Goal: Task Accomplishment & Management: Manage account settings

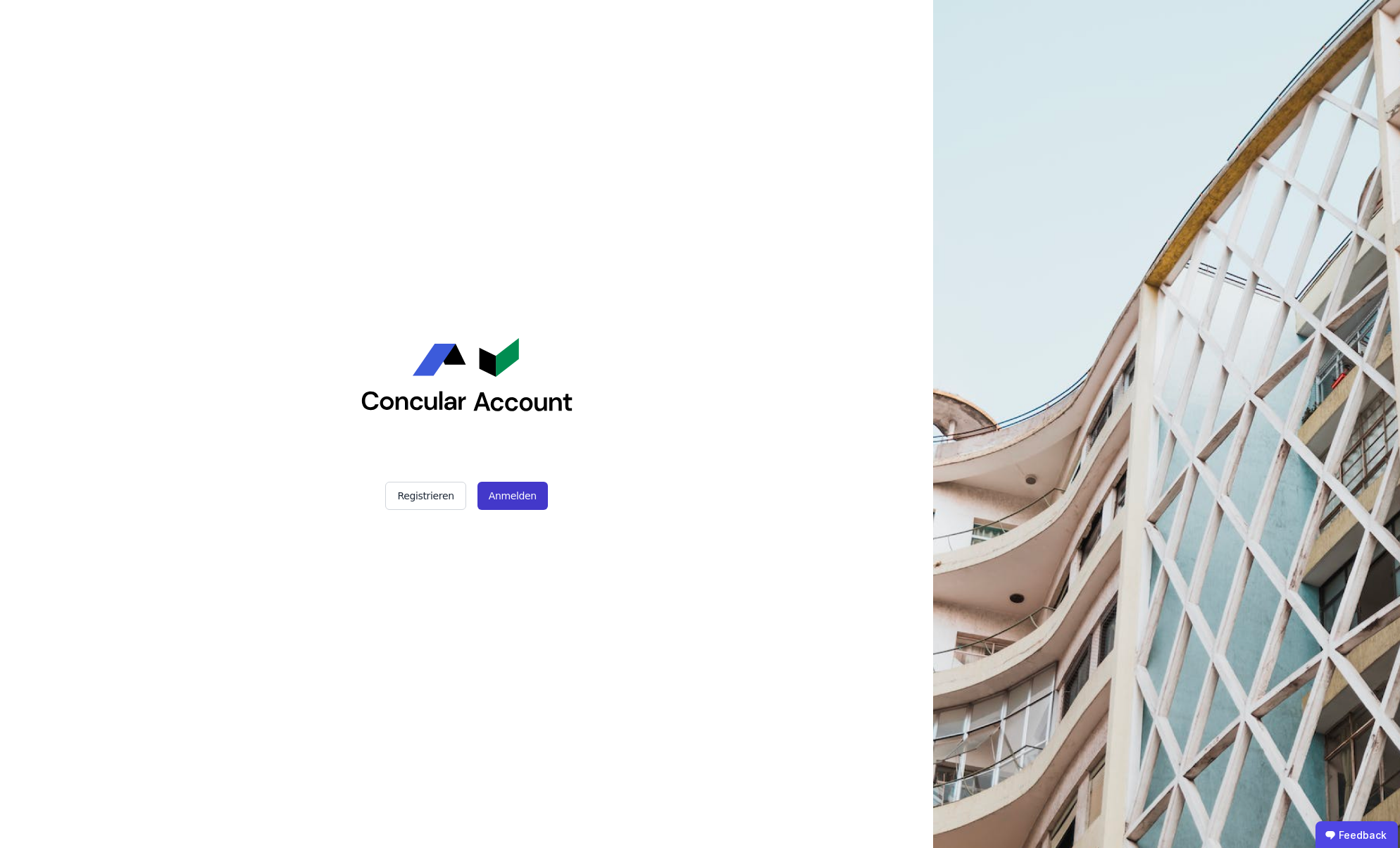
click at [514, 493] on button "Anmelden" at bounding box center [513, 495] width 71 height 28
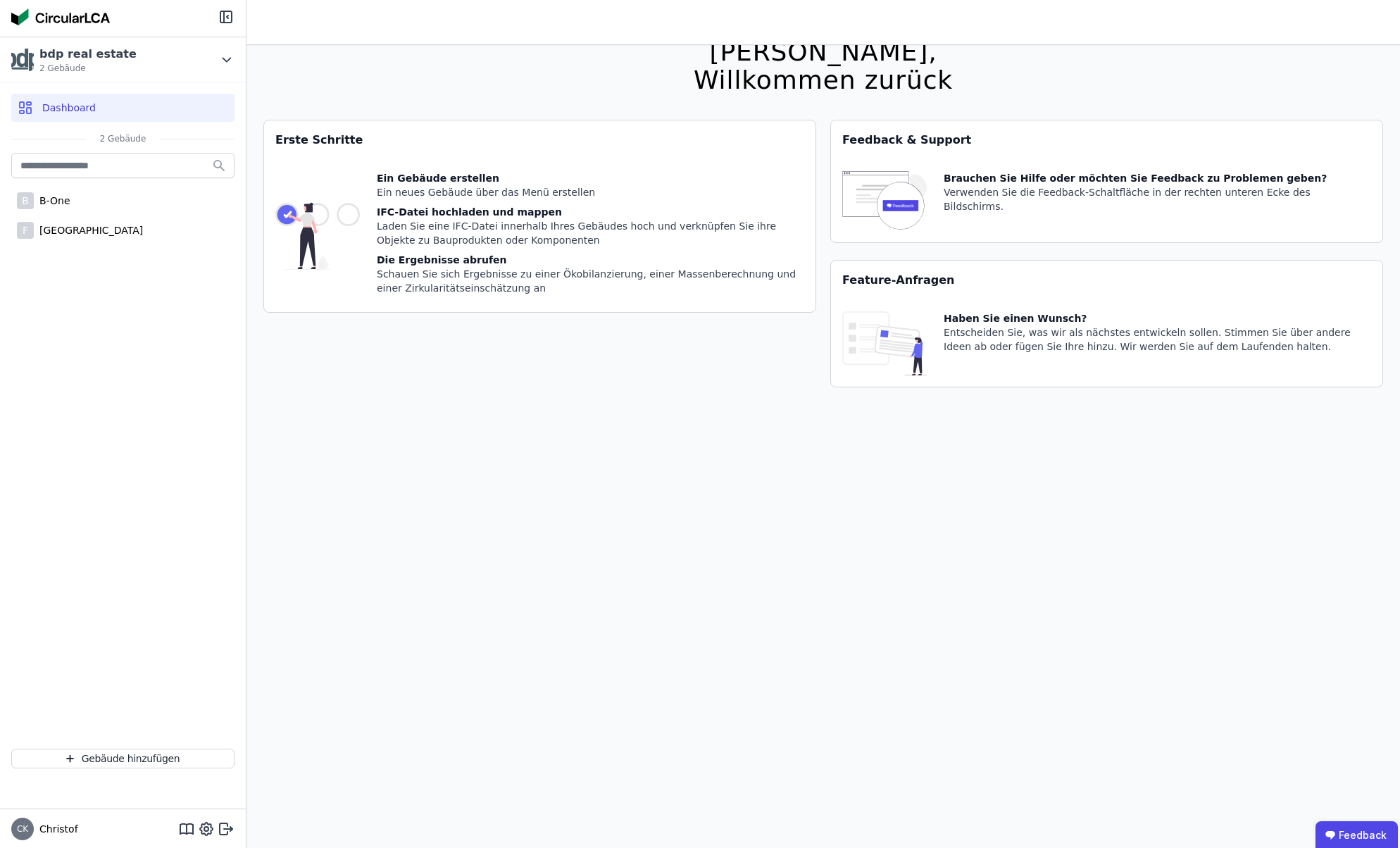
scroll to position [45, 0]
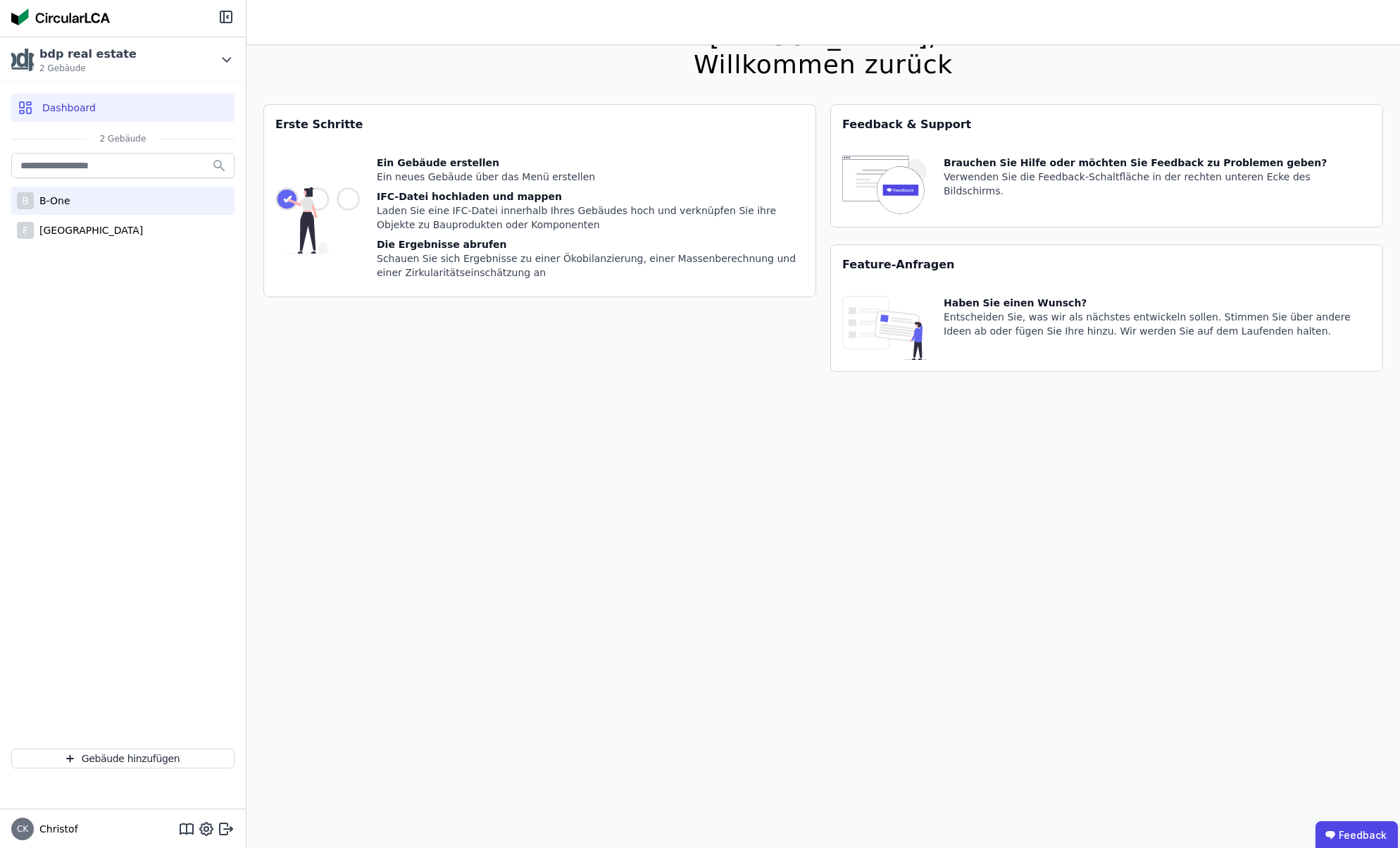
click at [58, 199] on div "B-One" at bounding box center [52, 201] width 37 height 14
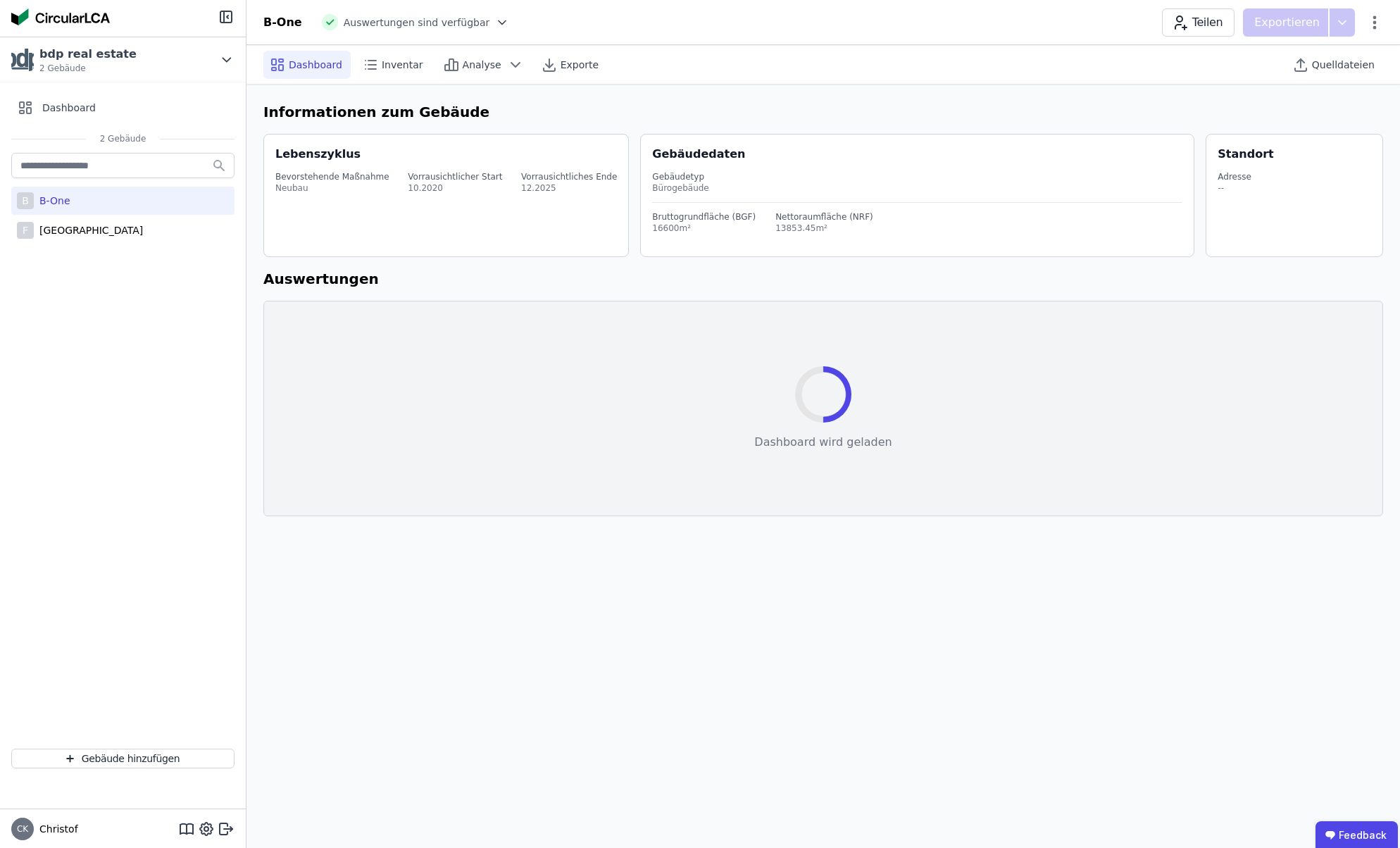
select select "*"
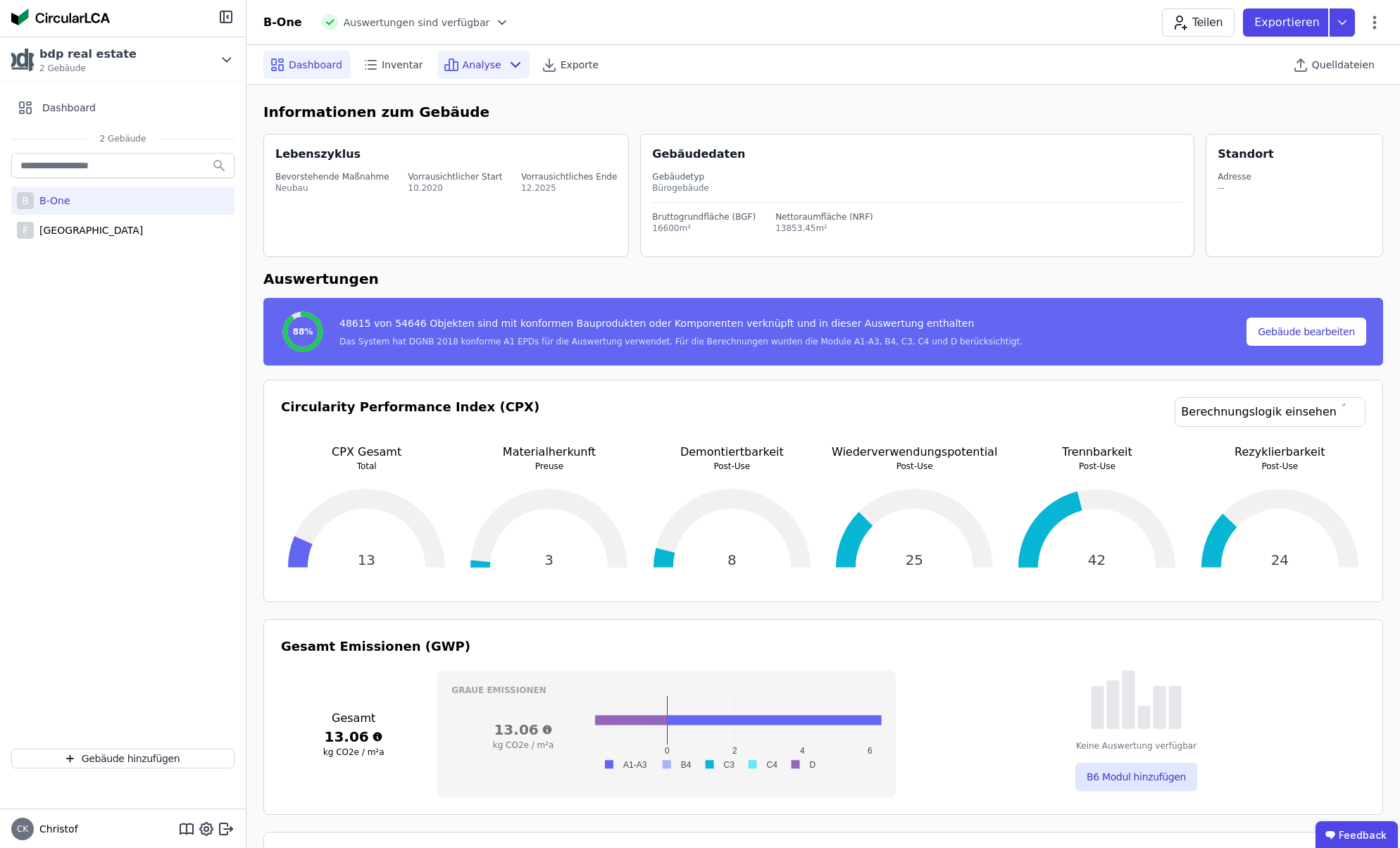
click at [471, 63] on span "Analyse" at bounding box center [482, 65] width 39 height 14
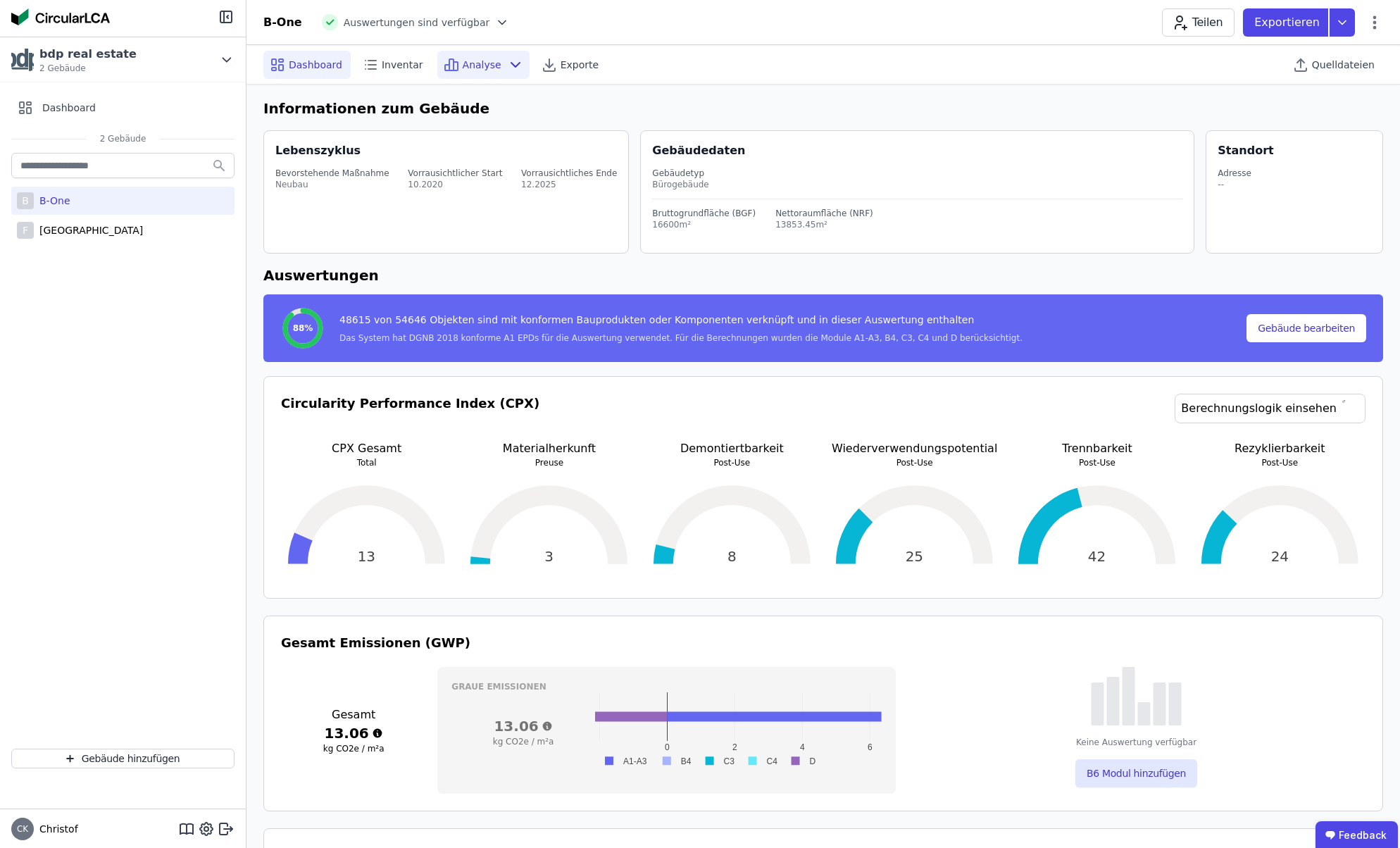
click at [473, 65] on span "Analyse" at bounding box center [482, 65] width 39 height 14
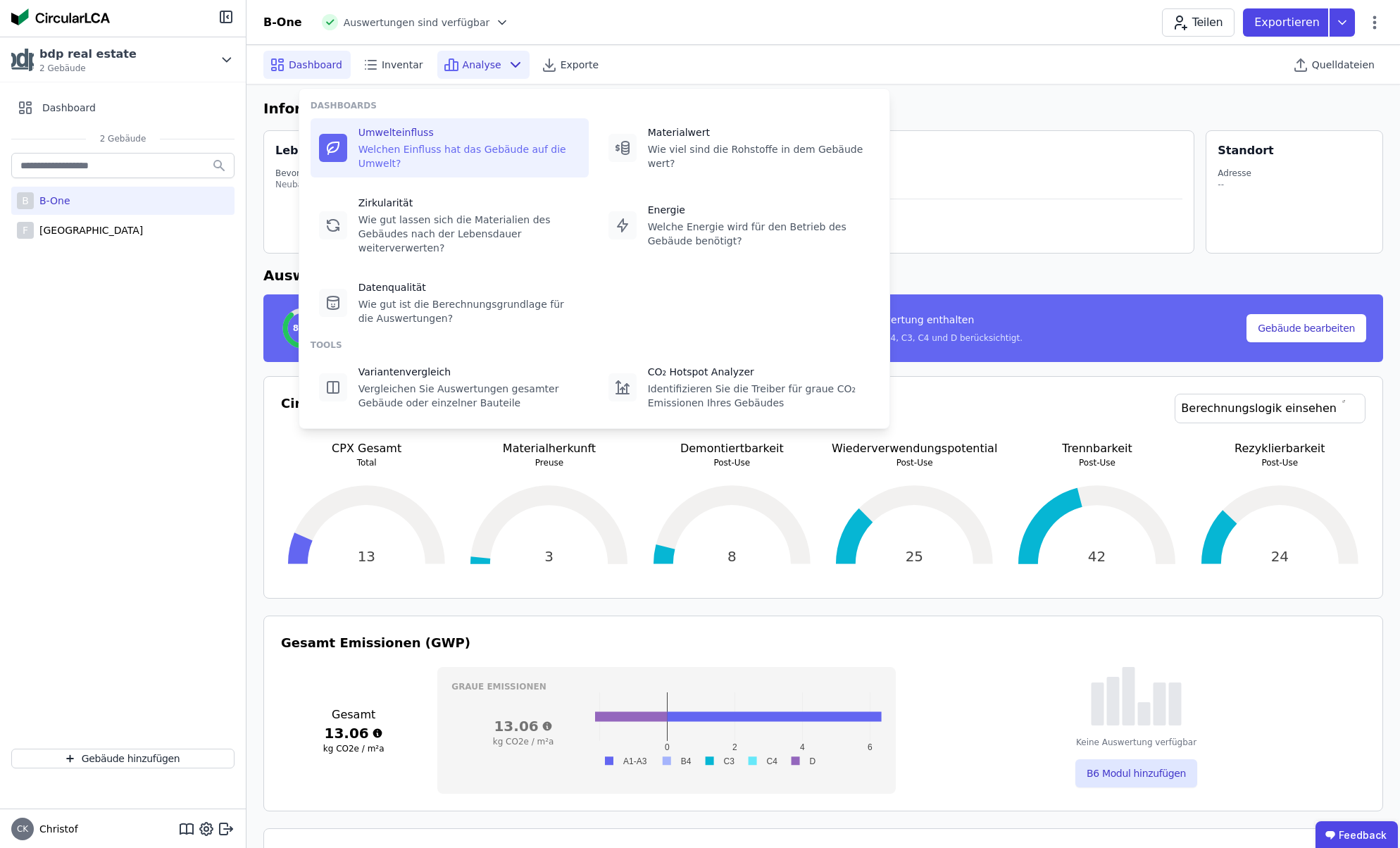
click at [409, 145] on div "Welchen Einfluss hat das Gebäude auf die Umwelt?" at bounding box center [469, 156] width 222 height 28
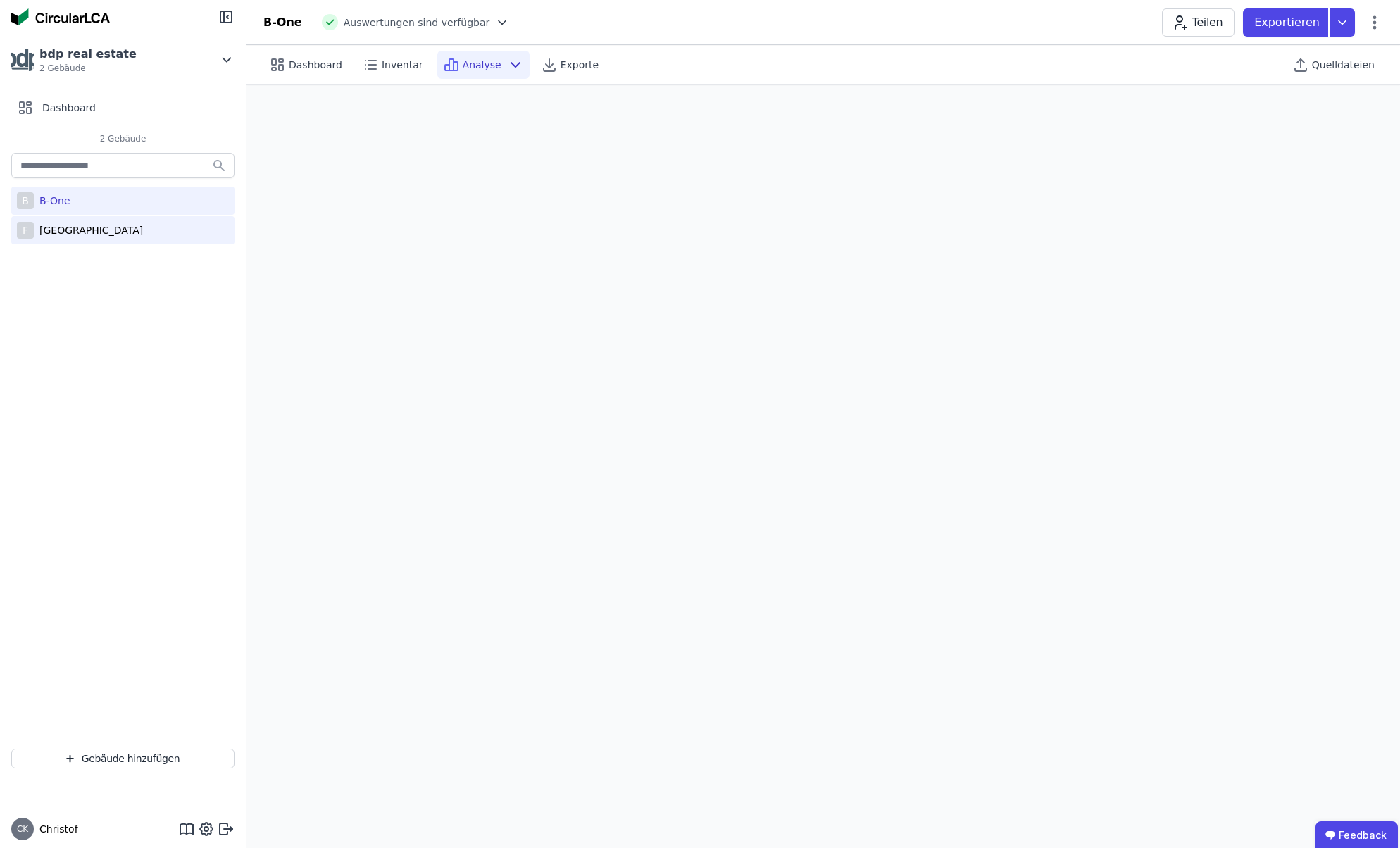
click at [62, 228] on div "[GEOGRAPHIC_DATA]" at bounding box center [88, 230] width 109 height 14
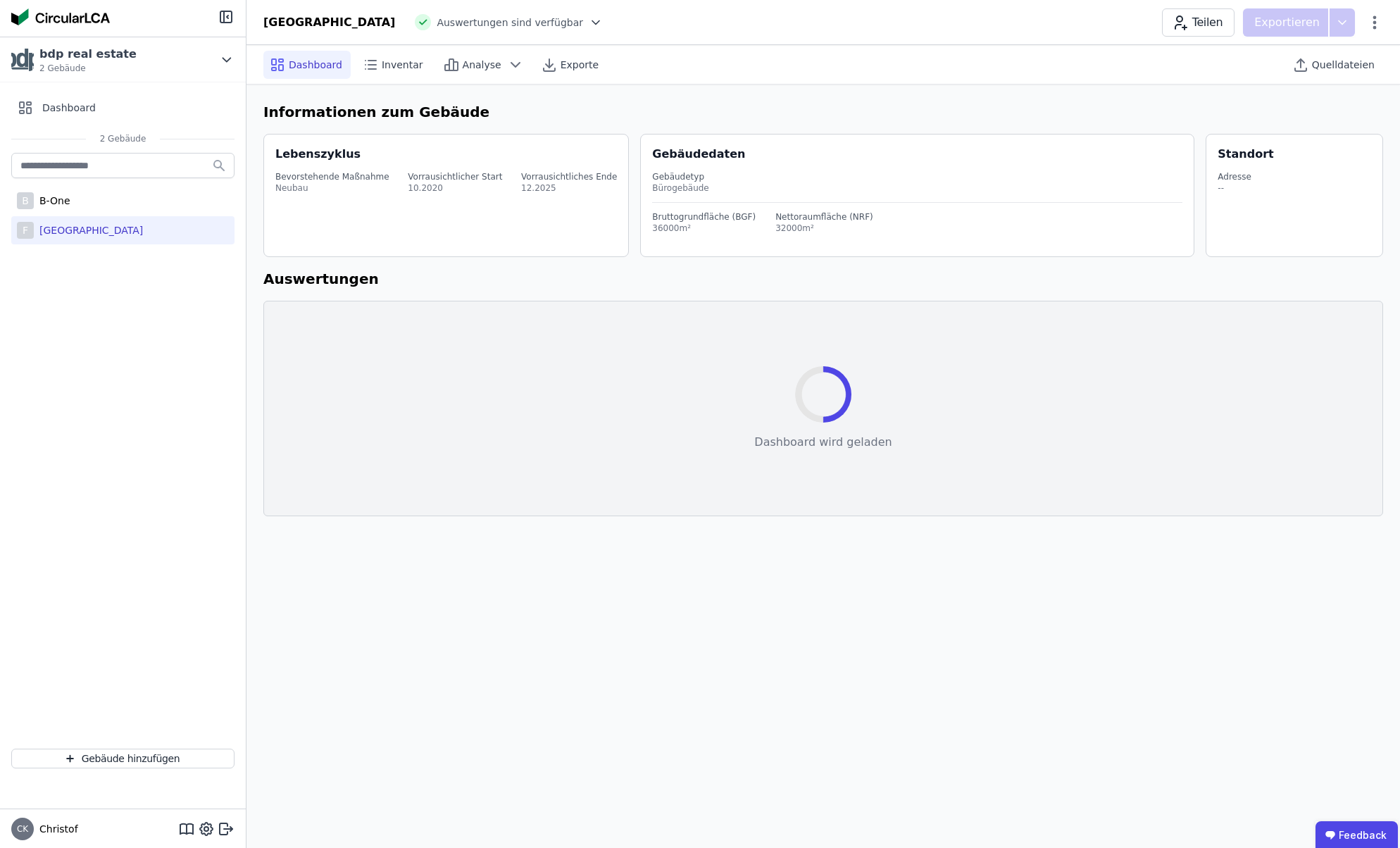
select select "*"
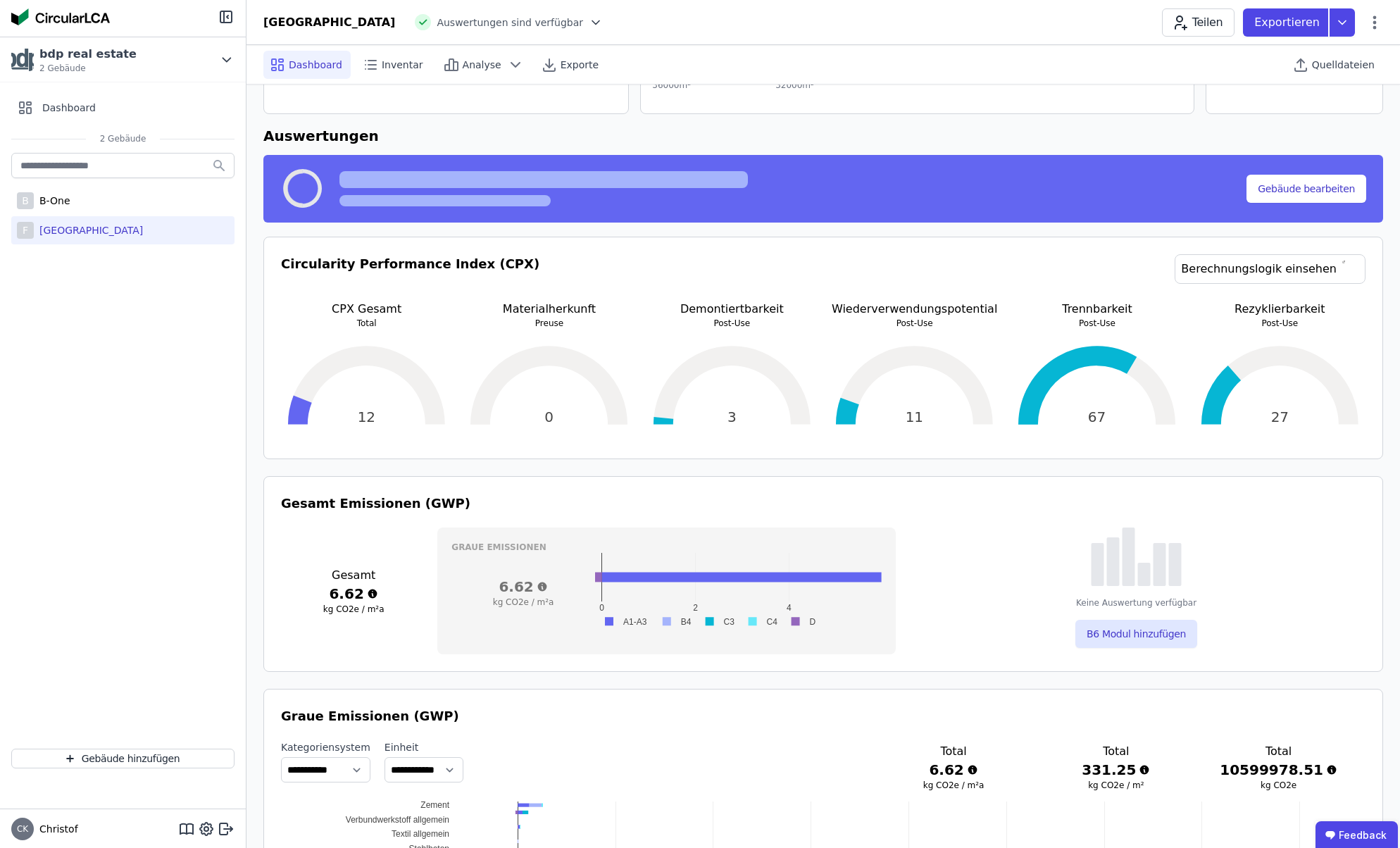
scroll to position [141, 0]
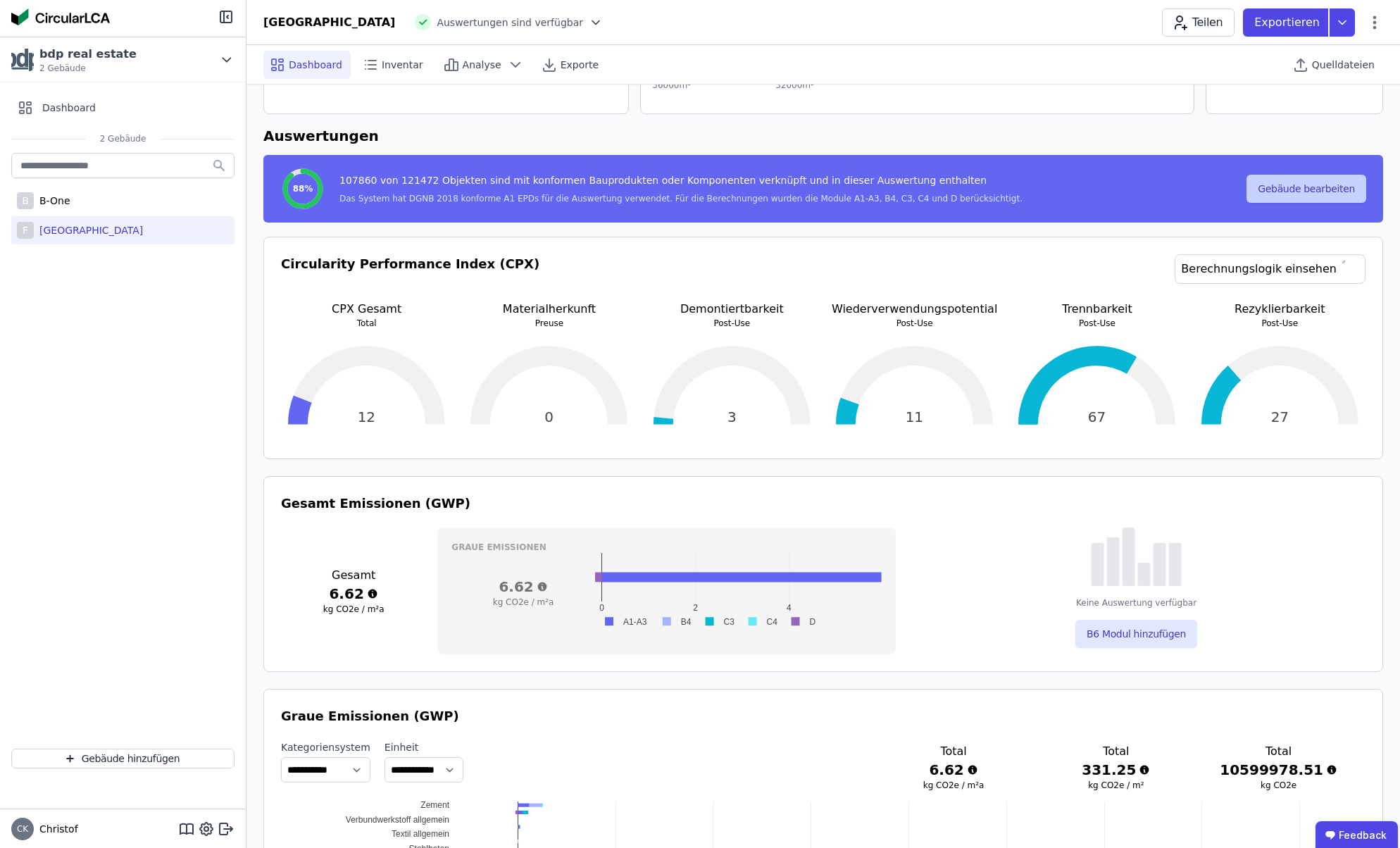
click at [1300, 190] on button "Gebäude bearbeiten" at bounding box center [1306, 189] width 119 height 28
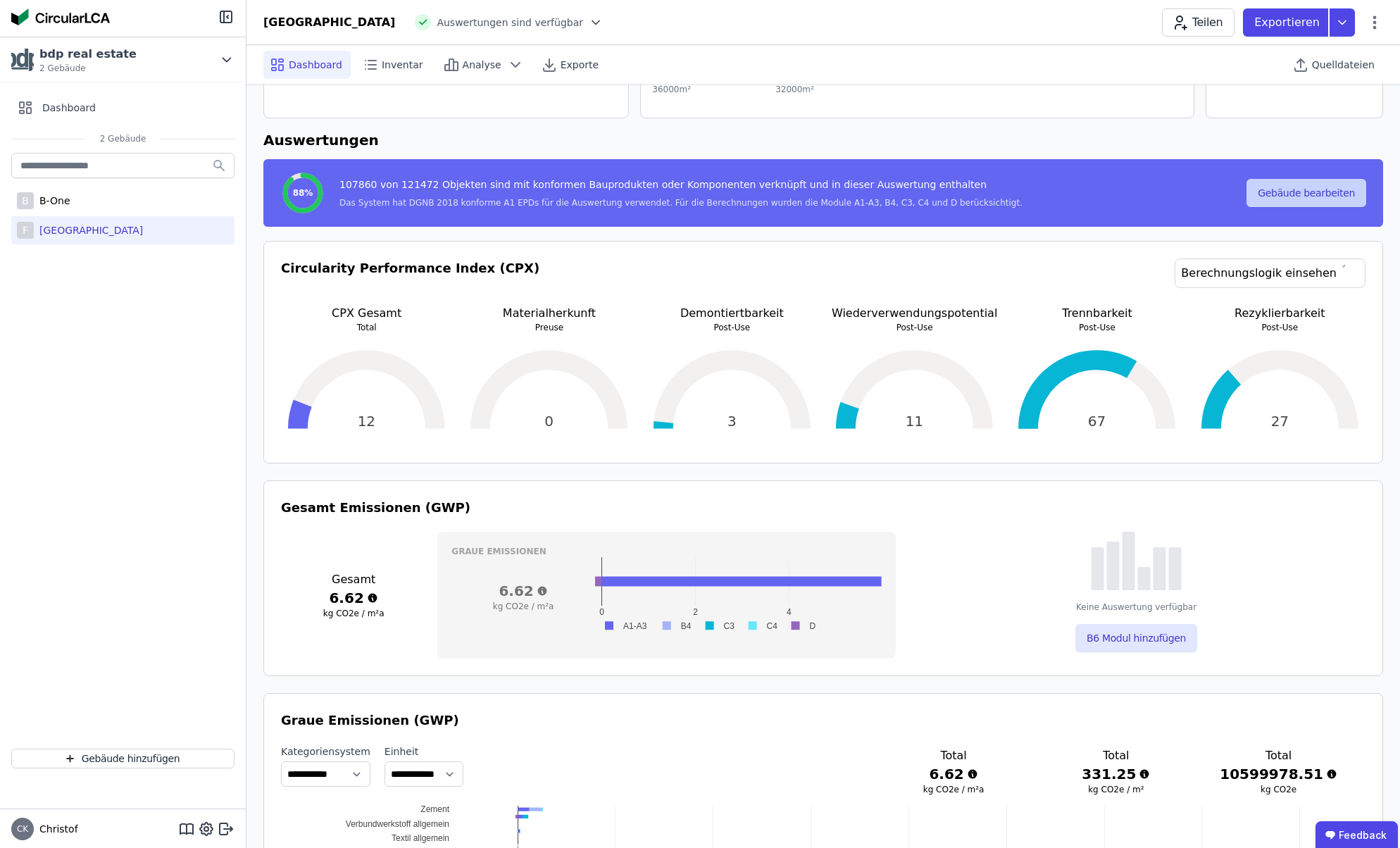
select select "**********"
select select "*"
select select "**********"
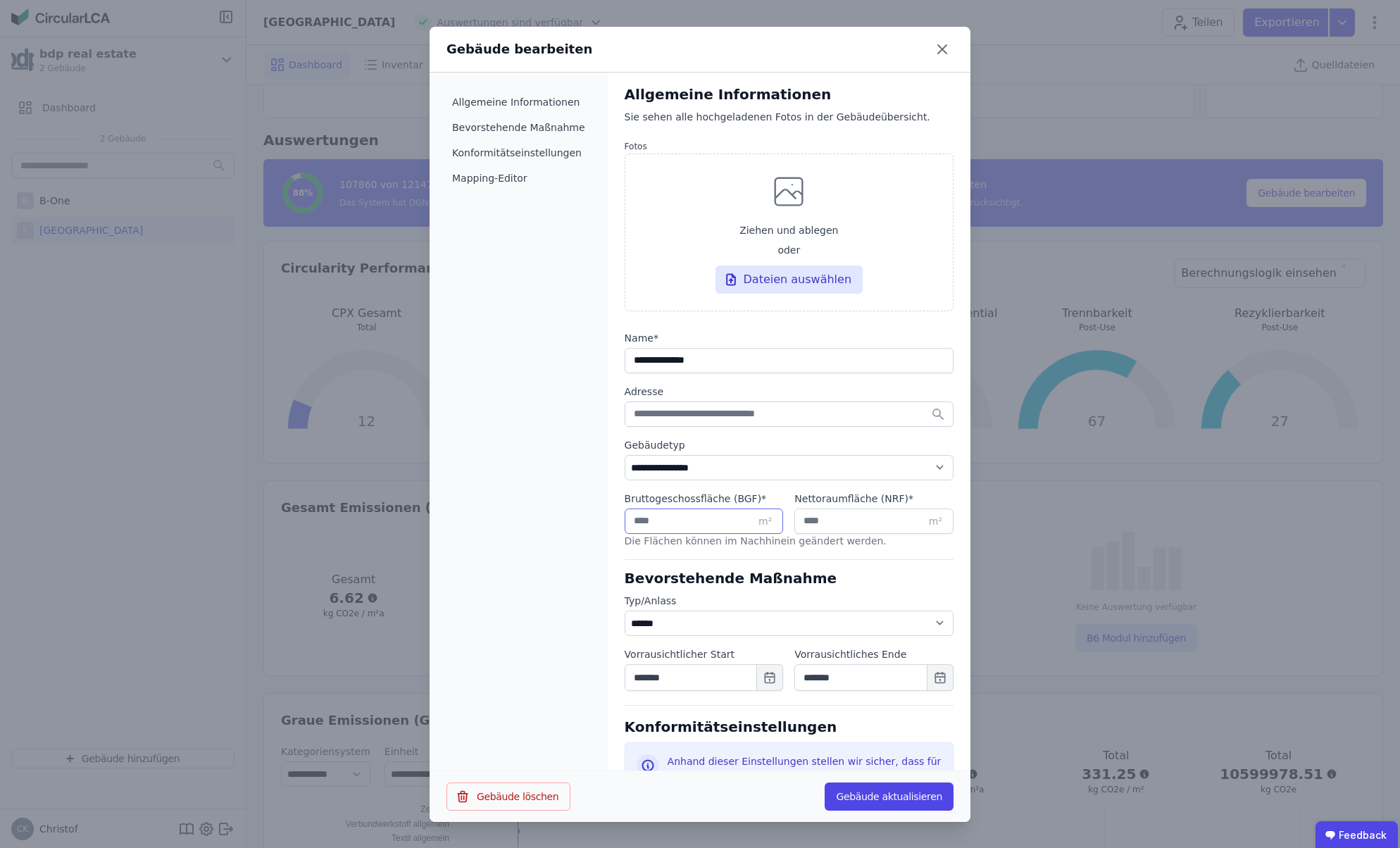
click at [632, 526] on input "*****" at bounding box center [704, 520] width 159 height 25
click at [632, 526] on input "*****" at bounding box center [704, 523] width 159 height 25
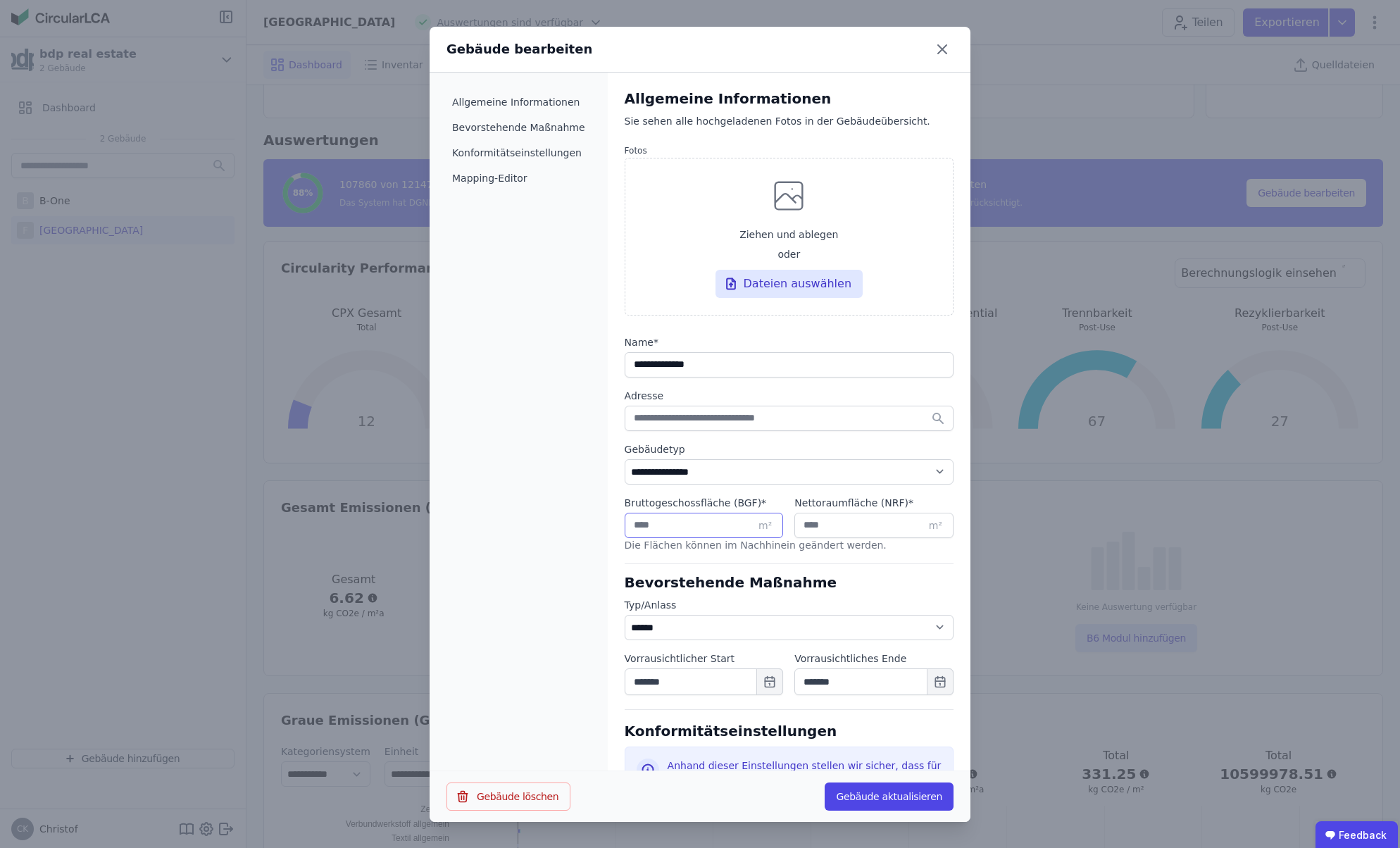
click at [654, 526] on input "******" at bounding box center [704, 525] width 159 height 25
type input "*****"
click at [899, 795] on button "Gebäude aktualisieren" at bounding box center [889, 796] width 129 height 28
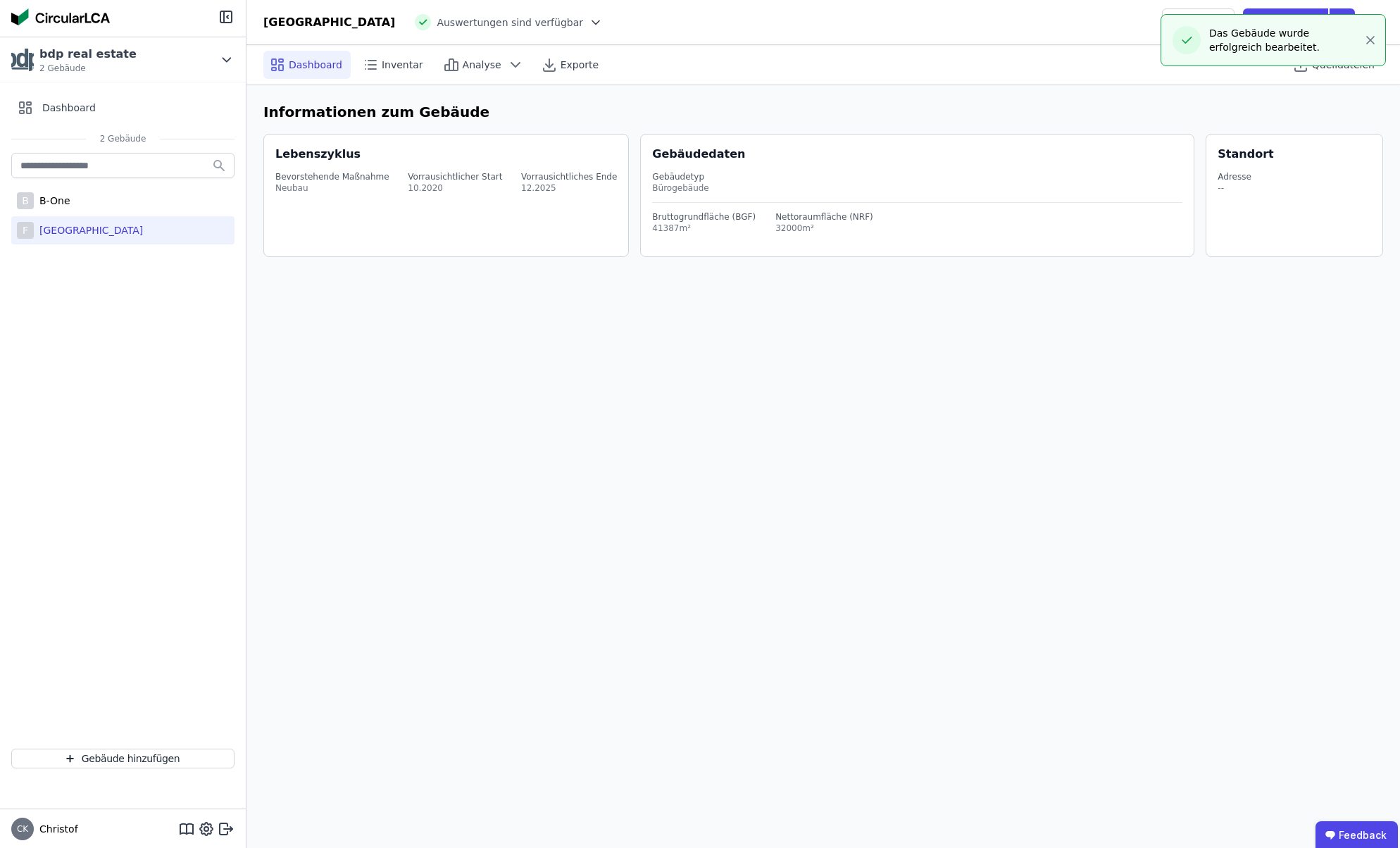
scroll to position [0, 0]
select select "*"
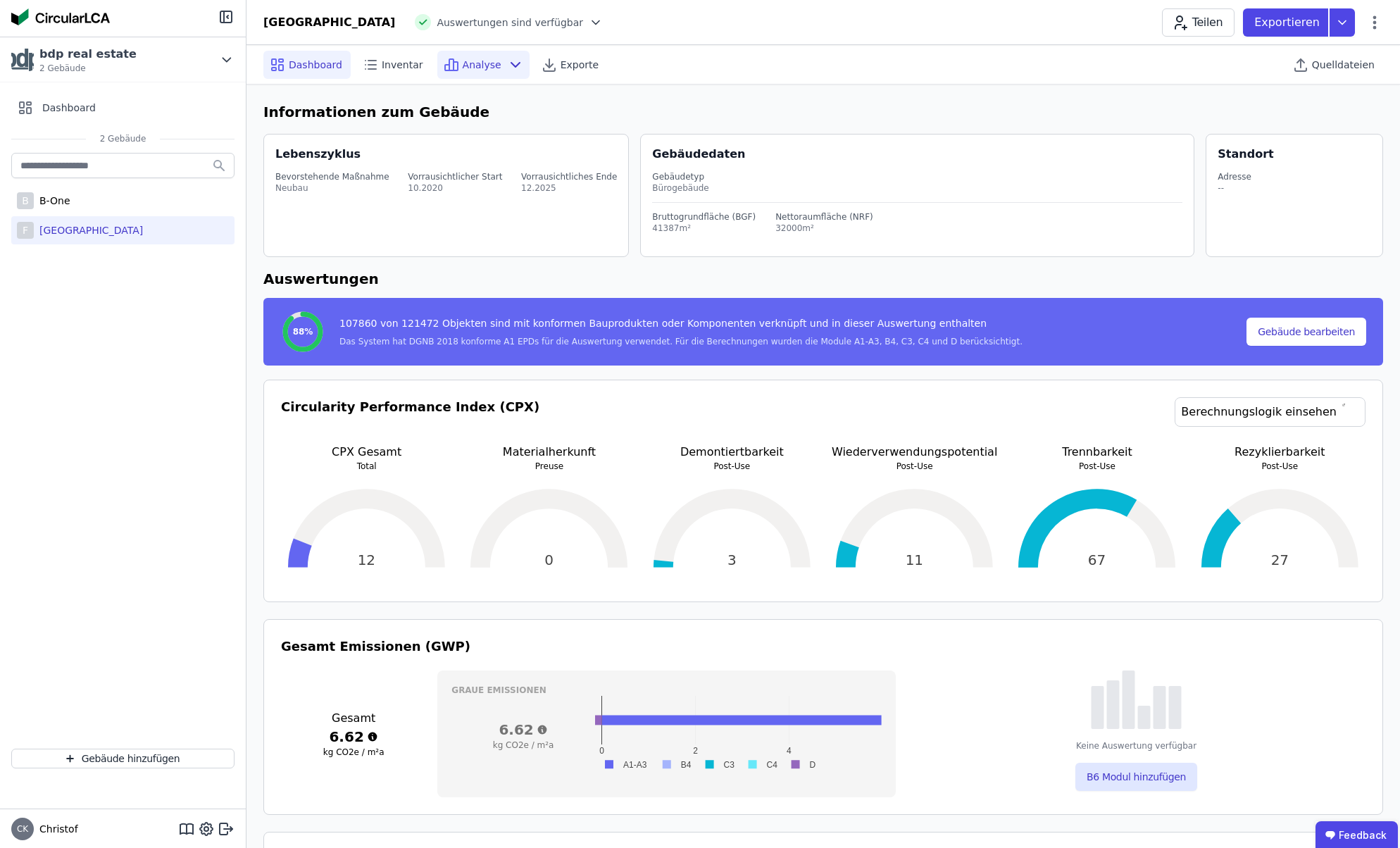
click at [482, 64] on span "Analyse" at bounding box center [482, 65] width 39 height 14
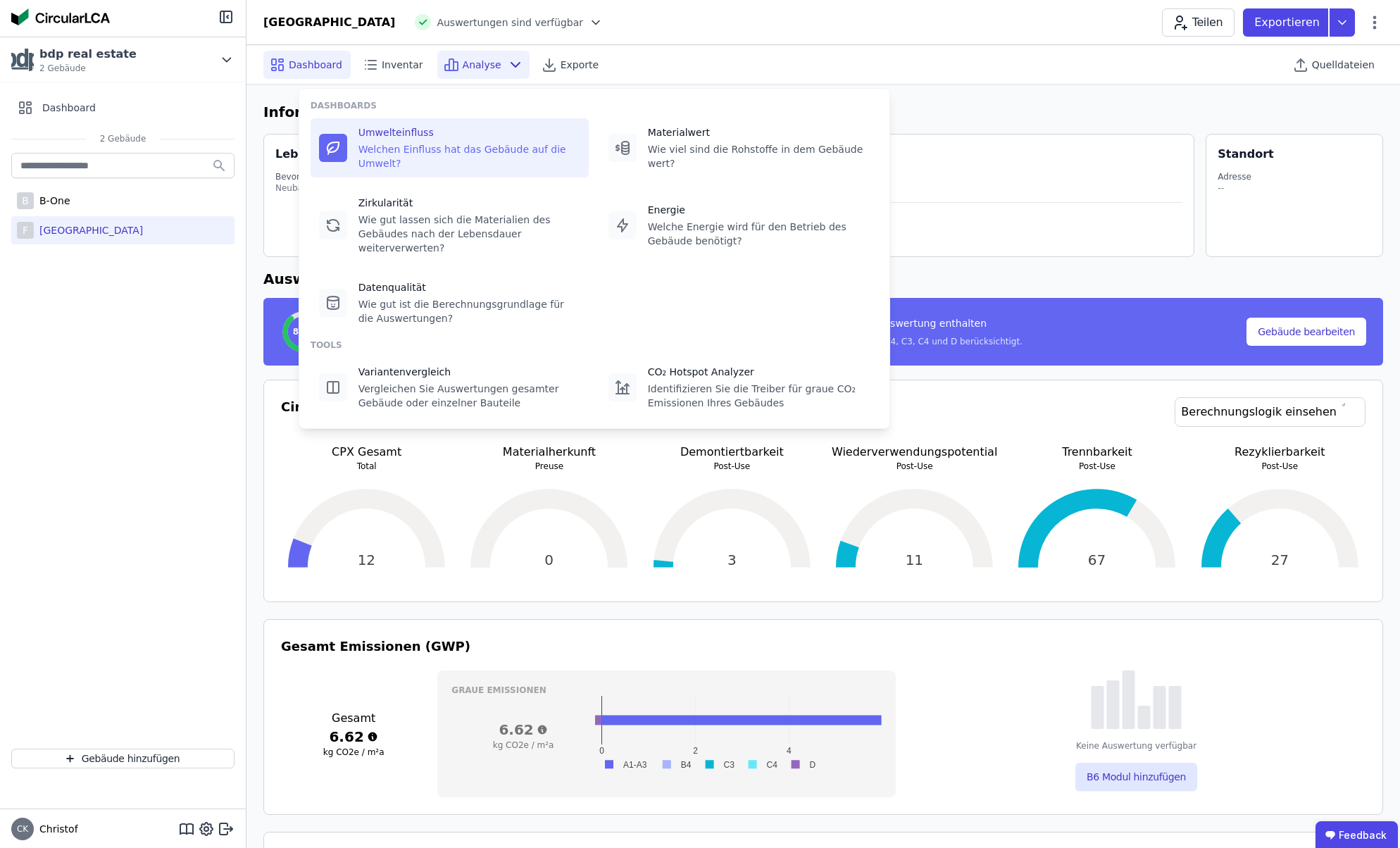
click at [388, 143] on div "Welchen Einfluss hat das Gebäude auf die Umwelt?" at bounding box center [469, 156] width 222 height 28
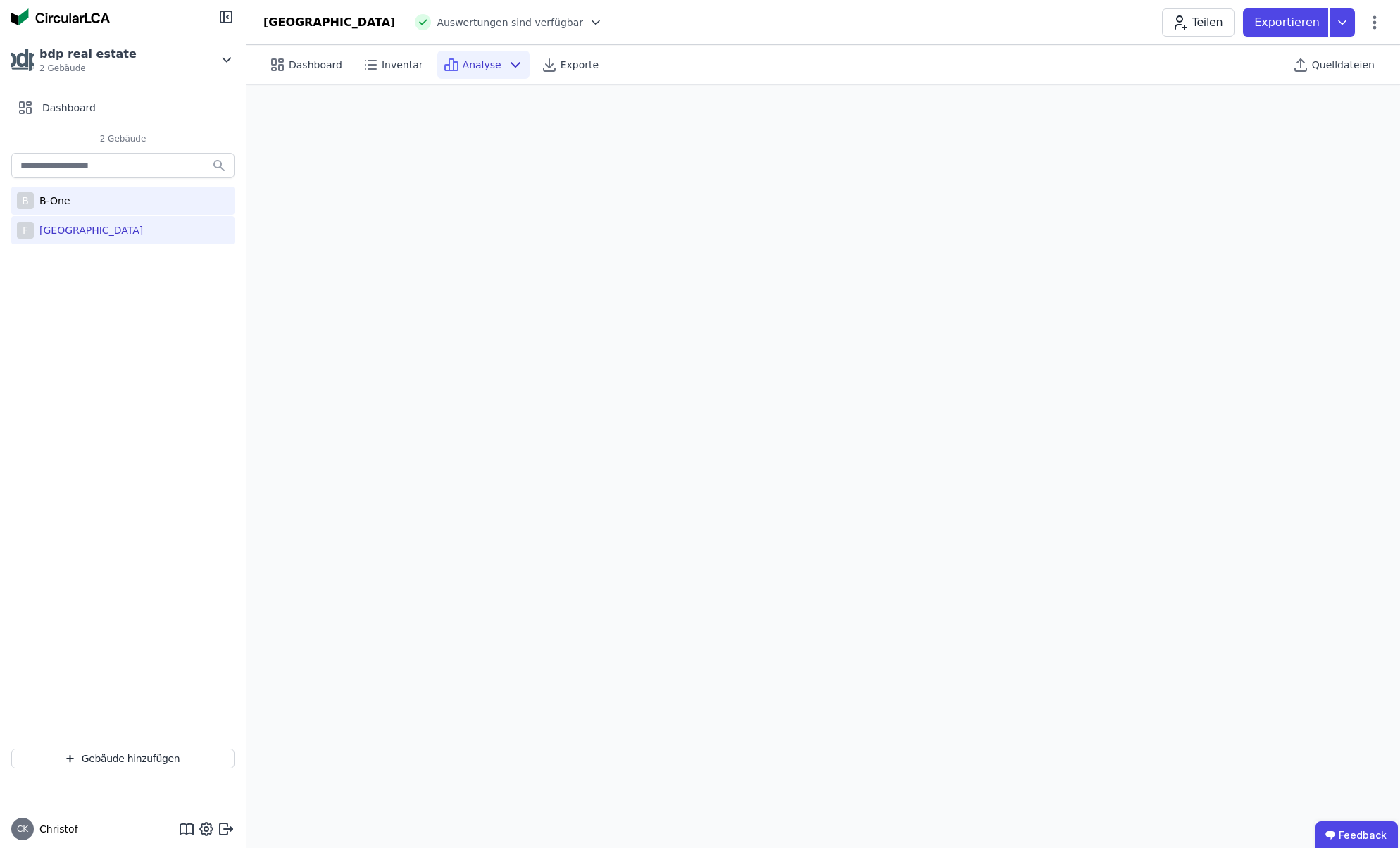
click at [62, 203] on div "B-One" at bounding box center [52, 201] width 37 height 14
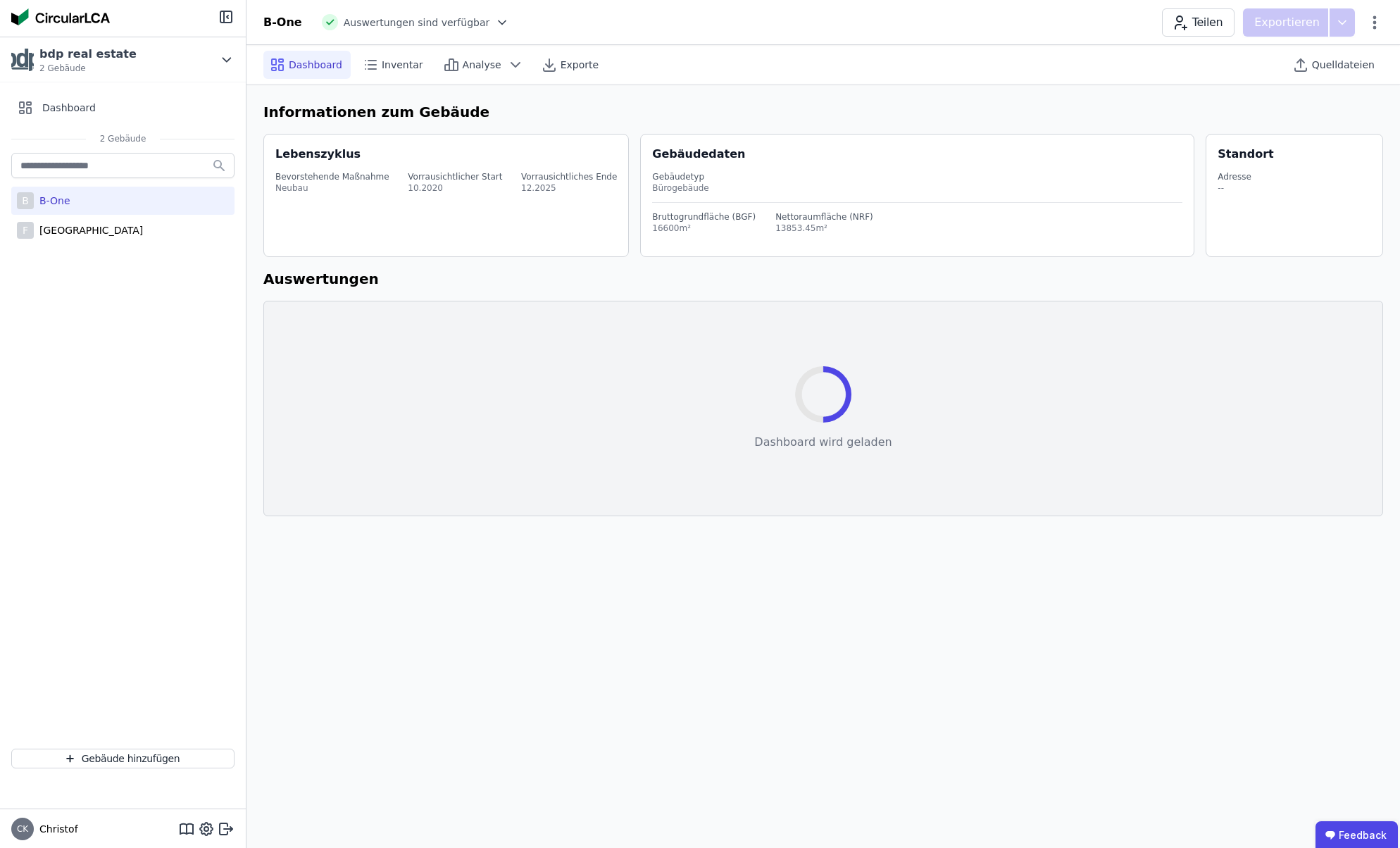
select select "*"
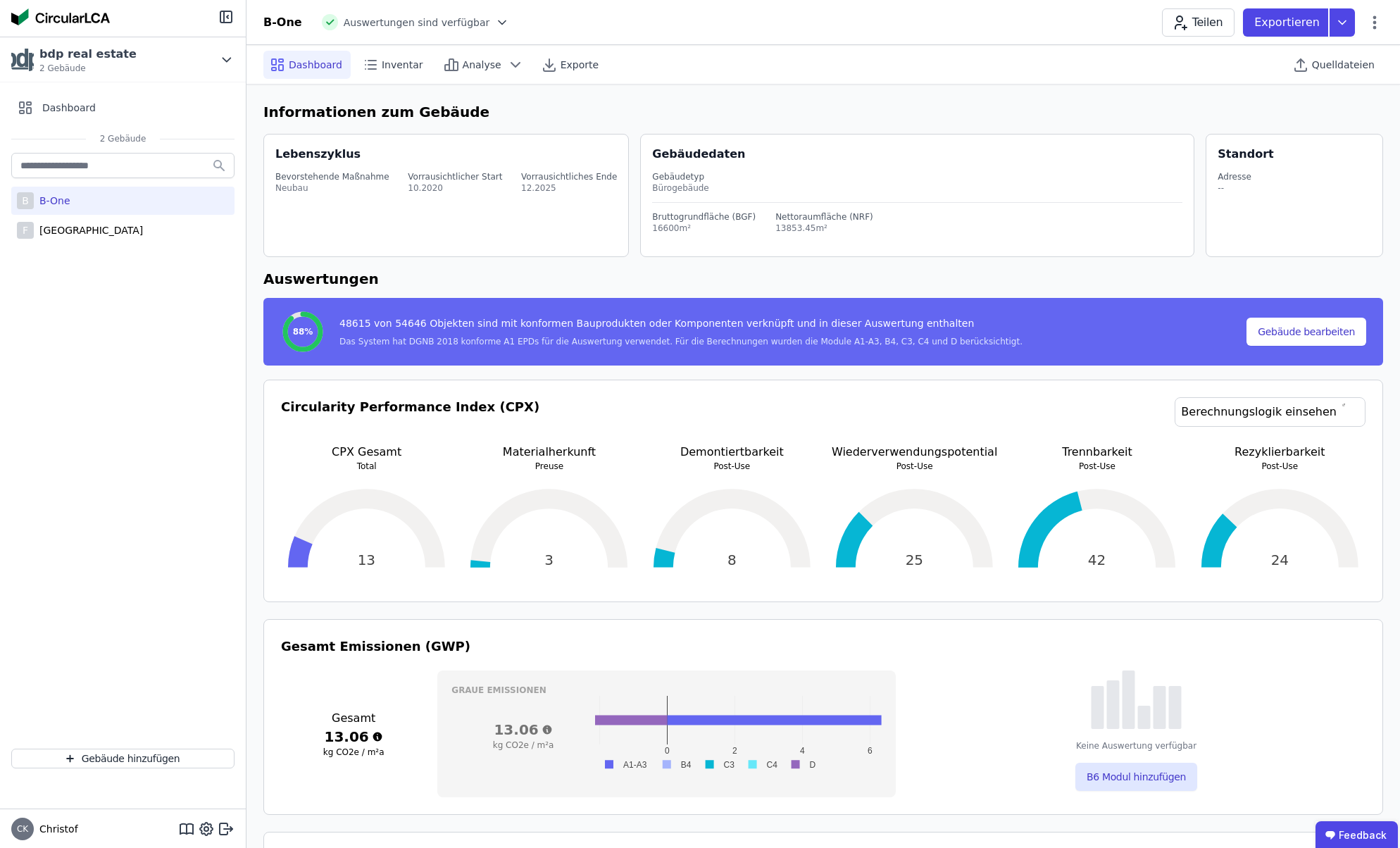
click at [791, 230] on div "13853.45m²" at bounding box center [824, 228] width 98 height 11
copy div "13853.45m"
click at [480, 71] on span "Analyse" at bounding box center [482, 65] width 39 height 14
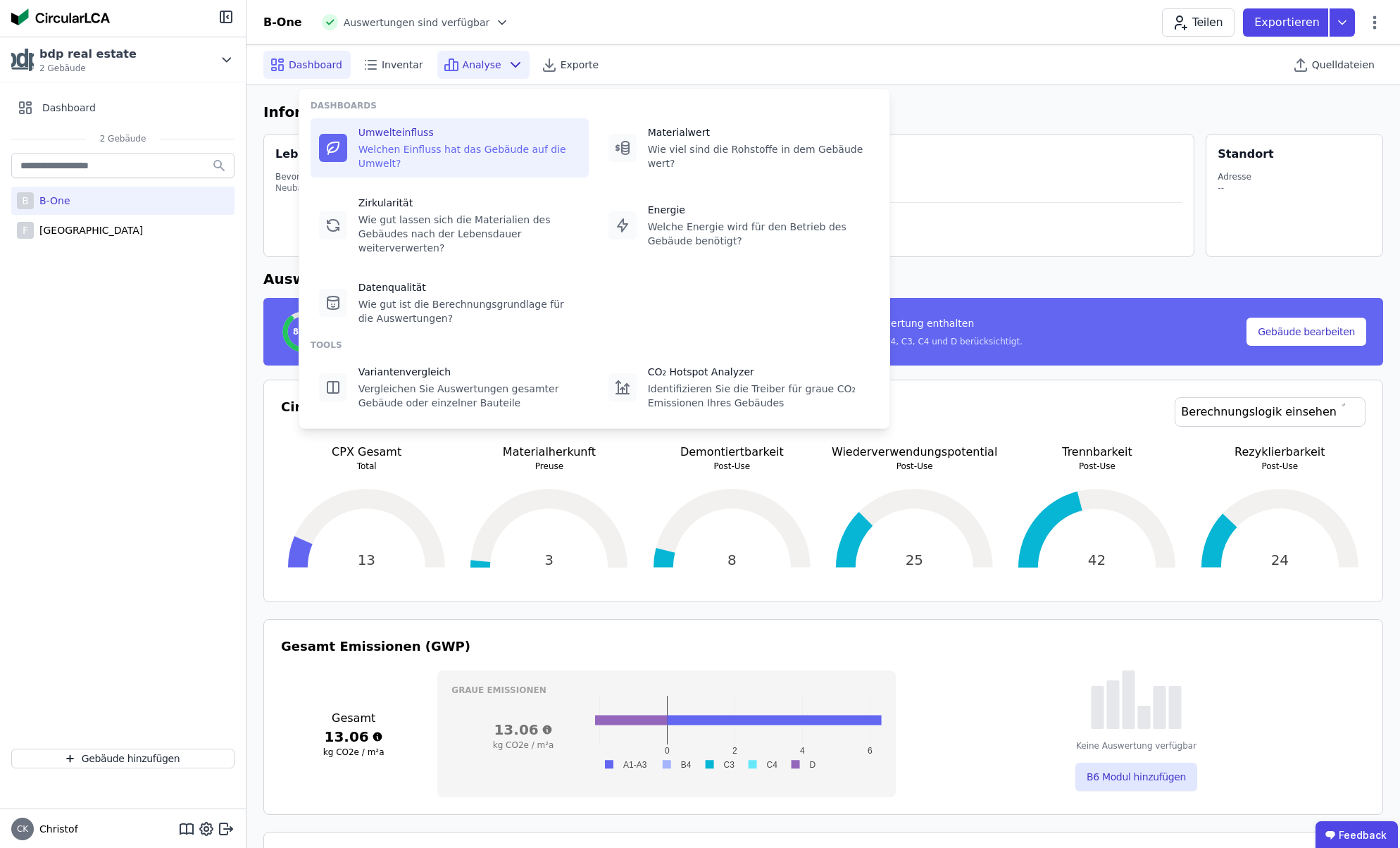
click at [408, 140] on div "Umwelteinfluss Welchen Einfluss hat das Gebäude auf die Umwelt?" at bounding box center [469, 148] width 222 height 45
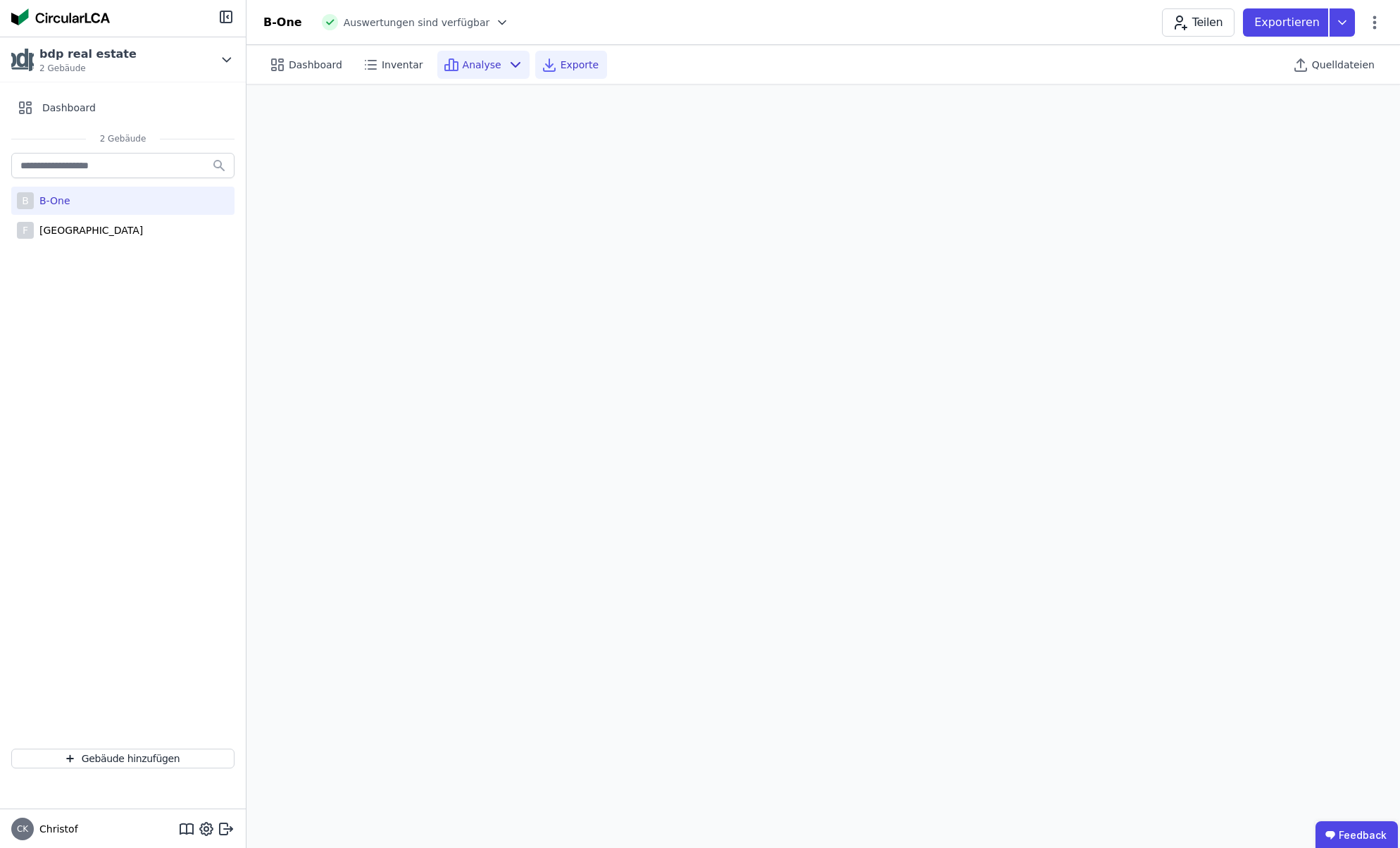
scroll to position [3, 0]
click at [568, 66] on span "Exporte" at bounding box center [580, 65] width 38 height 14
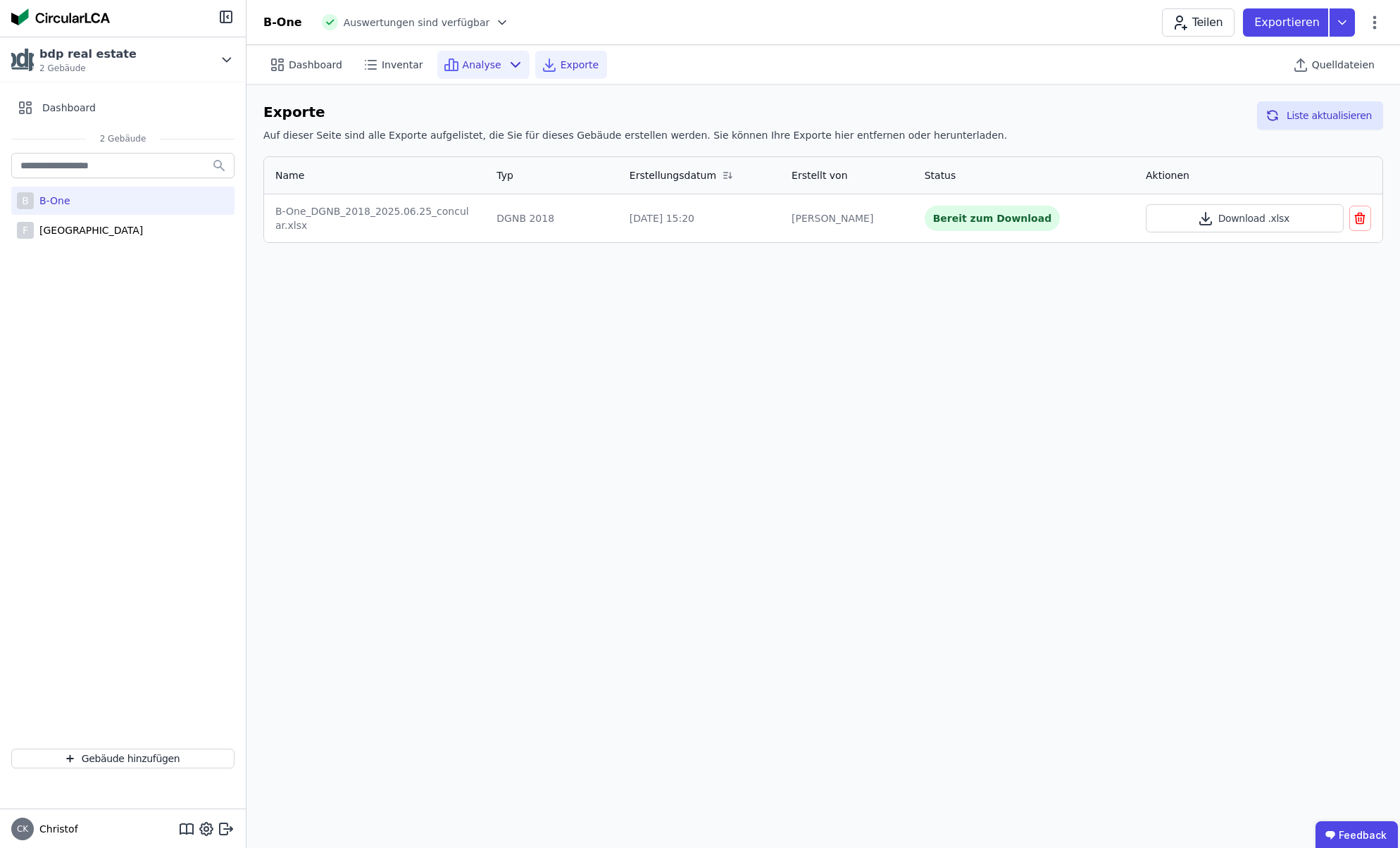
click at [481, 66] on span "Analyse" at bounding box center [482, 65] width 39 height 14
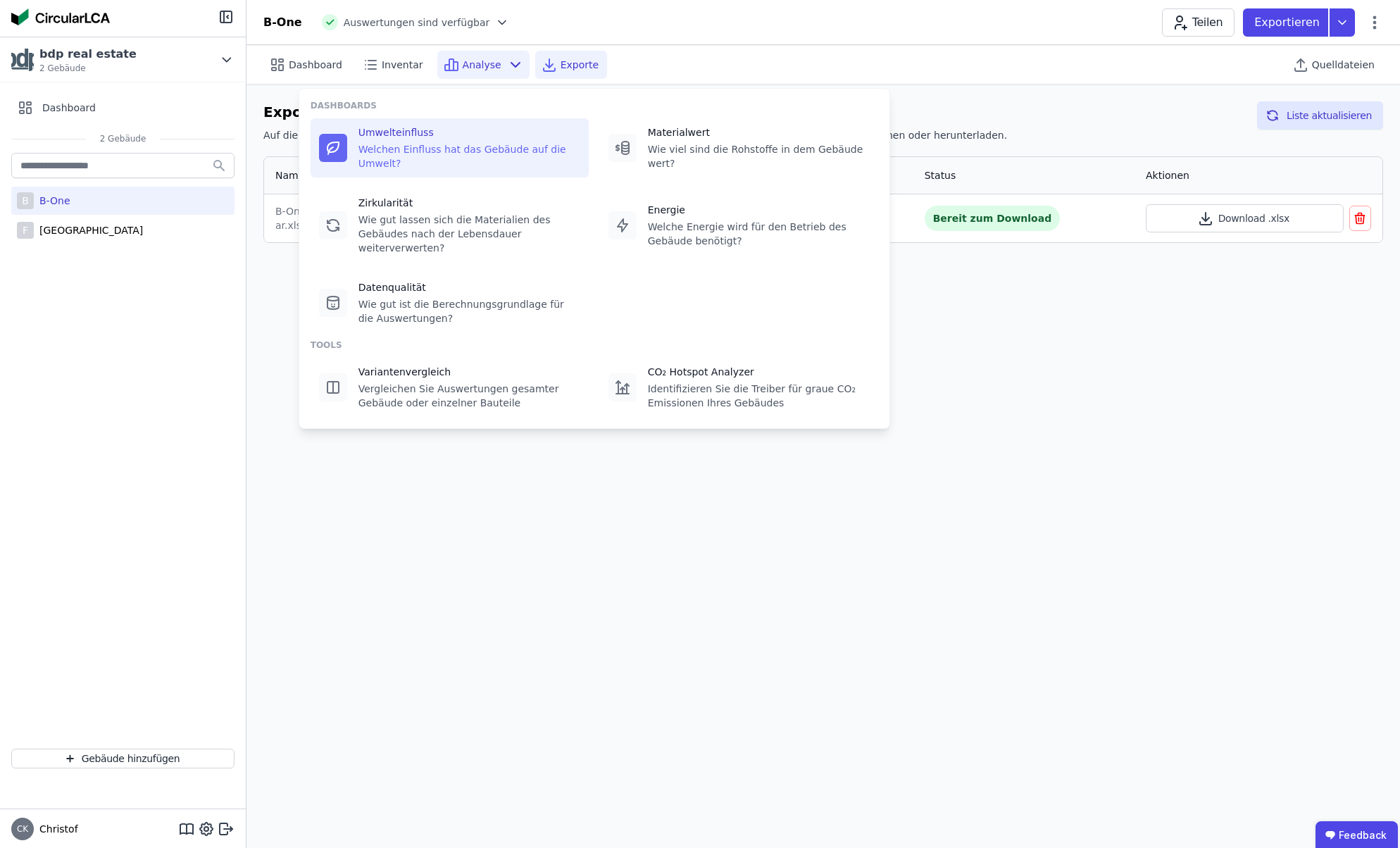
click at [404, 138] on div "Umwelteinfluss" at bounding box center [469, 132] width 222 height 14
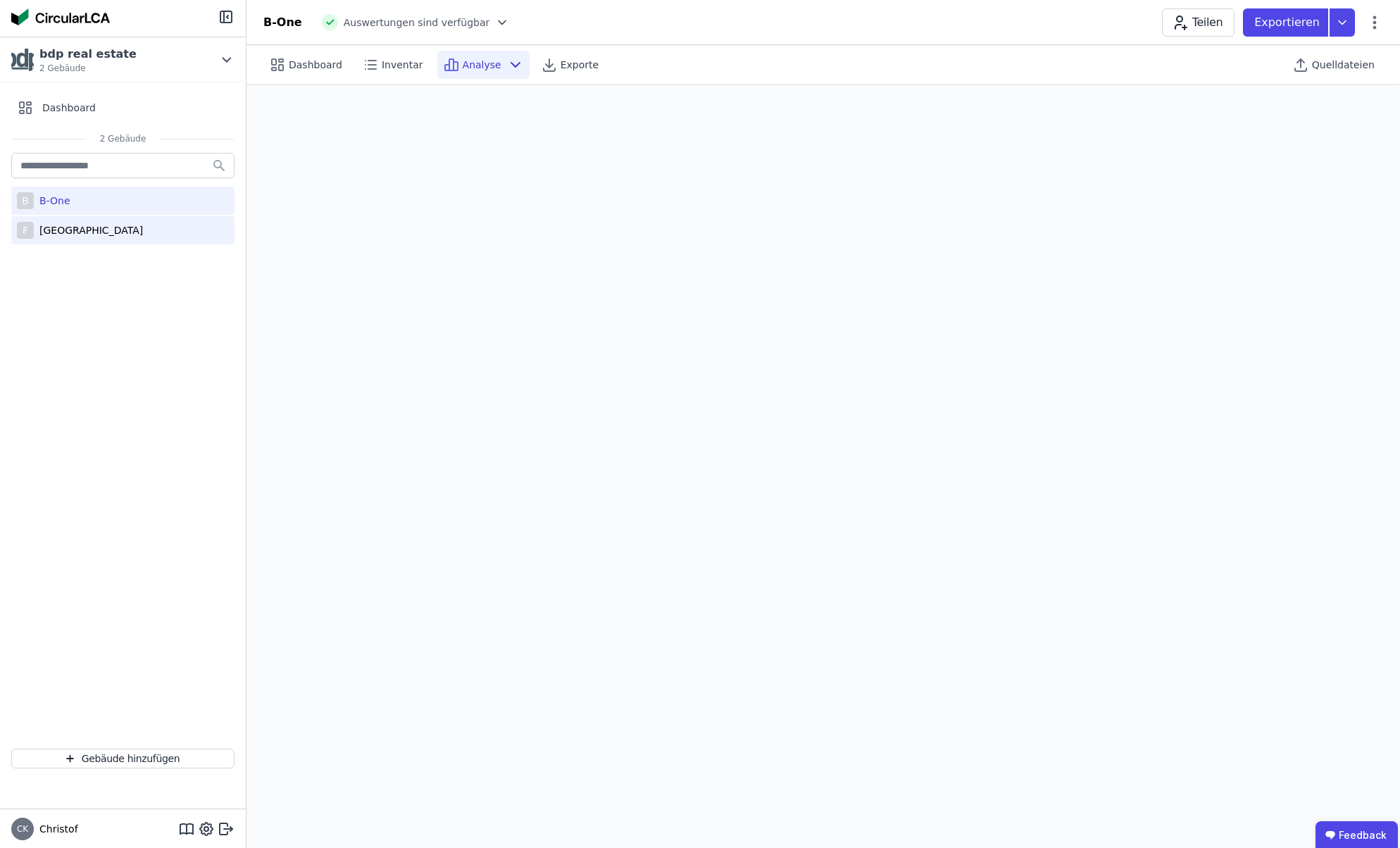
click at [75, 230] on div "[GEOGRAPHIC_DATA]" at bounding box center [88, 230] width 109 height 14
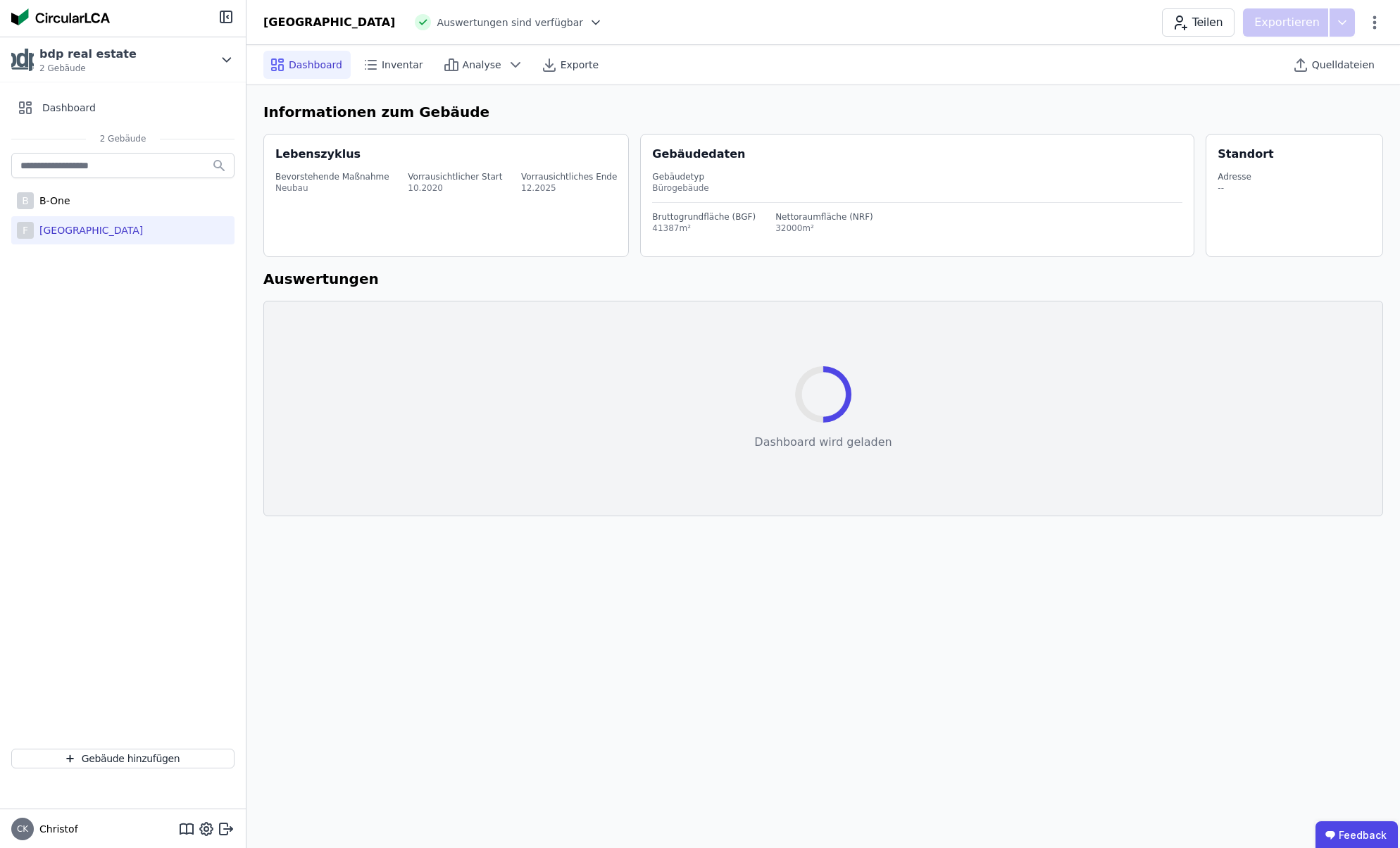
select select "*"
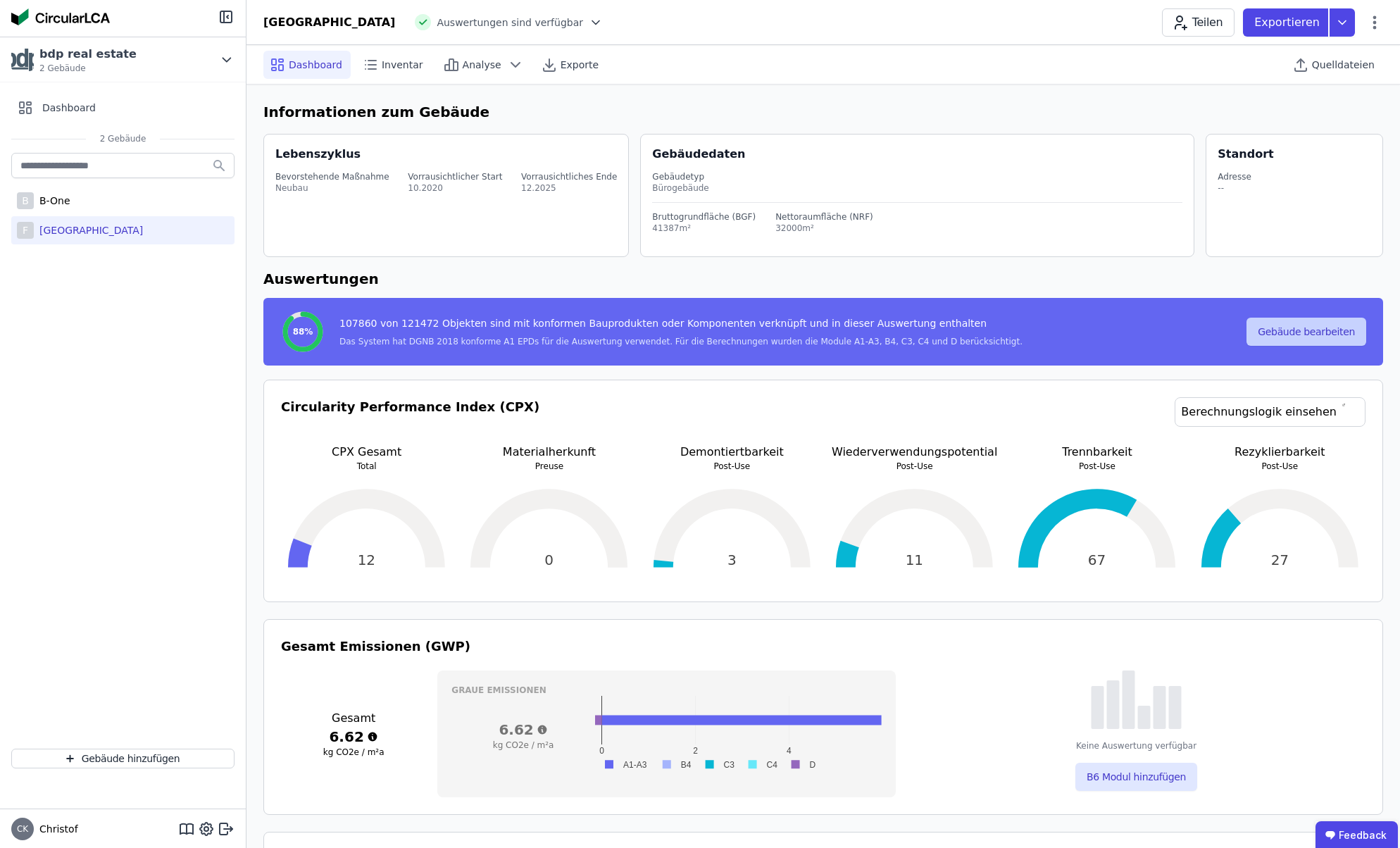
click at [1303, 336] on button "Gebäude bearbeiten" at bounding box center [1306, 331] width 119 height 28
select select "**********"
select select "*"
select select "**********"
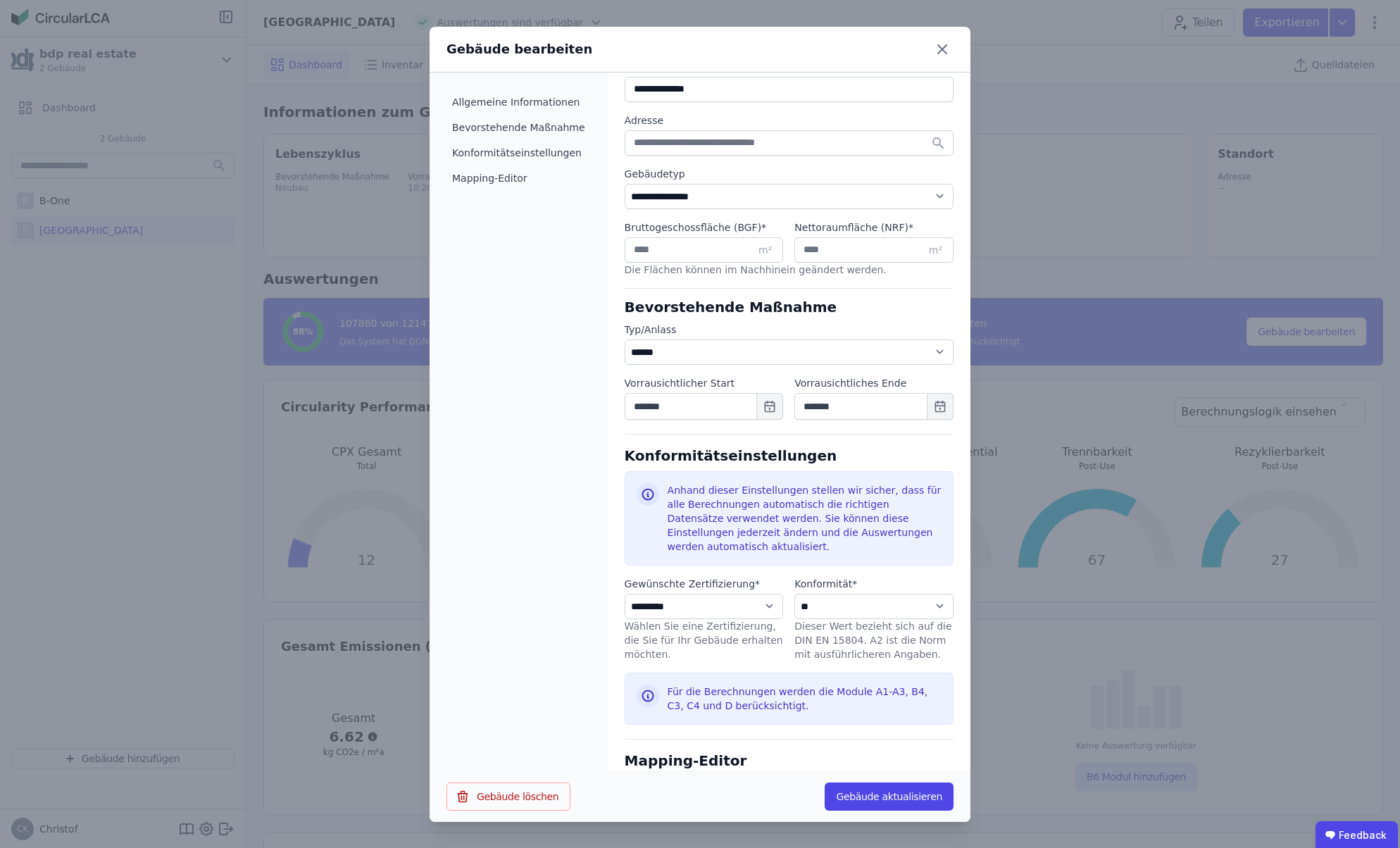
scroll to position [274, 0]
click at [638, 256] on input "*****" at bounding box center [704, 252] width 159 height 25
click at [822, 254] on input "*****" at bounding box center [873, 252] width 159 height 25
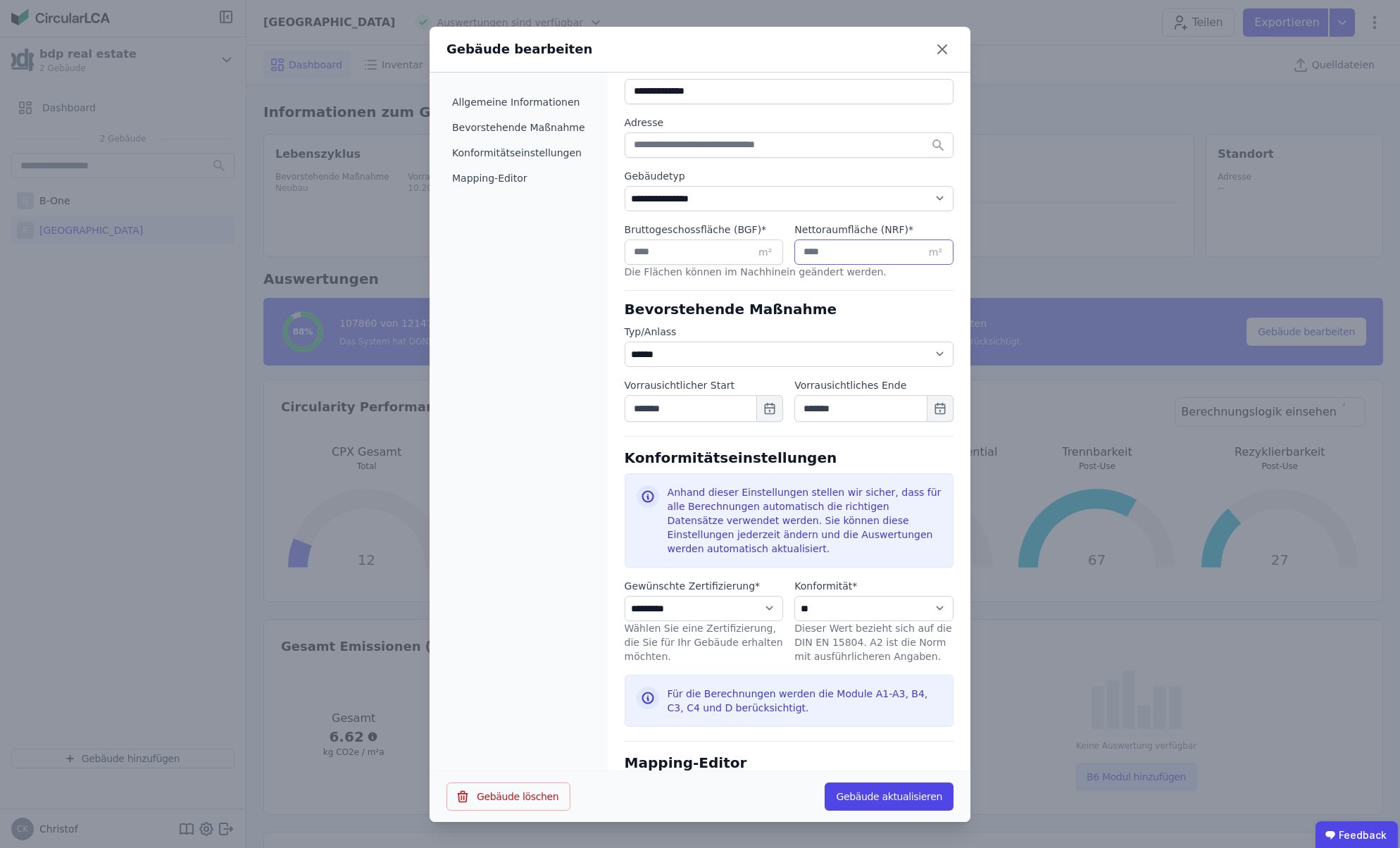
paste input "number"
type input "*****"
click at [640, 254] on input "*****" at bounding box center [704, 252] width 159 height 25
type input "*****"
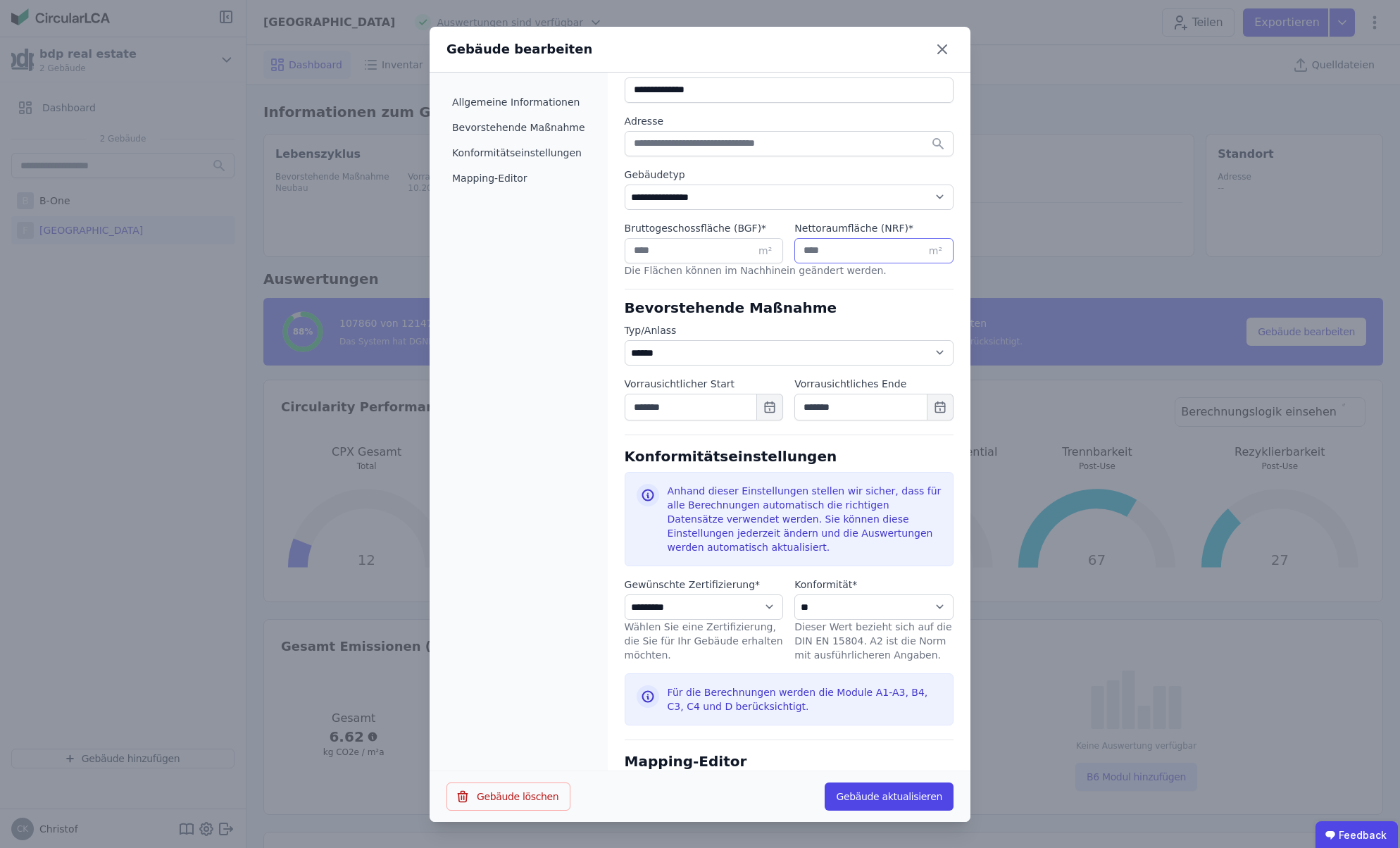
click at [820, 256] on input "*****" at bounding box center [873, 250] width 159 height 25
click at [820, 256] on input "*****" at bounding box center [873, 249] width 159 height 25
click at [816, 251] on input "*****" at bounding box center [873, 249] width 159 height 25
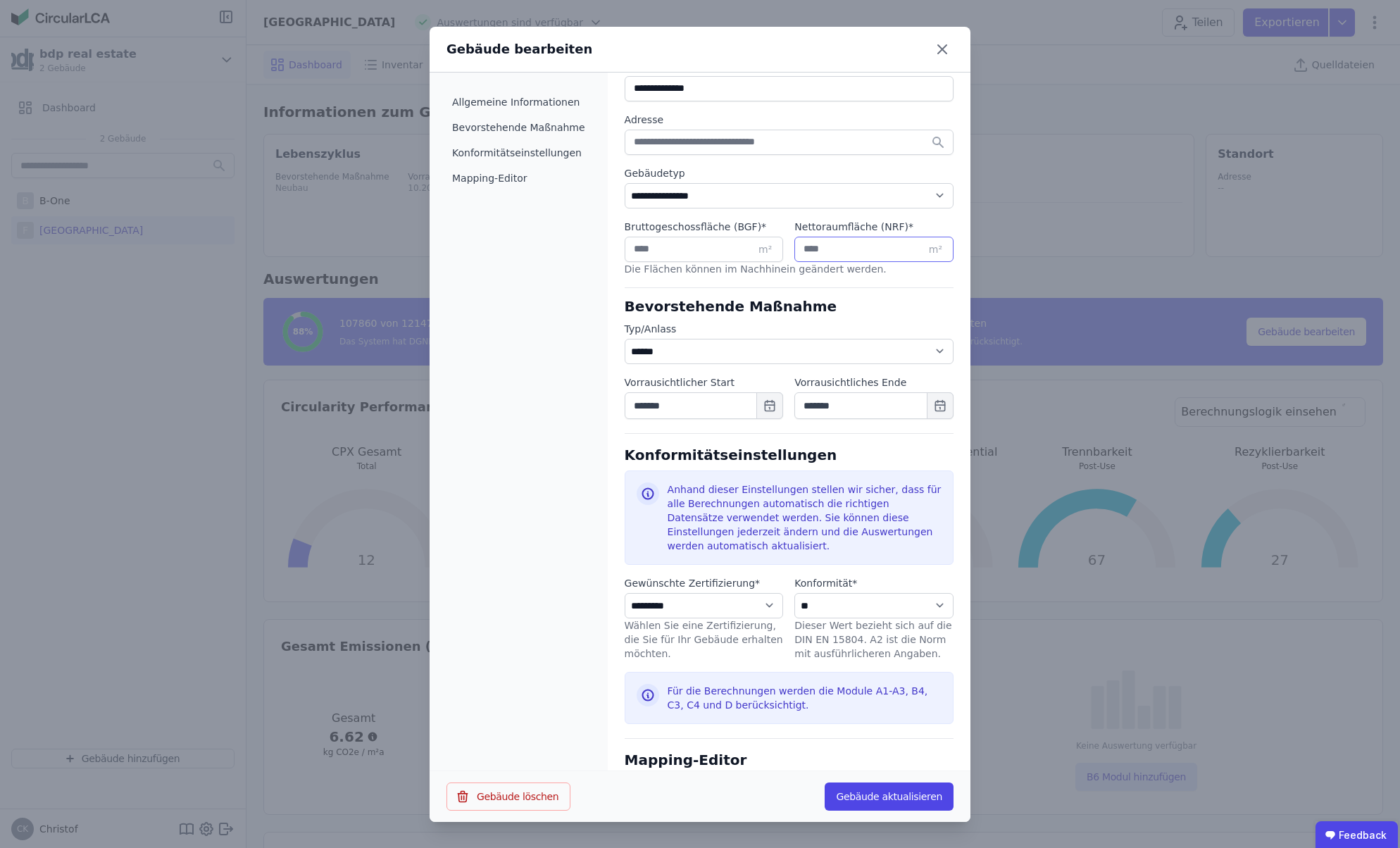
type input "*****"
click at [888, 797] on button "Gebäude aktualisieren" at bounding box center [889, 796] width 129 height 28
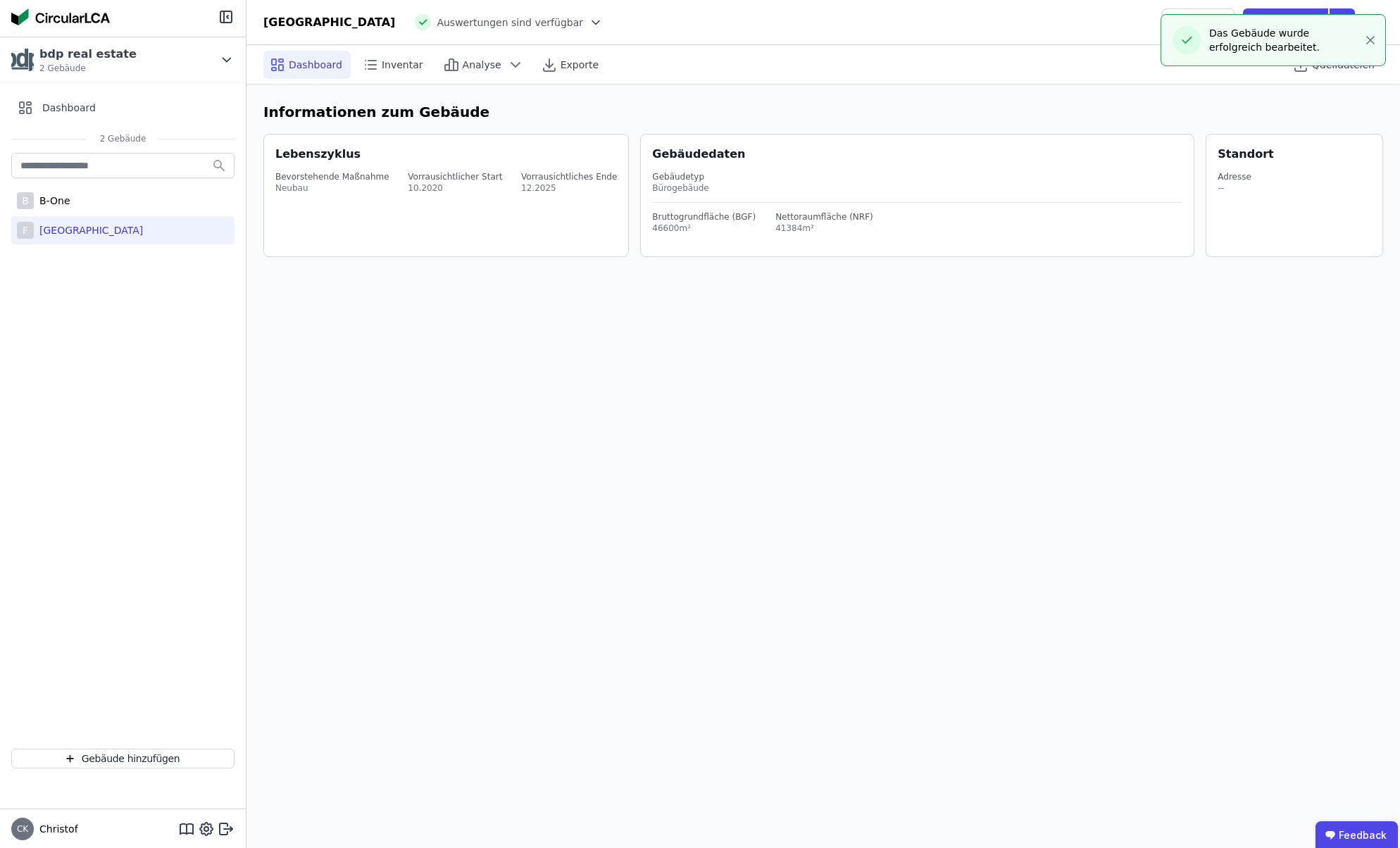
select select "*"
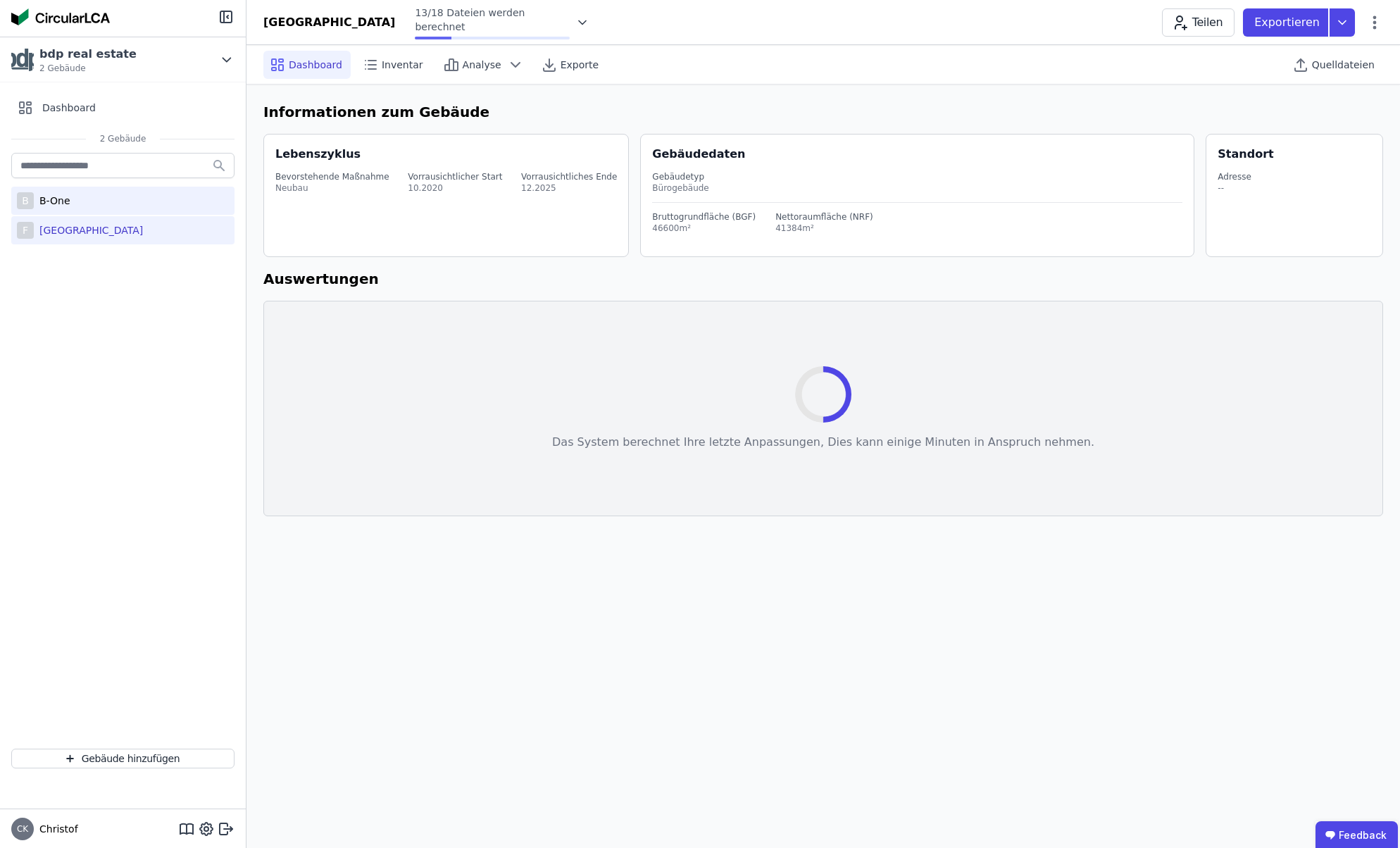
click at [59, 198] on div "B-One" at bounding box center [52, 201] width 37 height 14
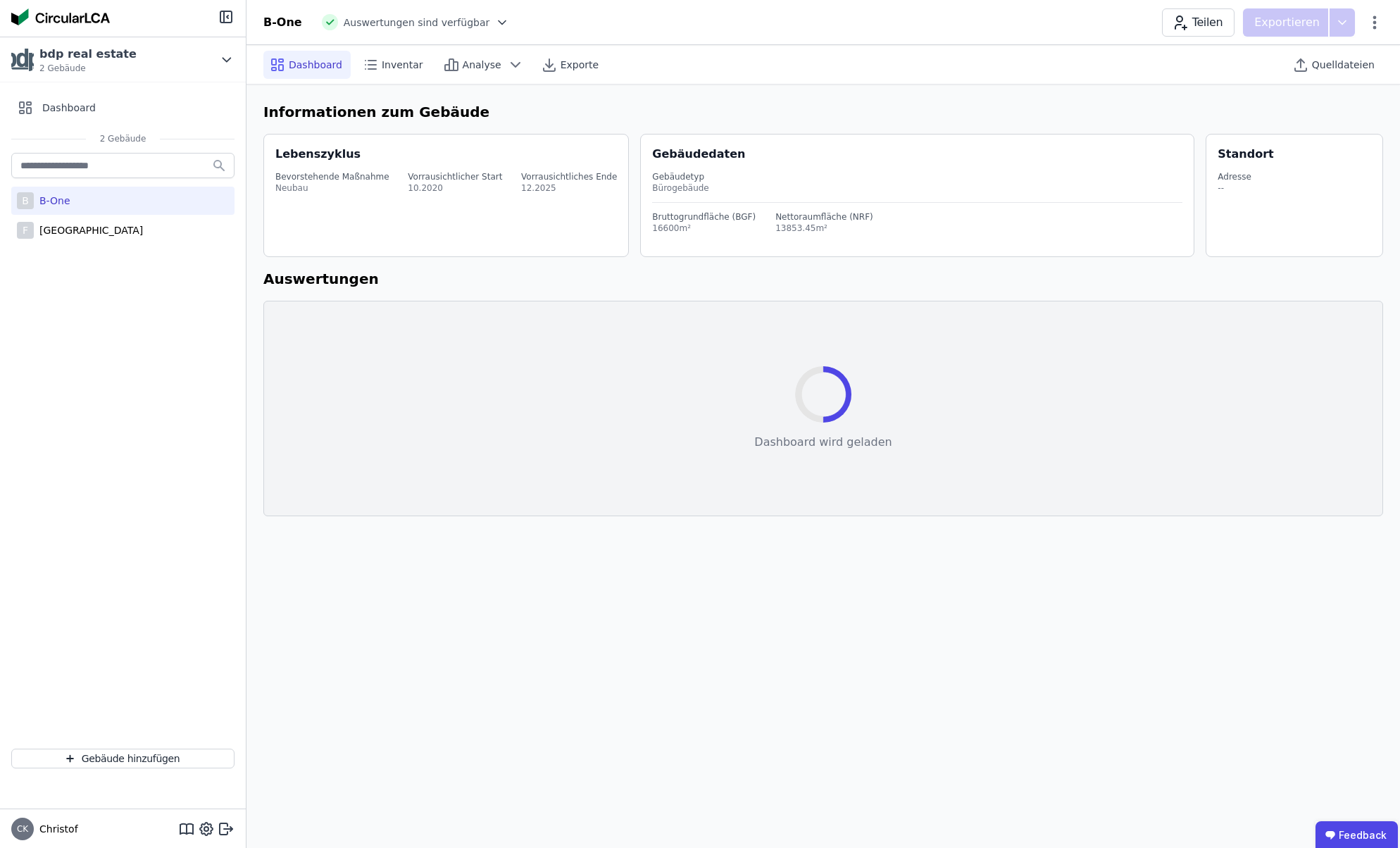
click at [59, 202] on div "B-One" at bounding box center [52, 201] width 37 height 14
click at [1376, 24] on icon at bounding box center [1375, 23] width 17 height 17
click at [56, 833] on span "Christof" at bounding box center [56, 828] width 44 height 14
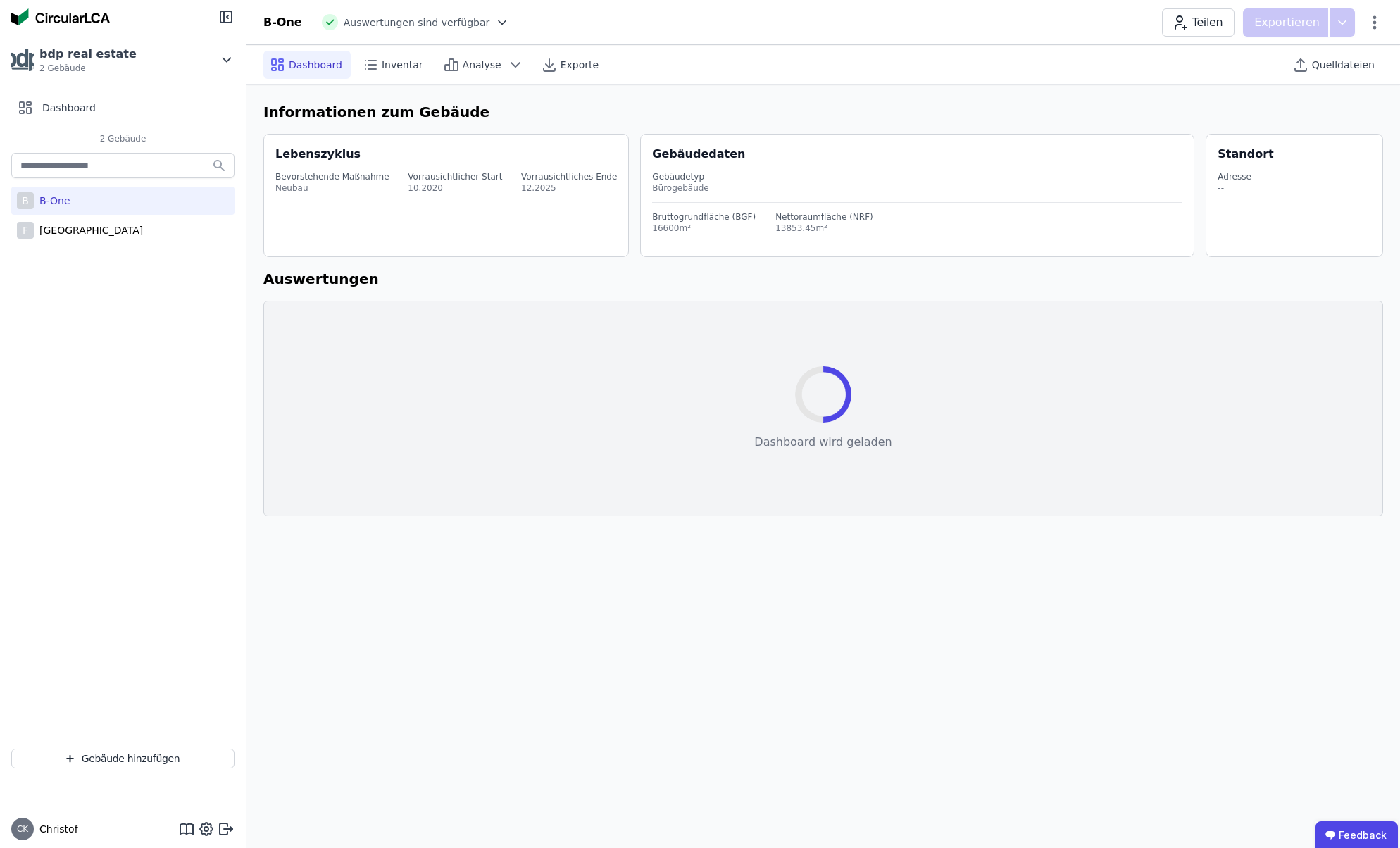
click at [18, 829] on span "CK" at bounding box center [22, 828] width 11 height 8
click at [224, 828] on icon at bounding box center [228, 827] width 8 height 2
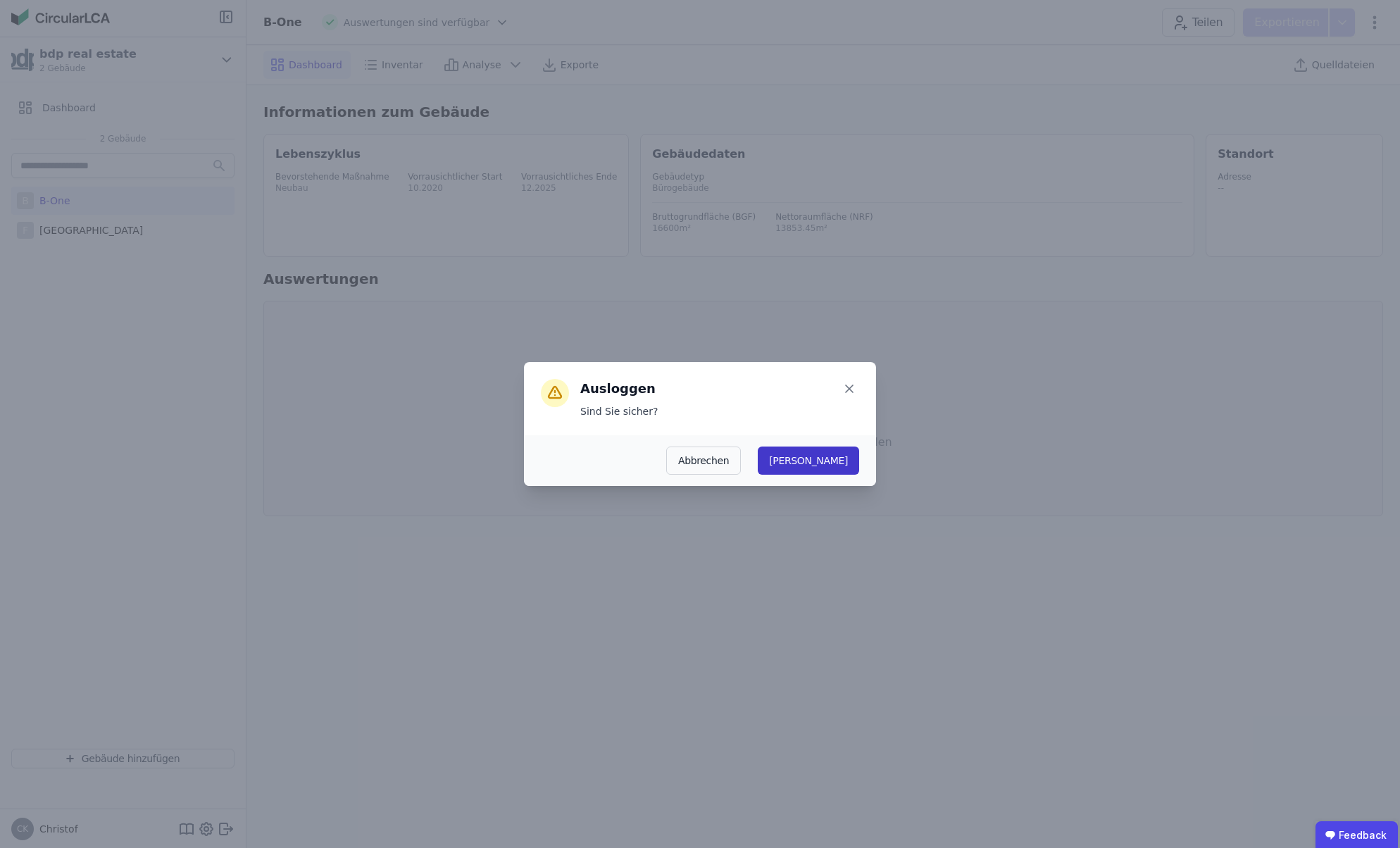
click at [851, 468] on button "Ja" at bounding box center [808, 460] width 101 height 28
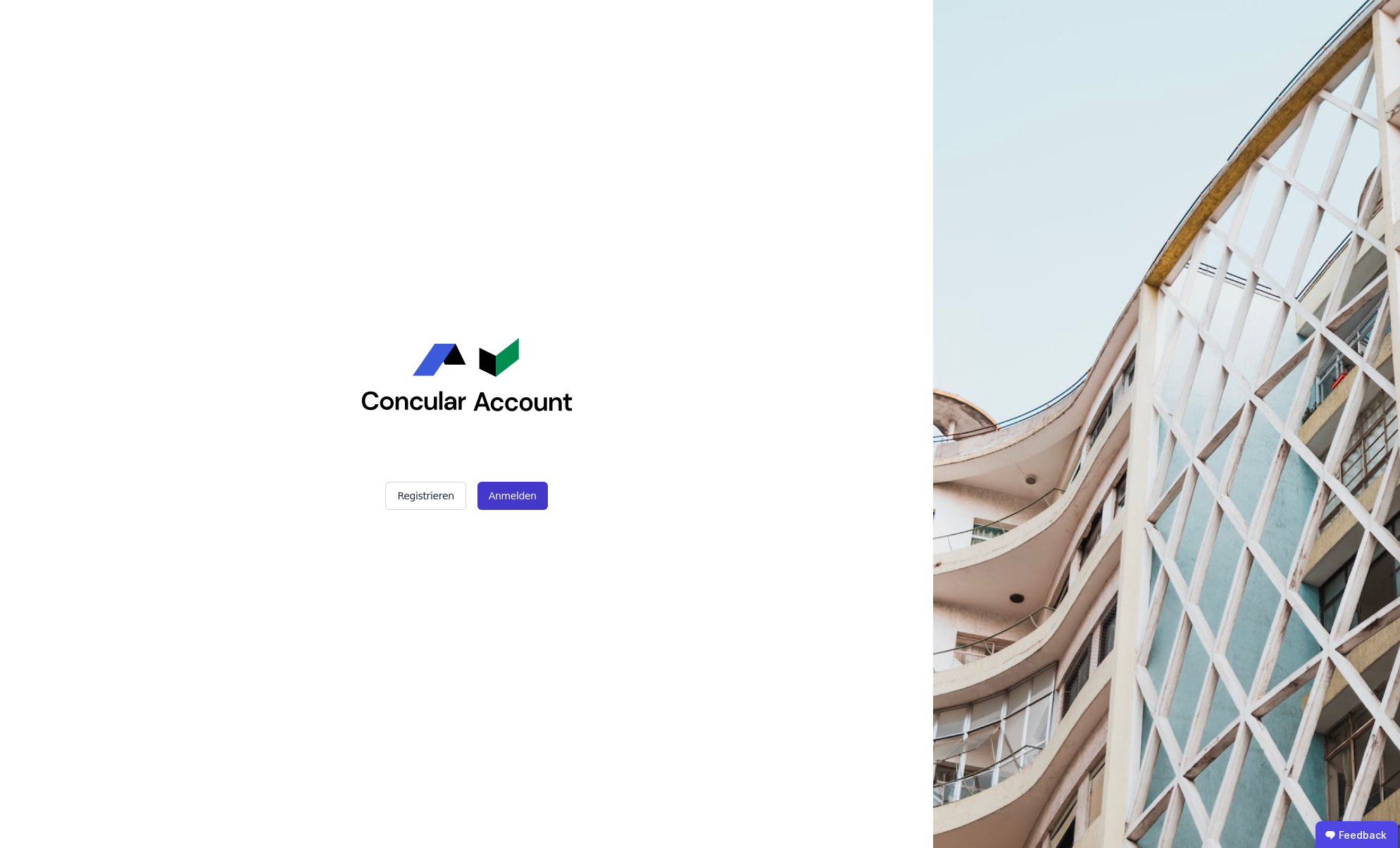
click at [509, 497] on button "Anmelden" at bounding box center [513, 495] width 71 height 28
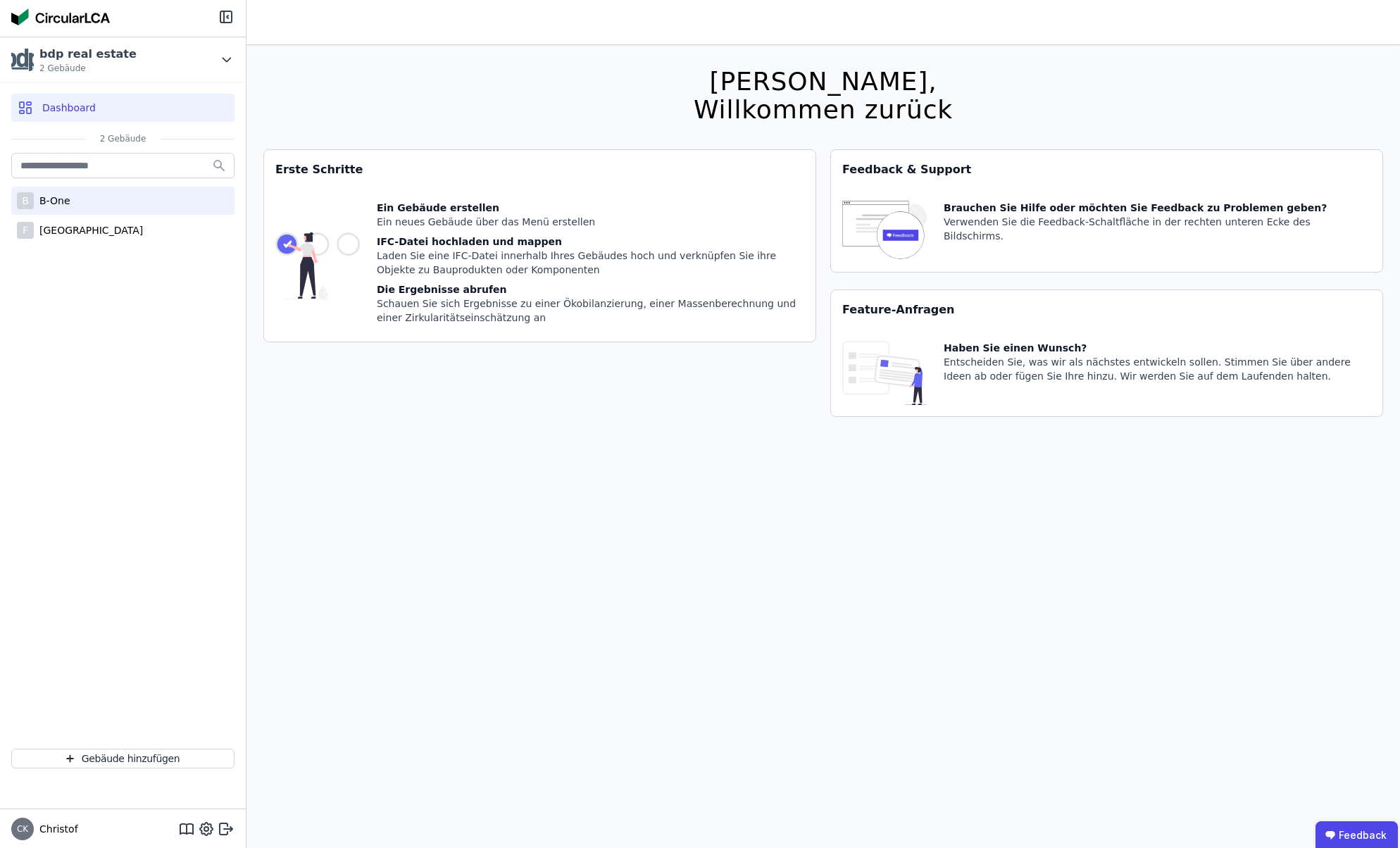
click at [61, 202] on div "B-One" at bounding box center [52, 201] width 37 height 14
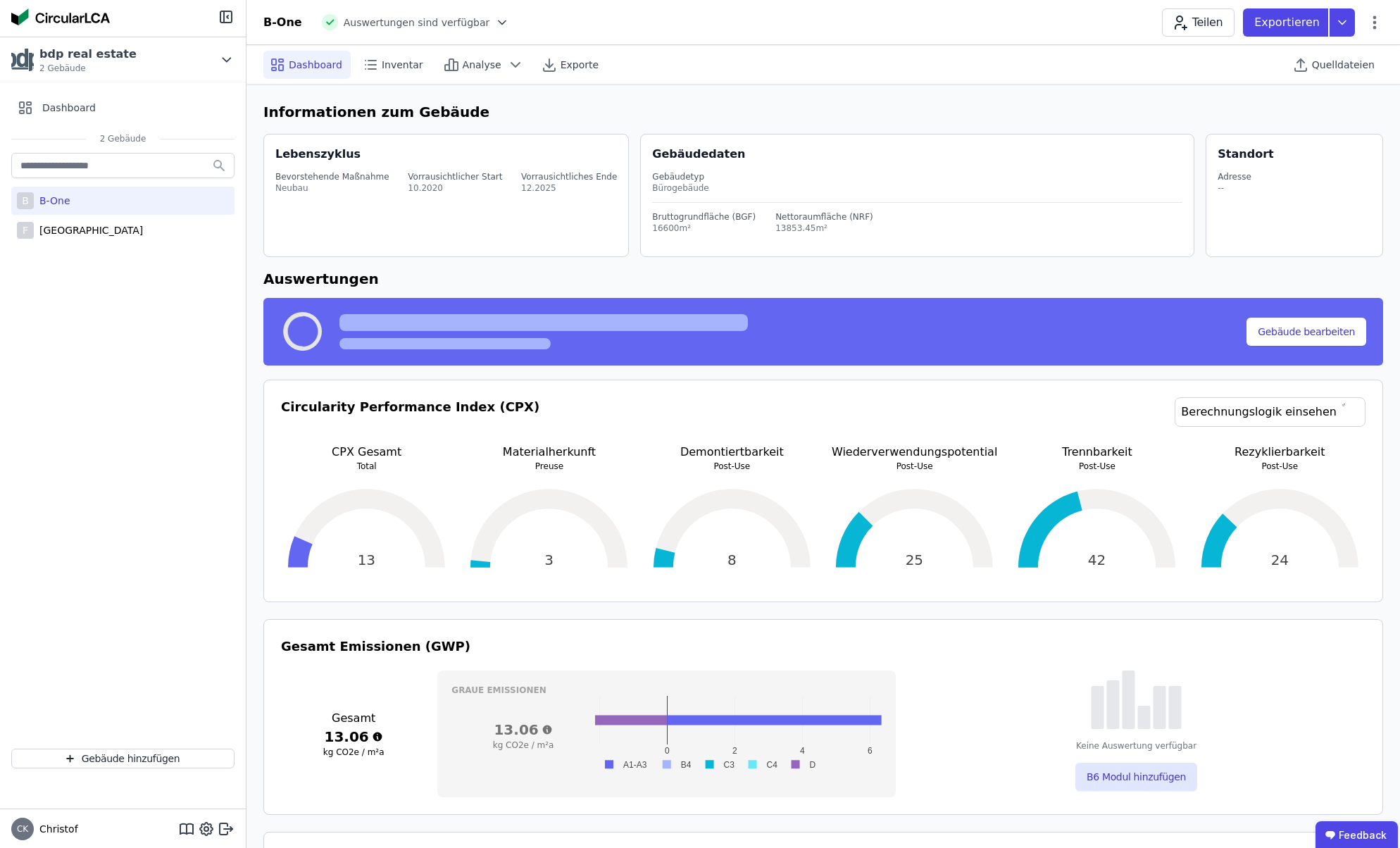
select select "*"
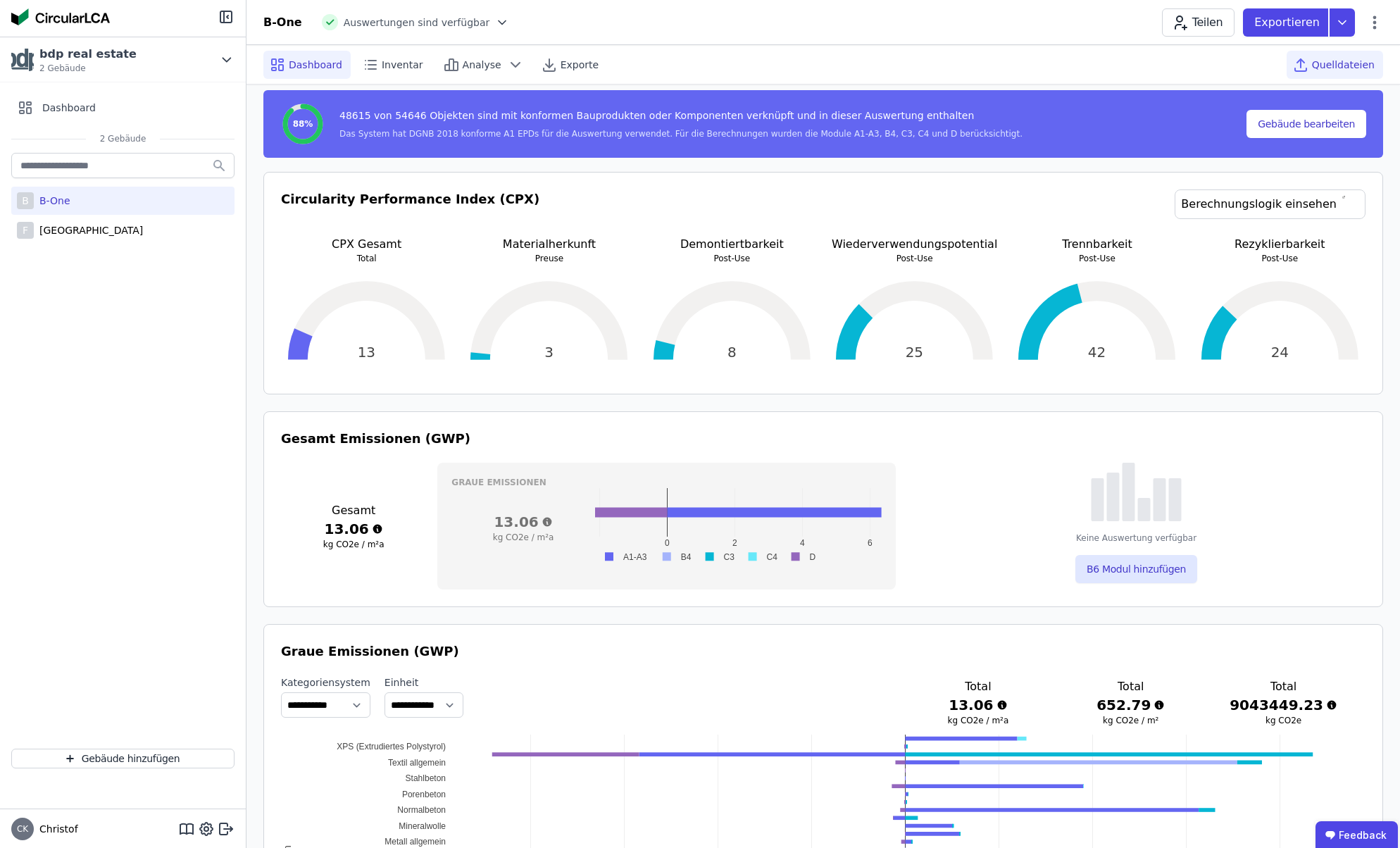
scroll to position [203, 0]
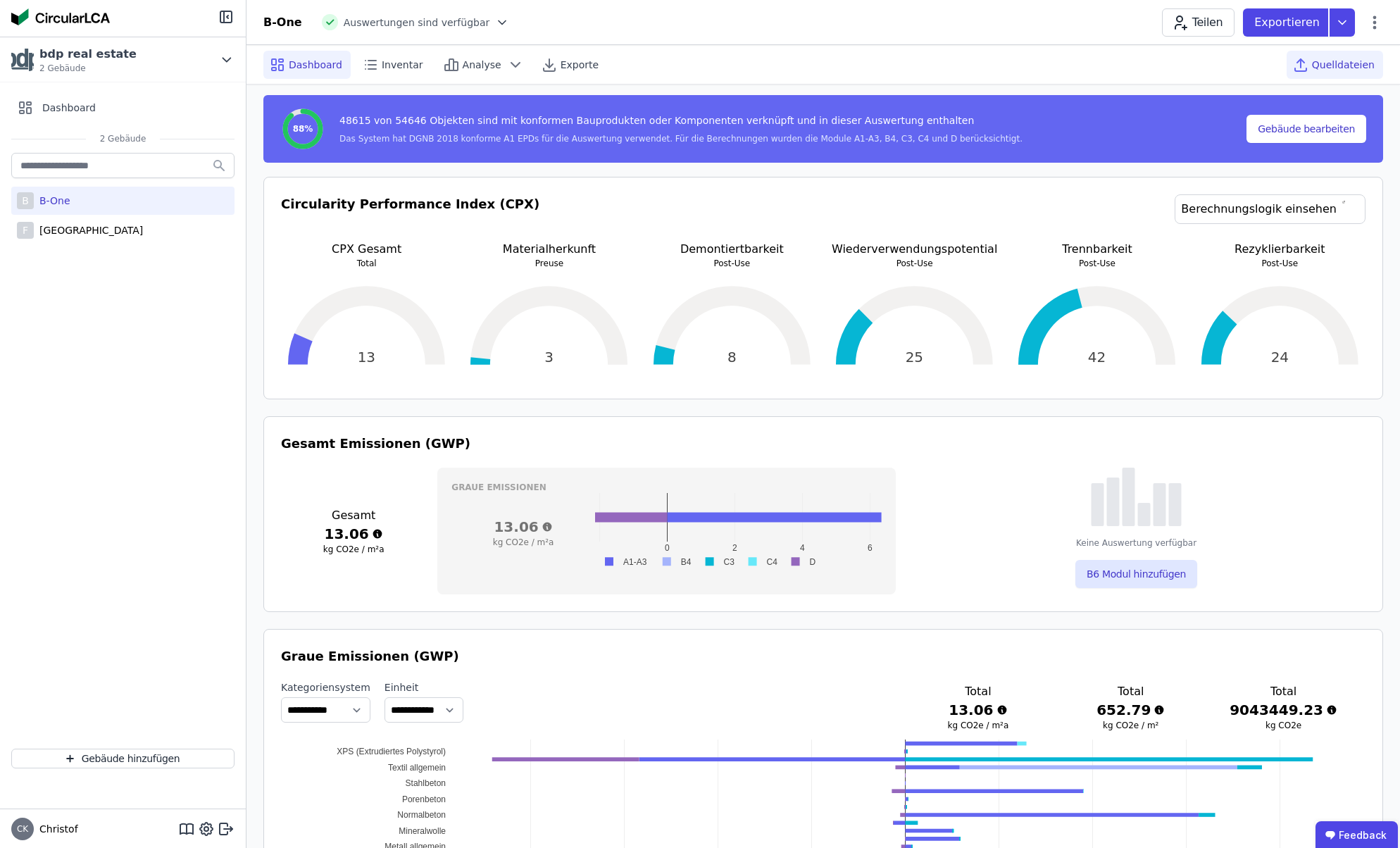
click at [1339, 62] on span "Quelldateien" at bounding box center [1344, 65] width 62 height 14
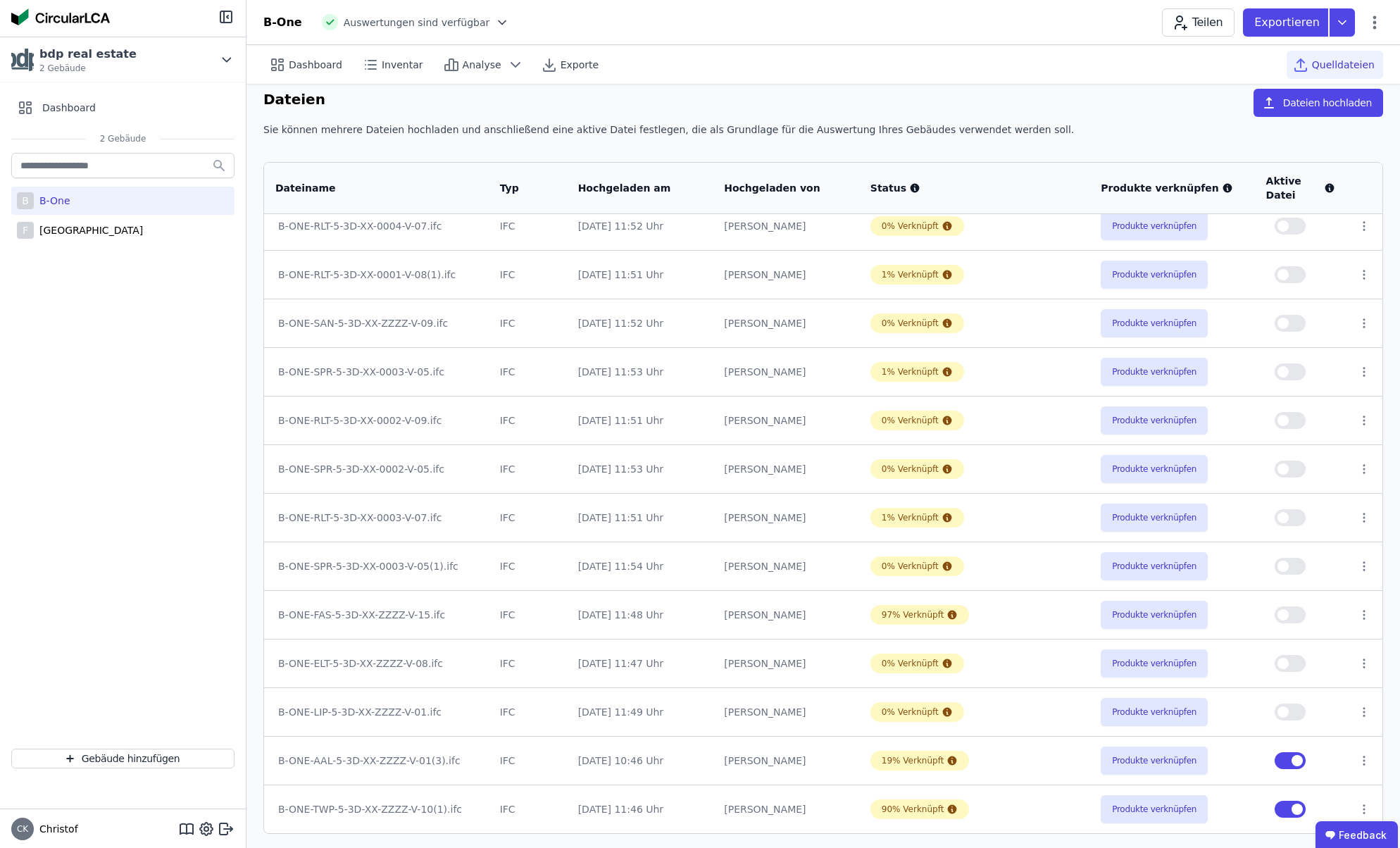
scroll to position [15, 0]
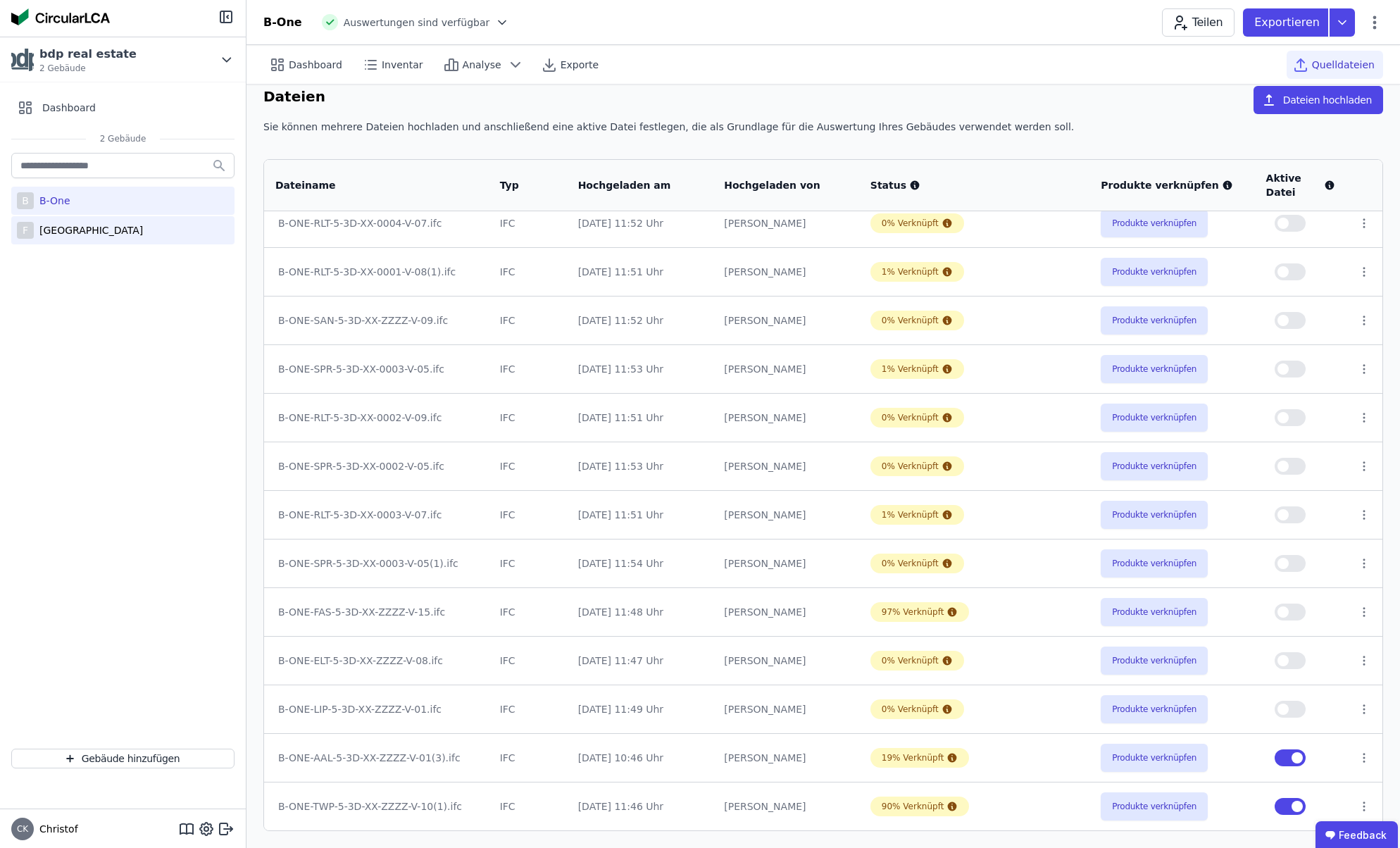
click at [67, 230] on div "[GEOGRAPHIC_DATA]" at bounding box center [88, 230] width 109 height 14
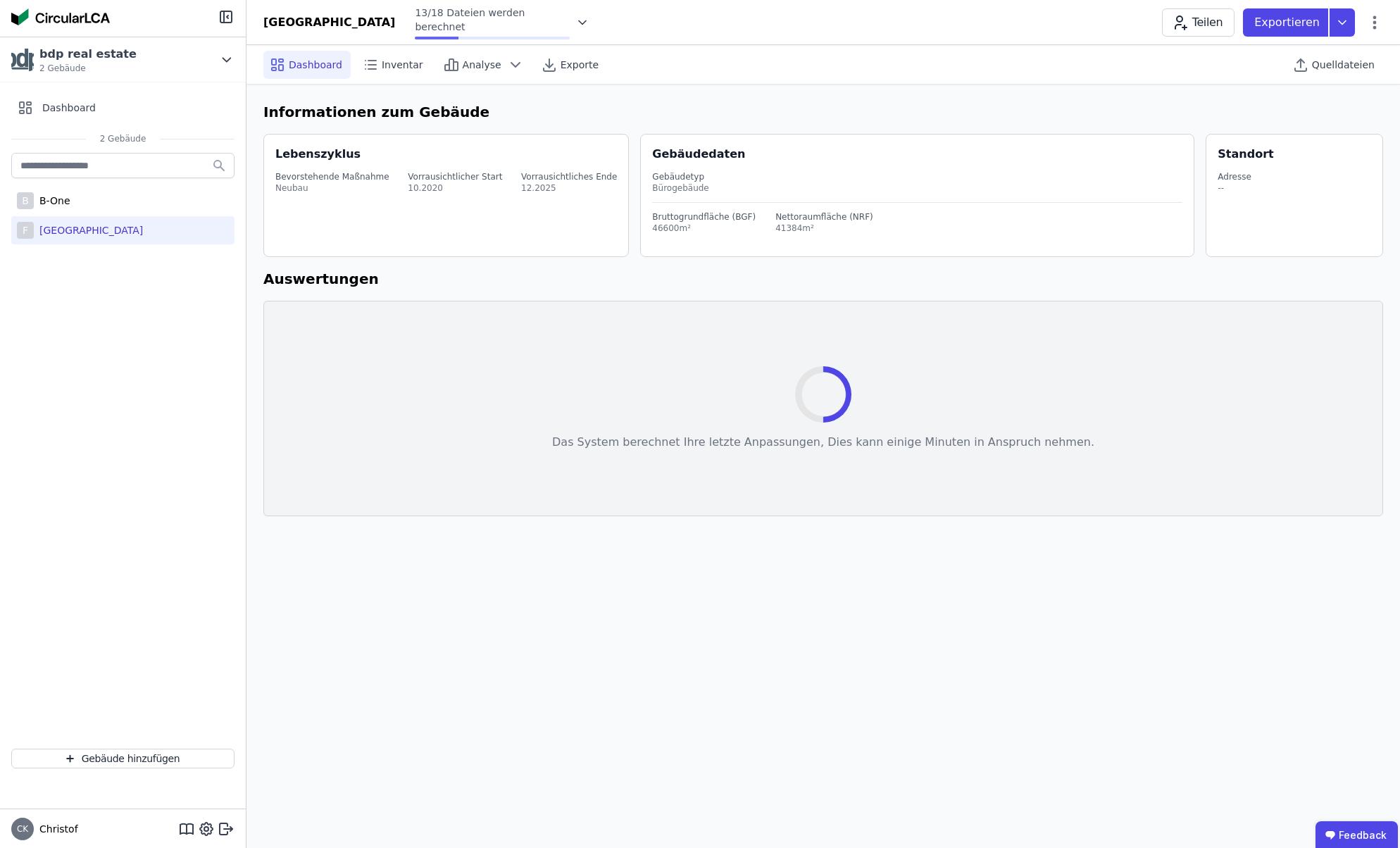
click at [82, 230] on div "[GEOGRAPHIC_DATA]" at bounding box center [88, 230] width 109 height 14
click at [207, 829] on icon at bounding box center [206, 828] width 17 height 17
select select "*"
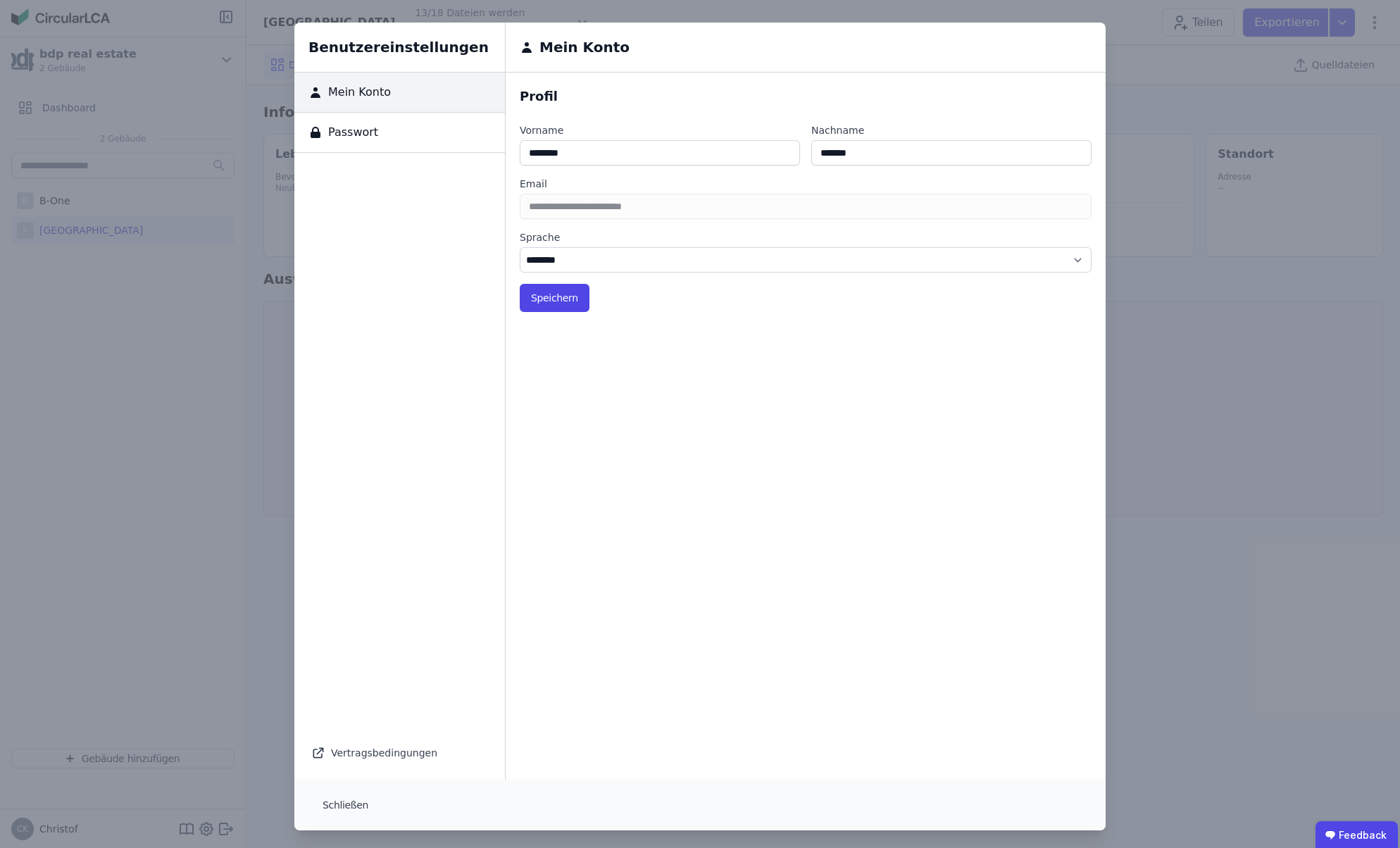
click at [185, 831] on div "Benutzereinstellungen Mein Konto Passwort Vertragsbedingungen Mein Konto Profil…" at bounding box center [700, 426] width 1400 height 853
click at [355, 805] on button "Schließen" at bounding box center [345, 805] width 68 height 28
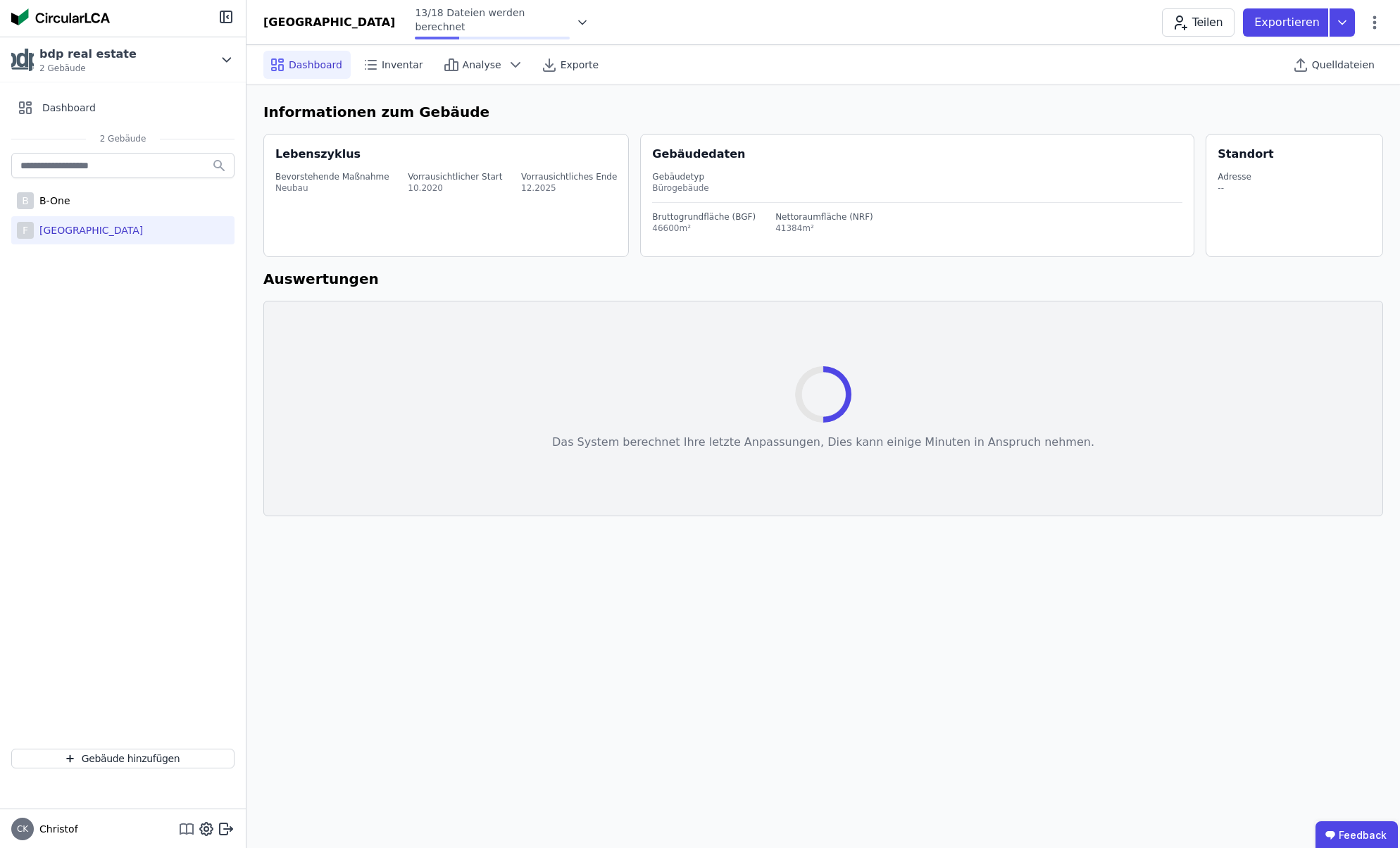
click at [184, 827] on icon at bounding box center [186, 828] width 17 height 17
click at [229, 58] on icon at bounding box center [227, 59] width 8 height 4
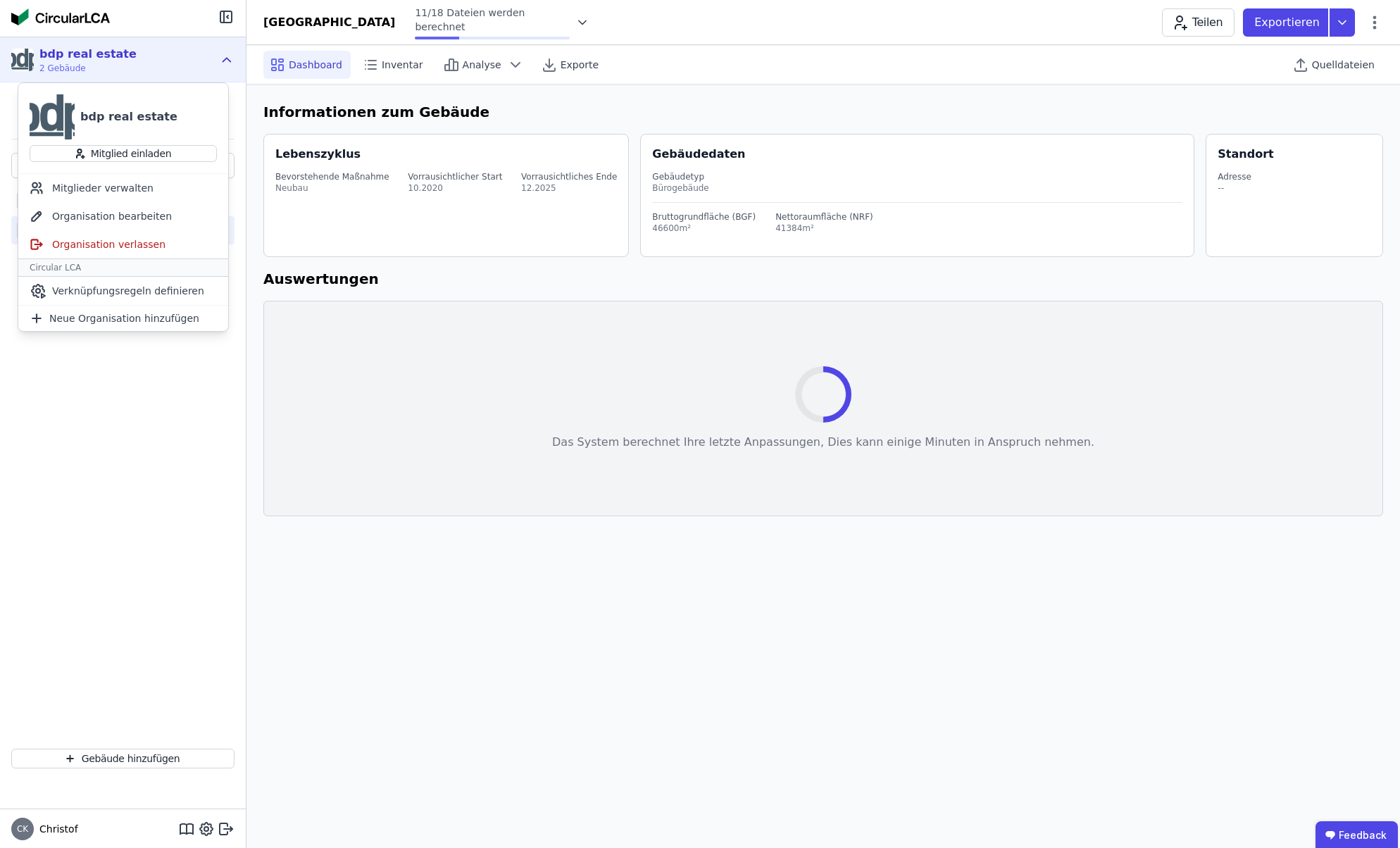
click at [128, 404] on div "B B-One F Friedrichspark" at bounding box center [123, 443] width 246 height 587
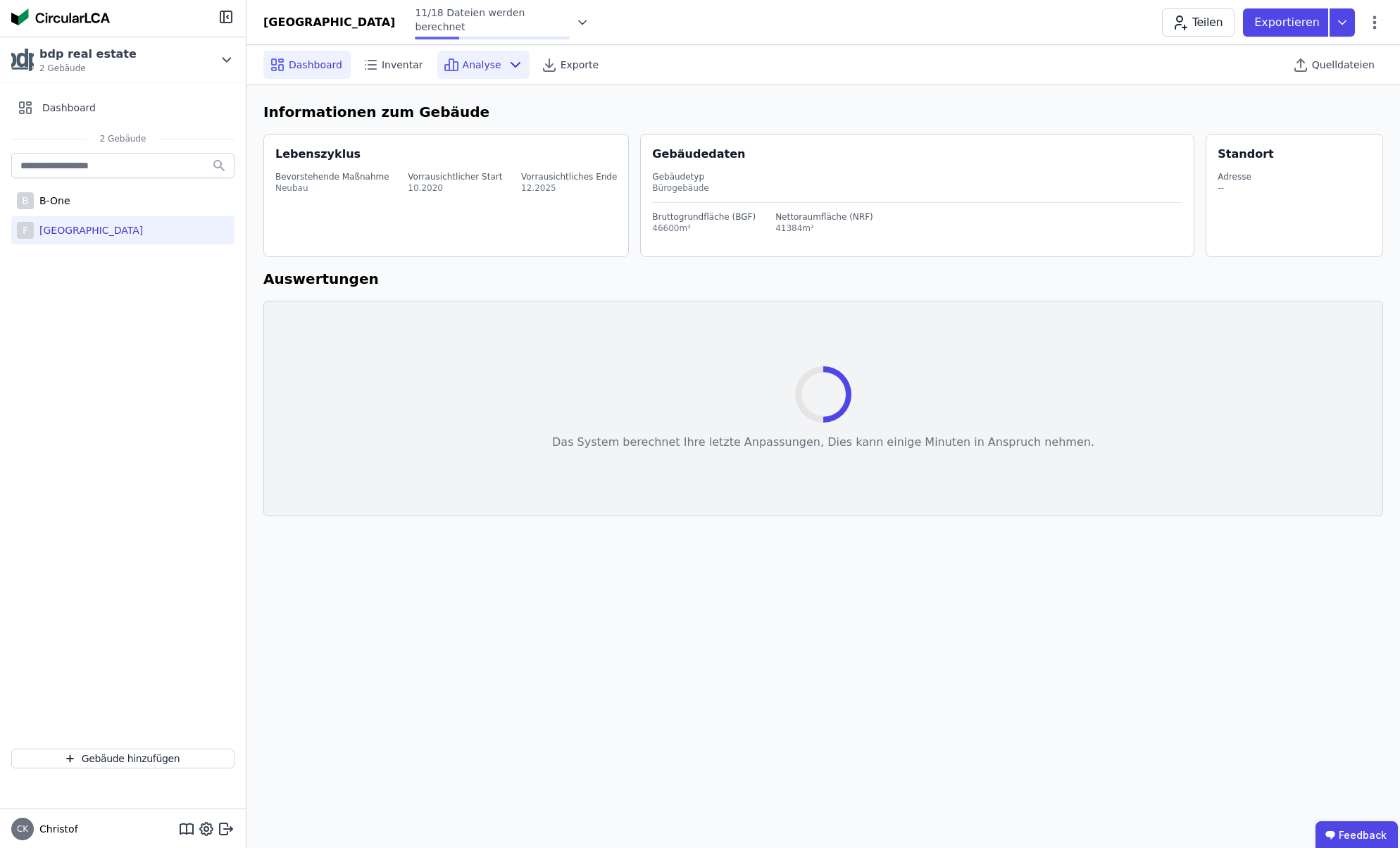
click at [474, 65] on span "Analyse" at bounding box center [482, 65] width 39 height 14
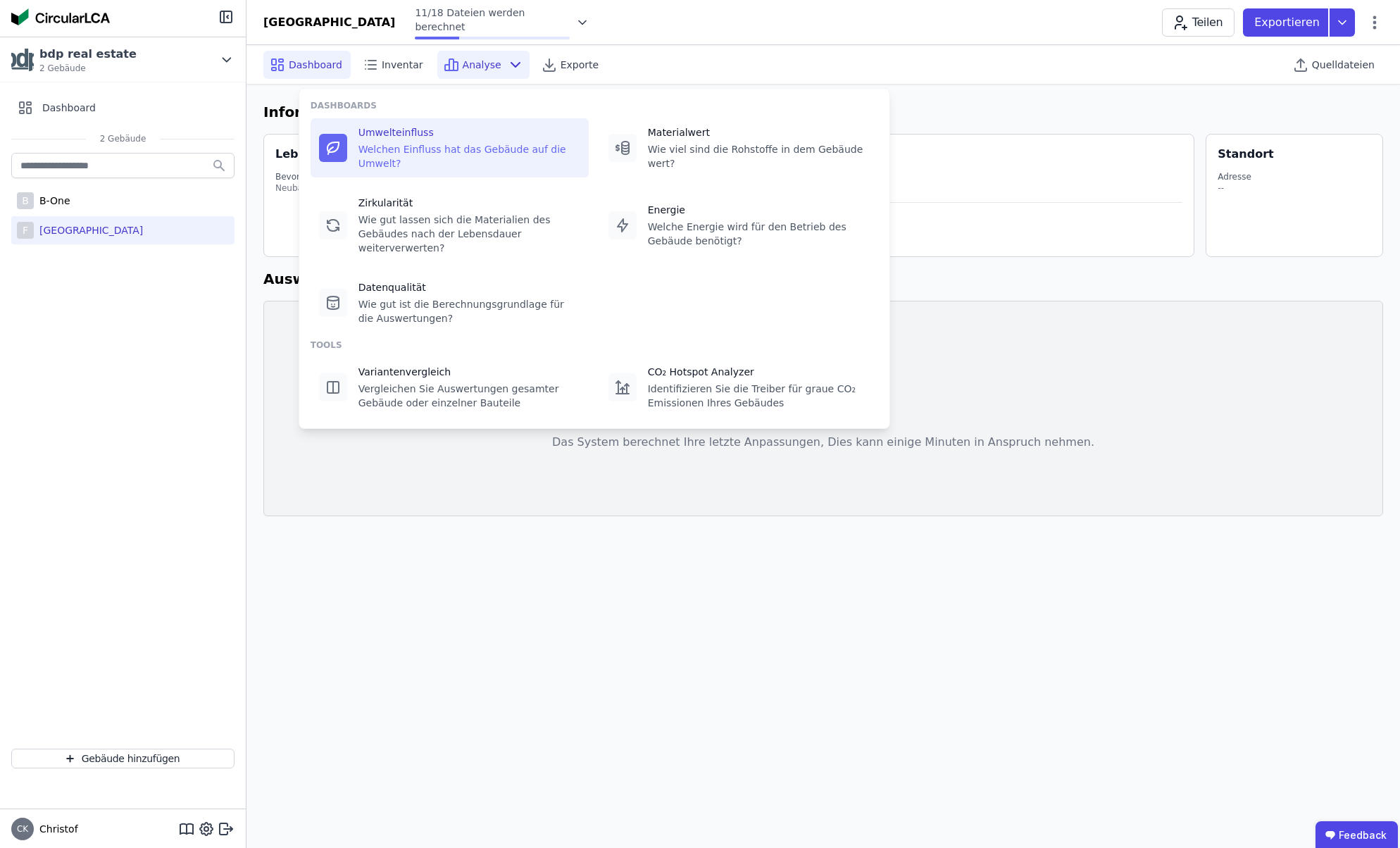
click at [407, 143] on div "Welchen Einfluss hat das Gebäude auf die Umwelt?" at bounding box center [469, 156] width 222 height 28
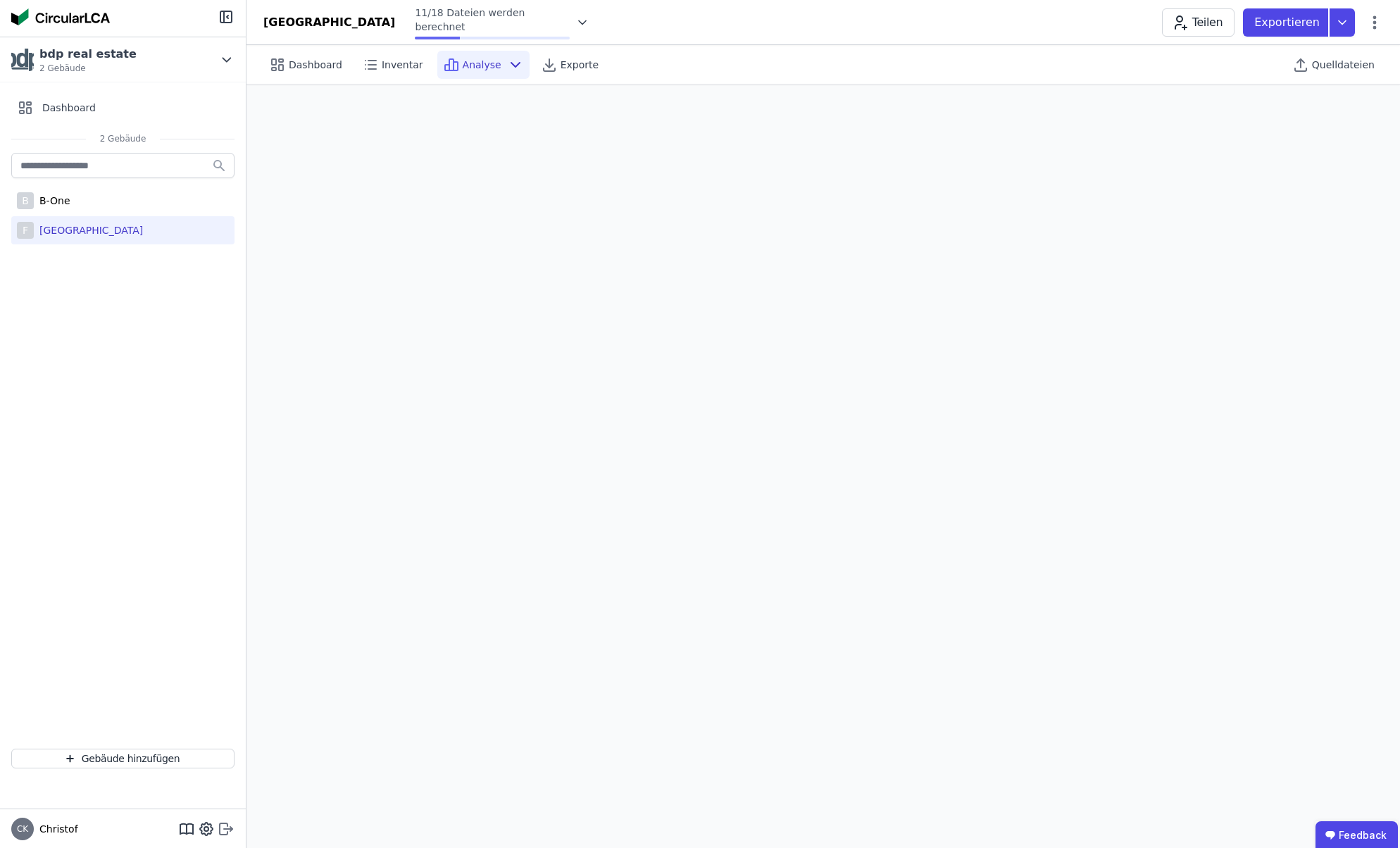
click at [227, 829] on icon at bounding box center [226, 828] width 17 height 17
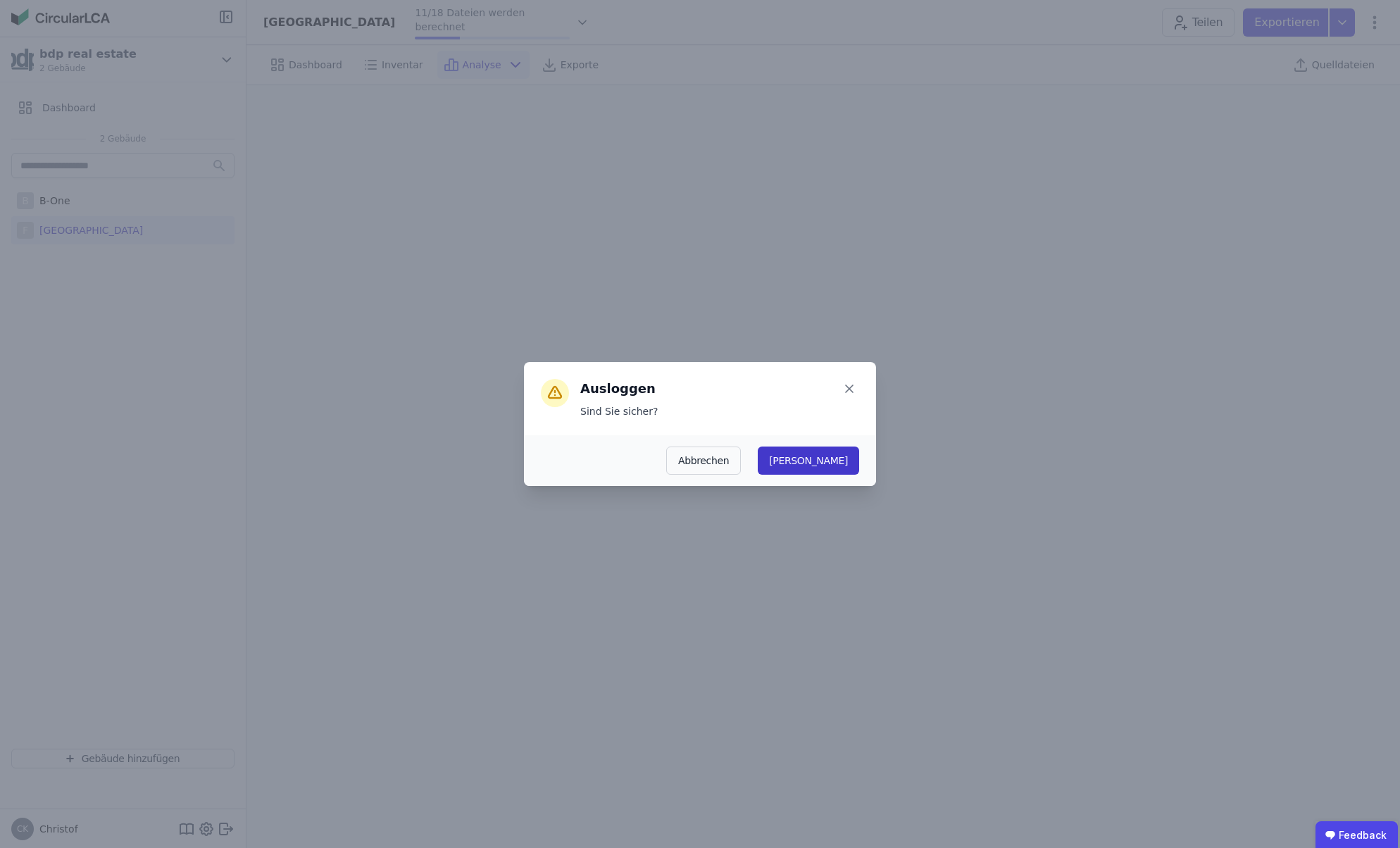
click at [846, 462] on button "Ja" at bounding box center [808, 460] width 101 height 28
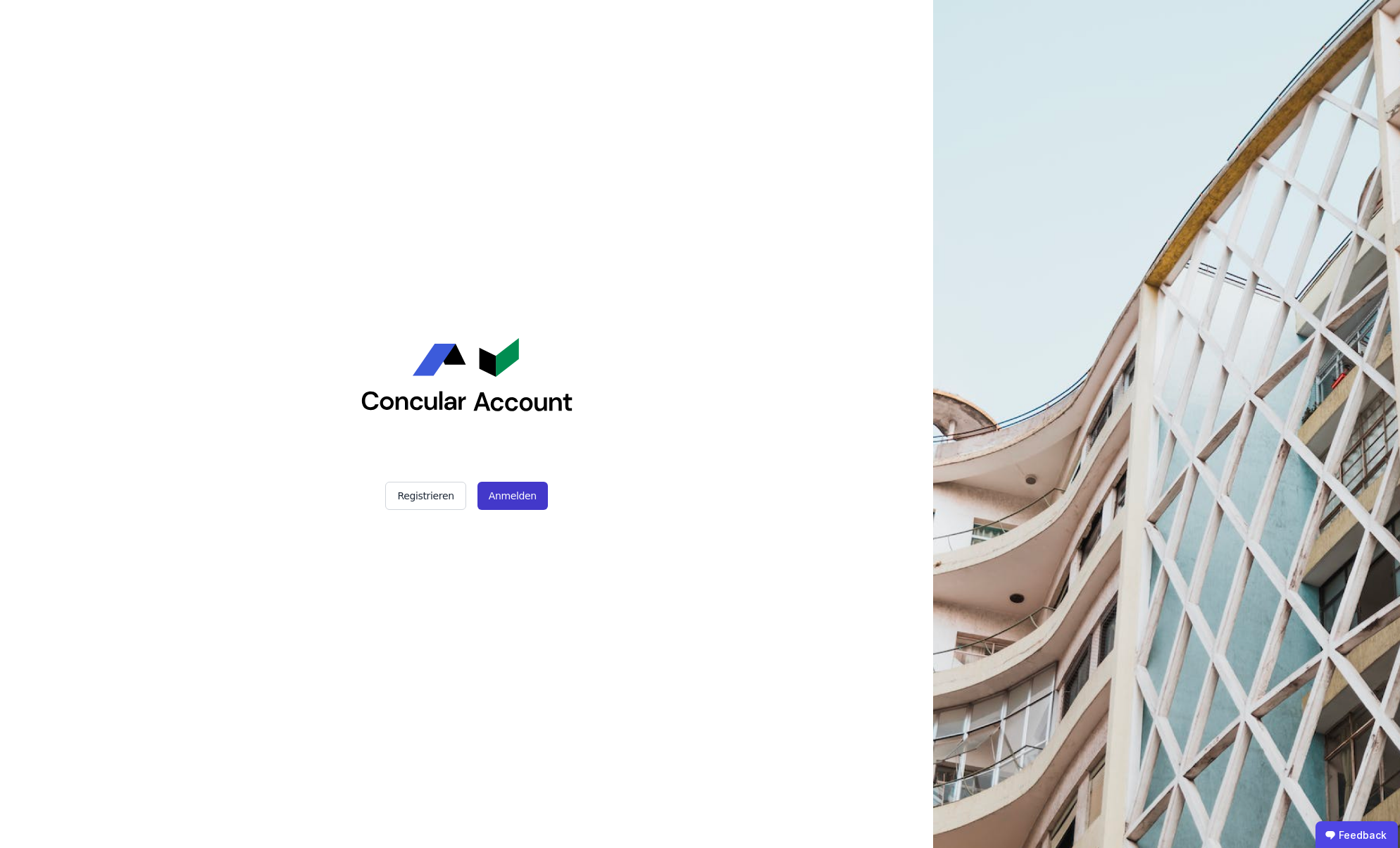
click at [505, 494] on button "Anmelden" at bounding box center [513, 495] width 71 height 28
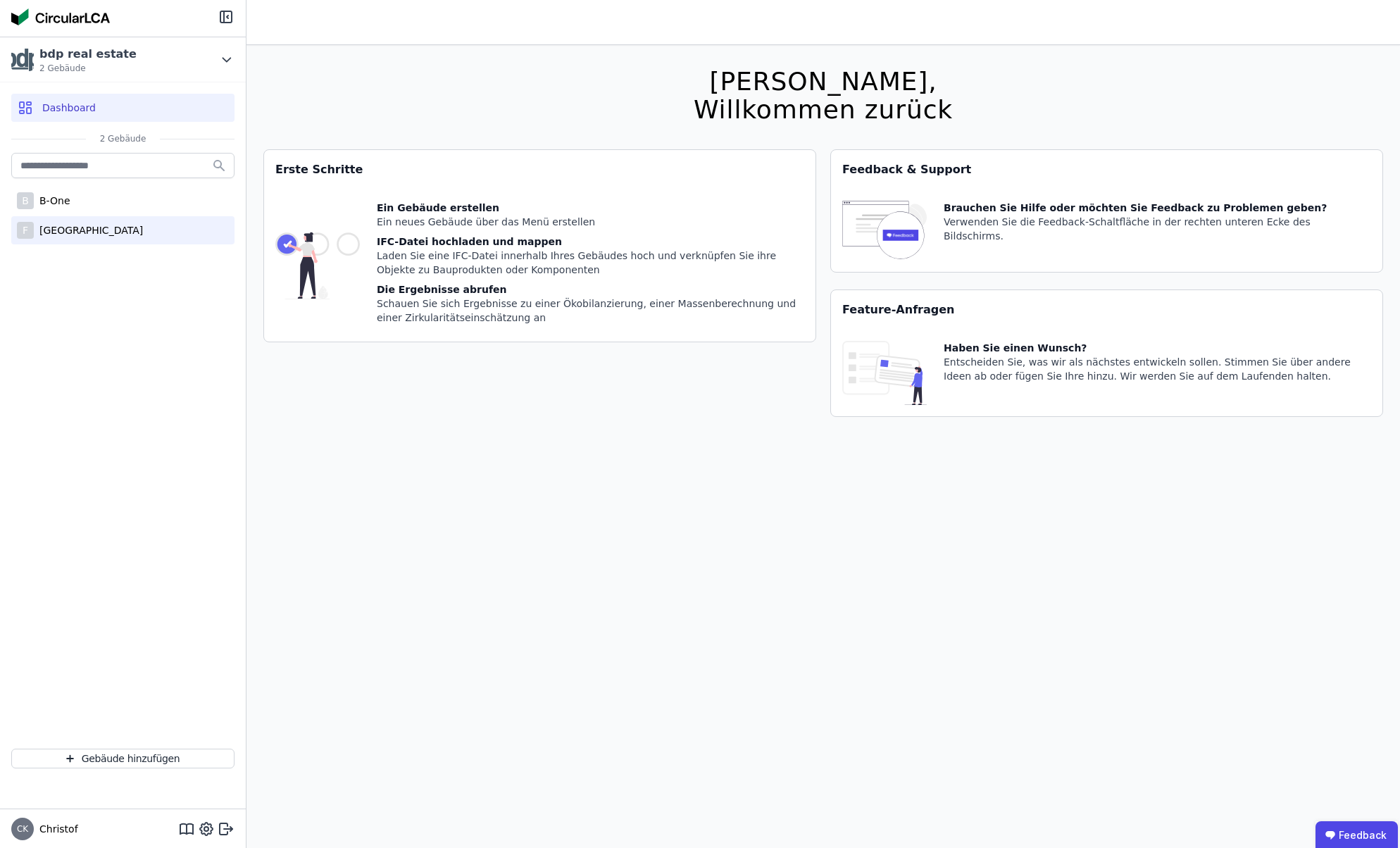
click at [65, 233] on div "[GEOGRAPHIC_DATA]" at bounding box center [88, 230] width 109 height 14
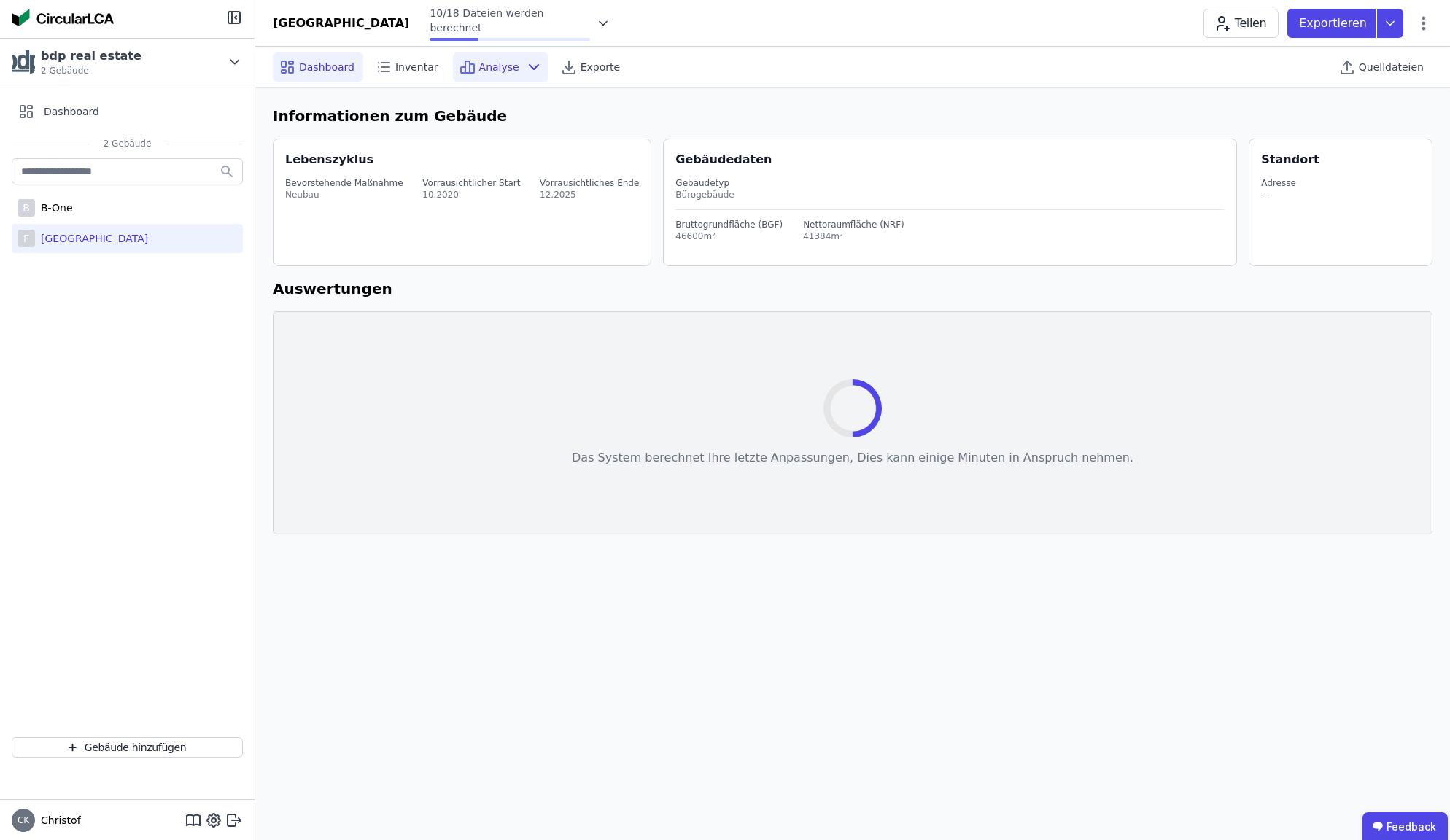
click at [498, 67] on span "Analyse" at bounding box center [499, 67] width 40 height 15
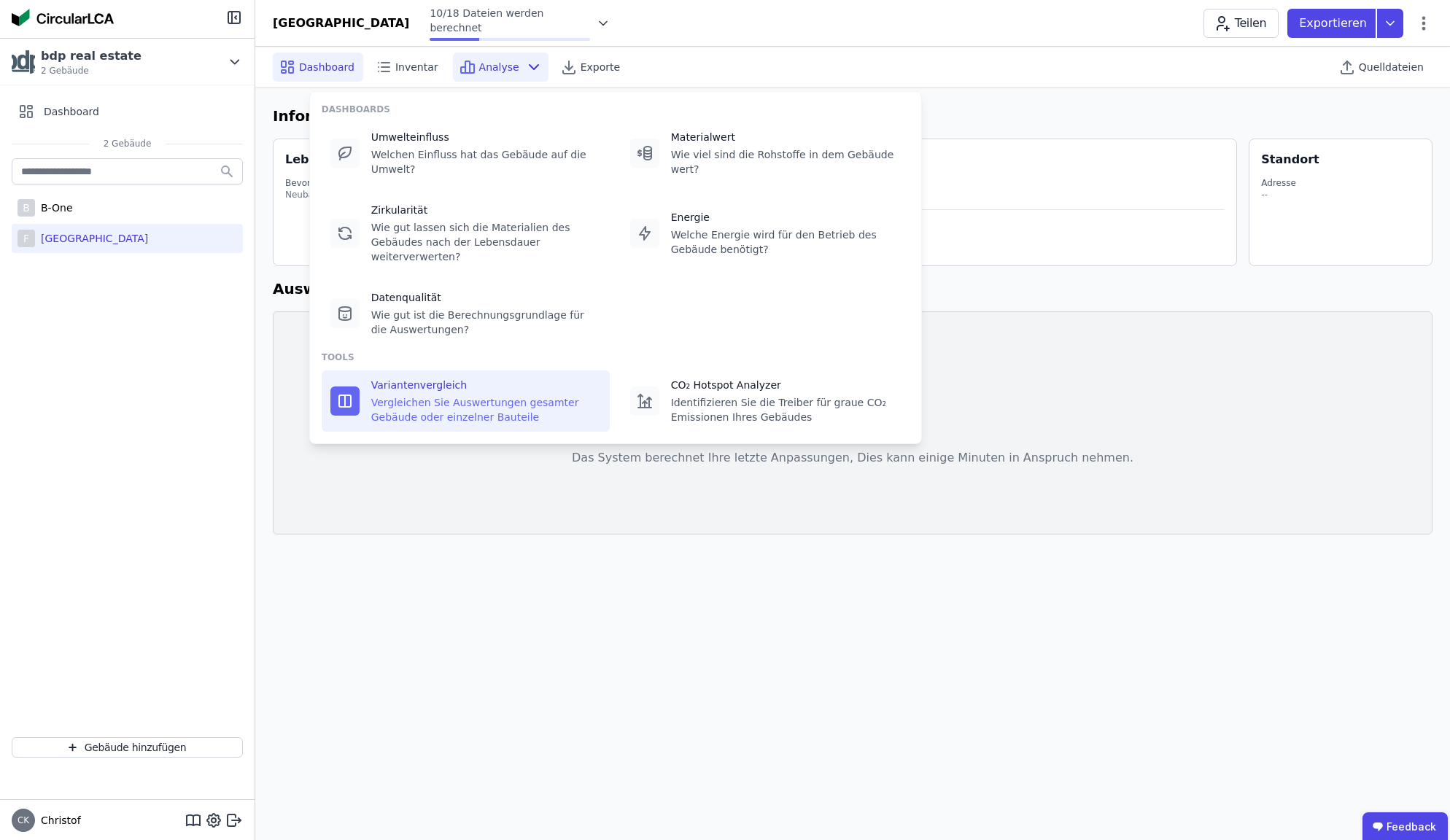
click at [421, 401] on div "Vergleichen Sie Auswertungen gesamter Gebäude oder einzelner Bauteile" at bounding box center [486, 410] width 230 height 29
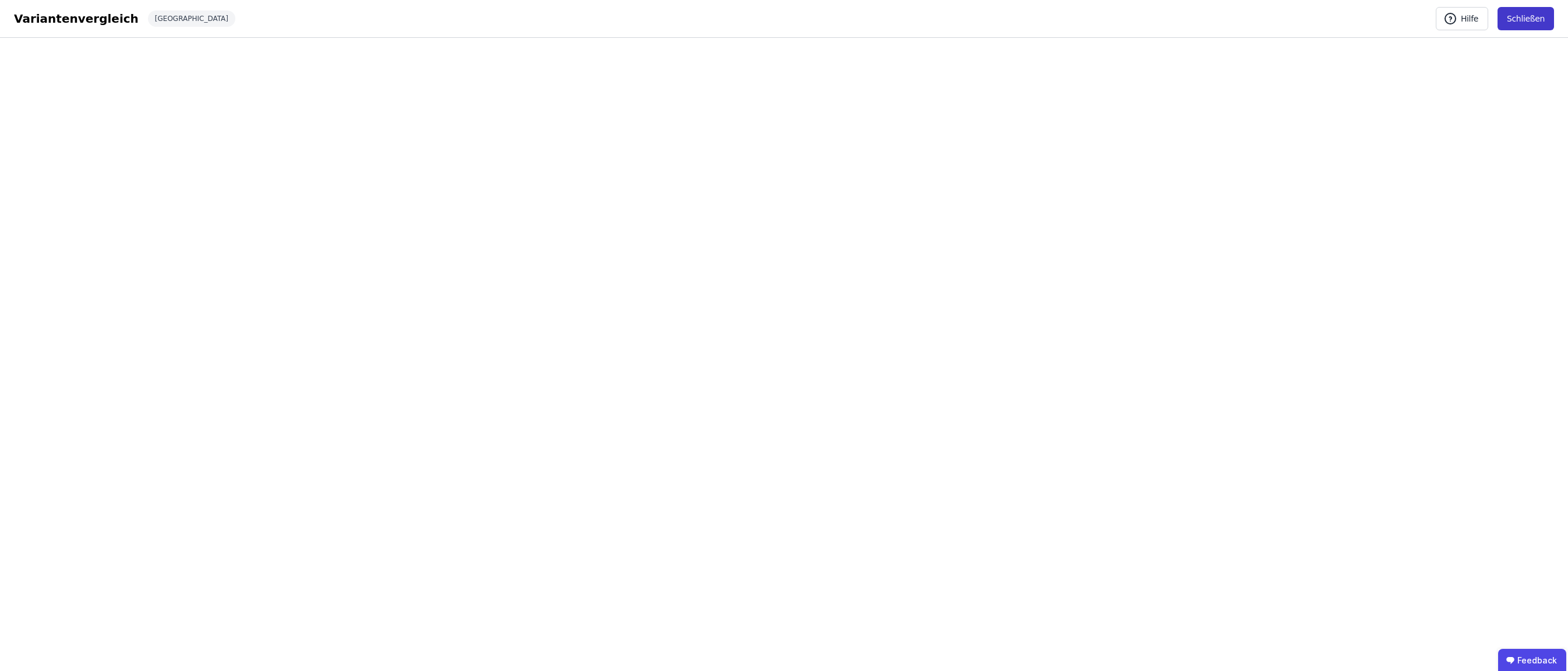
click at [1157, 17] on button "Schließen" at bounding box center [1526, 18] width 57 height 23
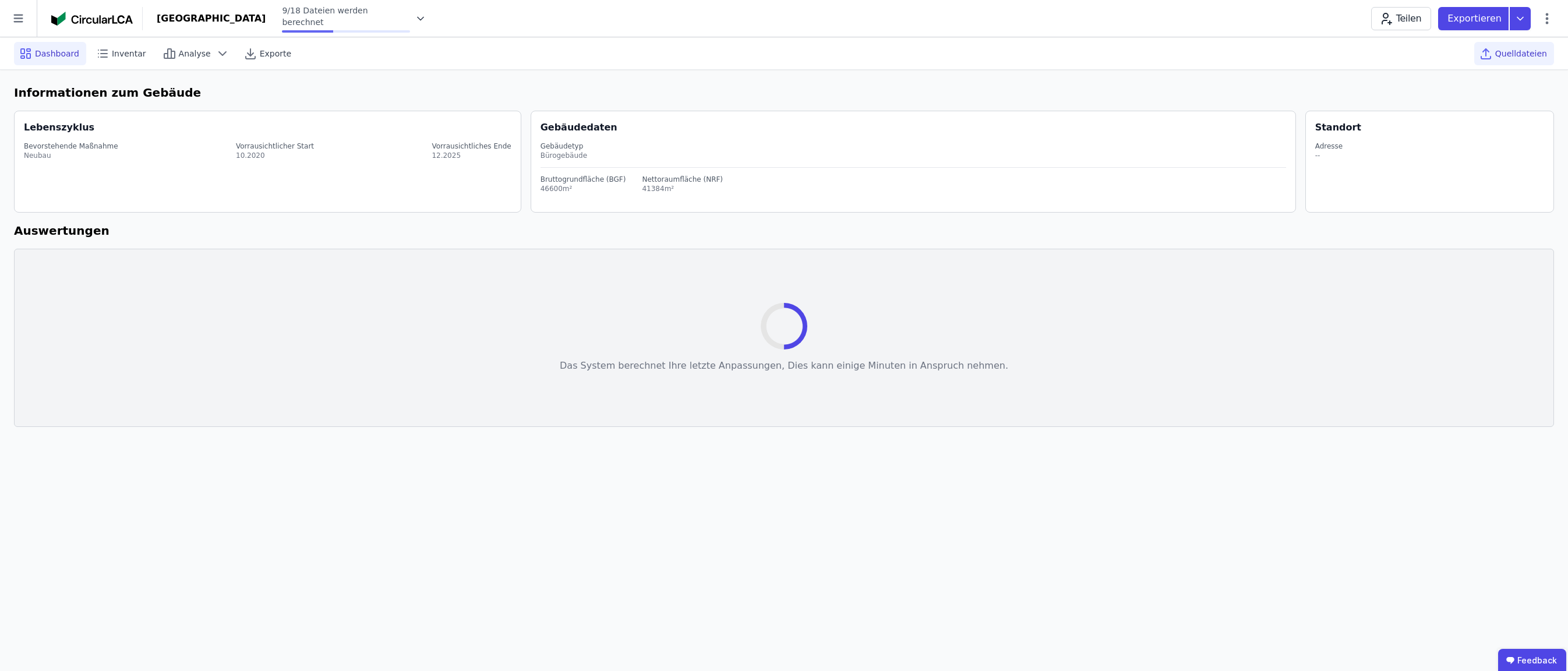
click at [1157, 54] on span "Quelldateien" at bounding box center [1521, 54] width 52 height 12
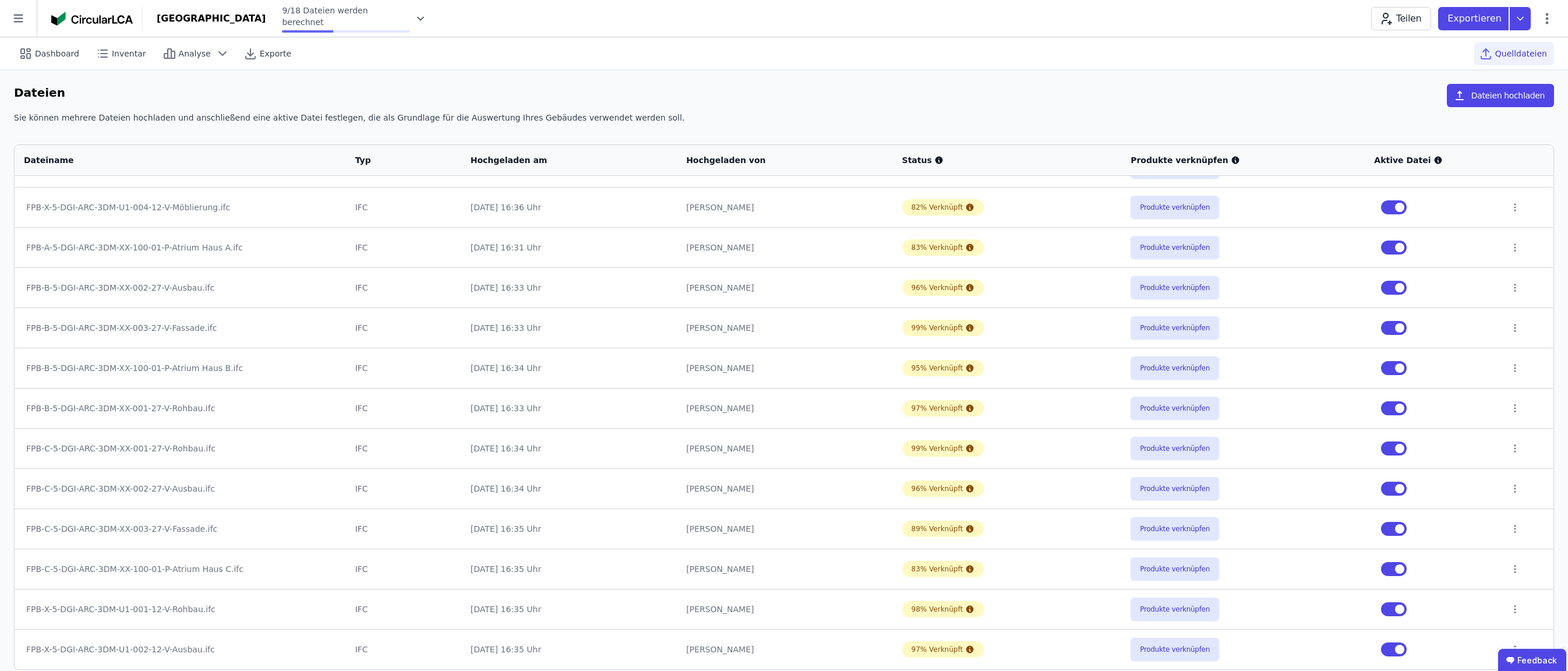
scroll to position [13, 0]
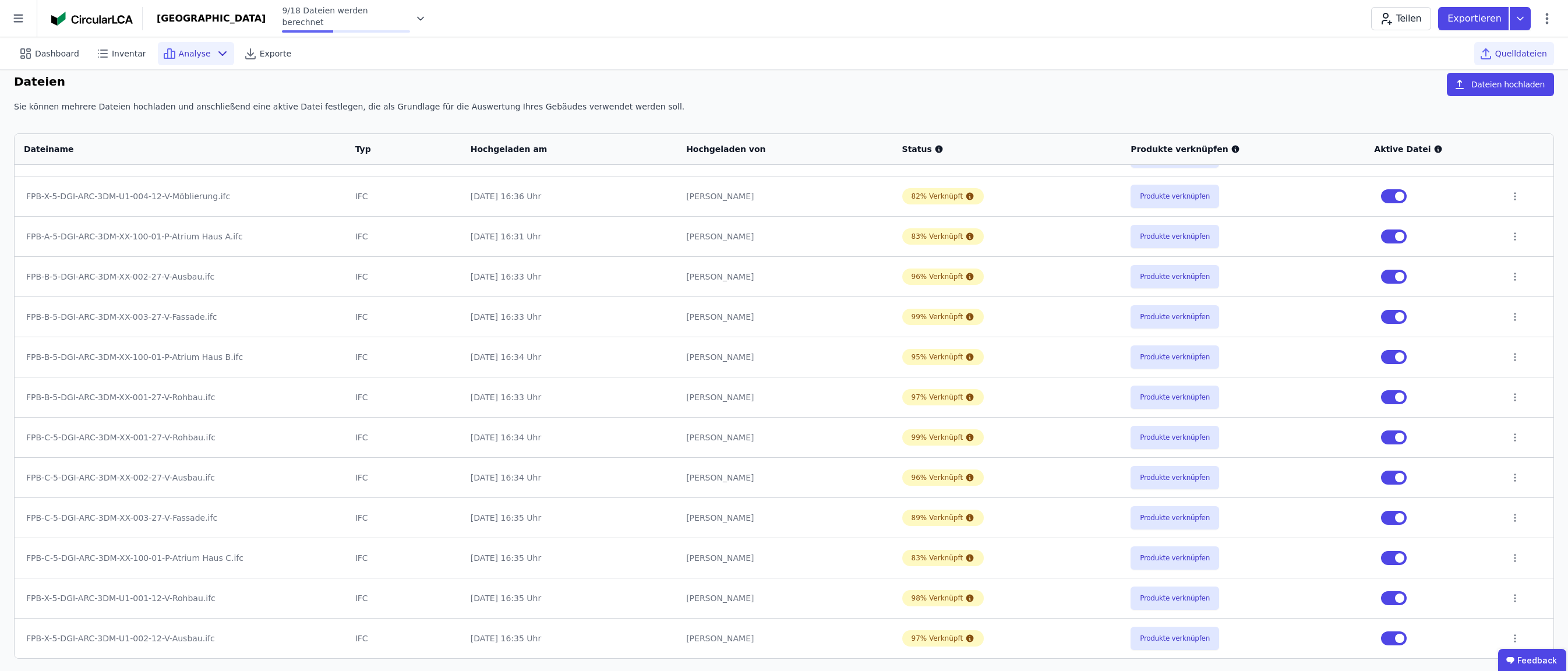
click at [191, 54] on span "Analyse" at bounding box center [194, 54] width 32 height 12
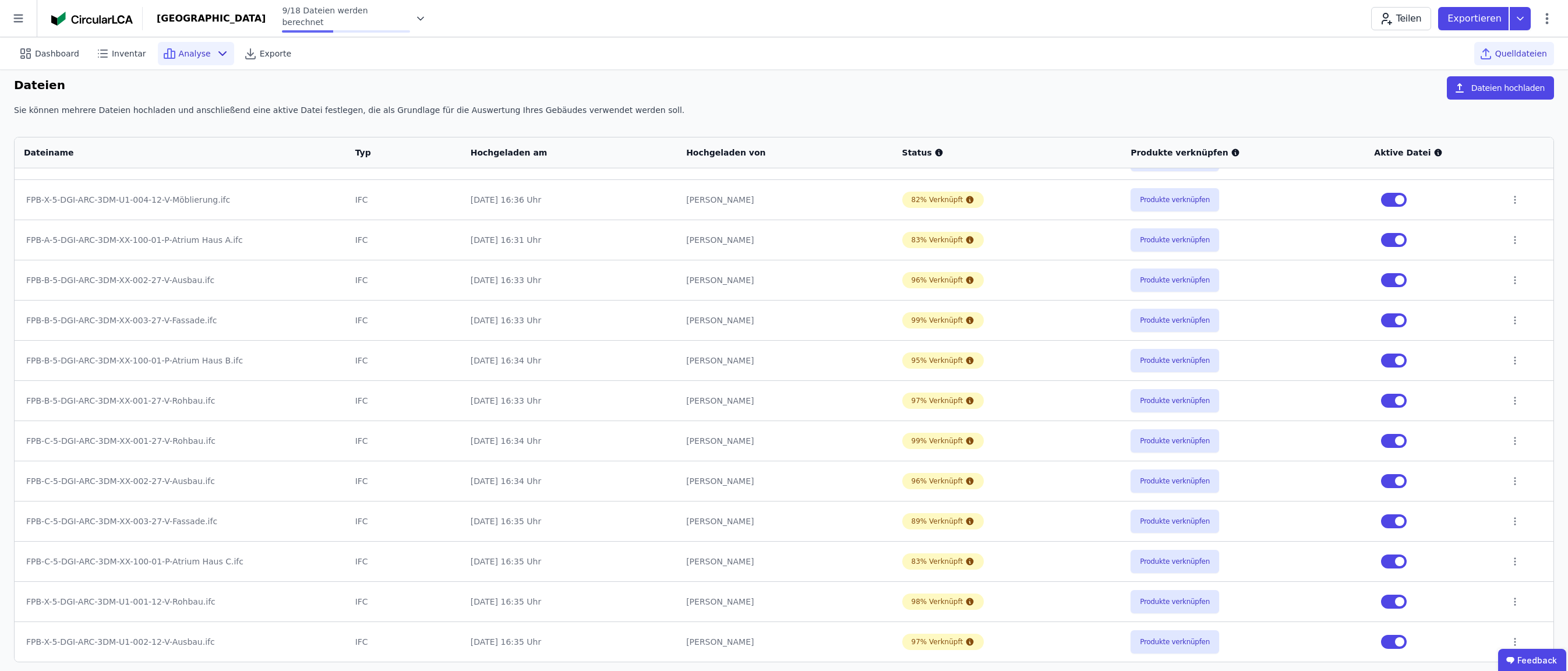
click at [191, 52] on span "Analyse" at bounding box center [194, 54] width 32 height 12
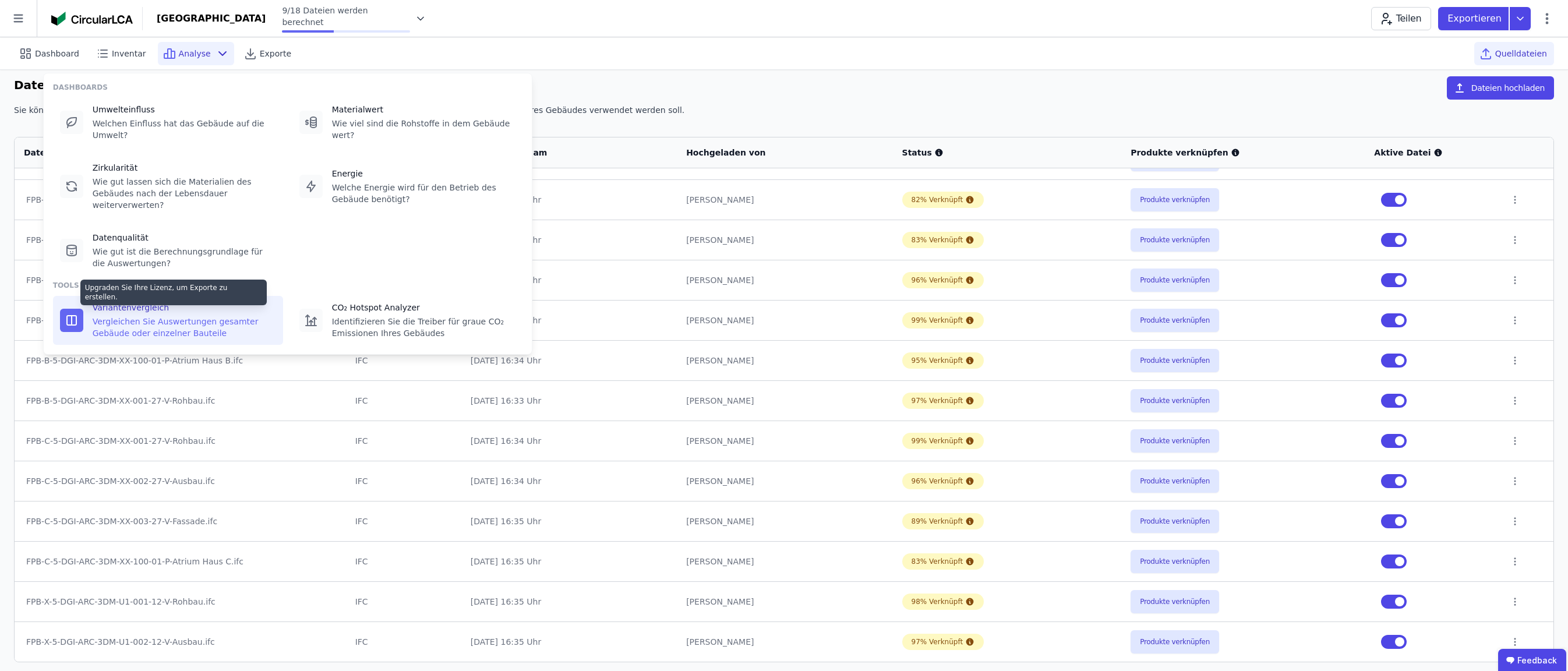
click at [143, 318] on div "Vergleichen Sie Auswertungen gesamter Gebäude oder einzelner Bauteile" at bounding box center [184, 327] width 184 height 23
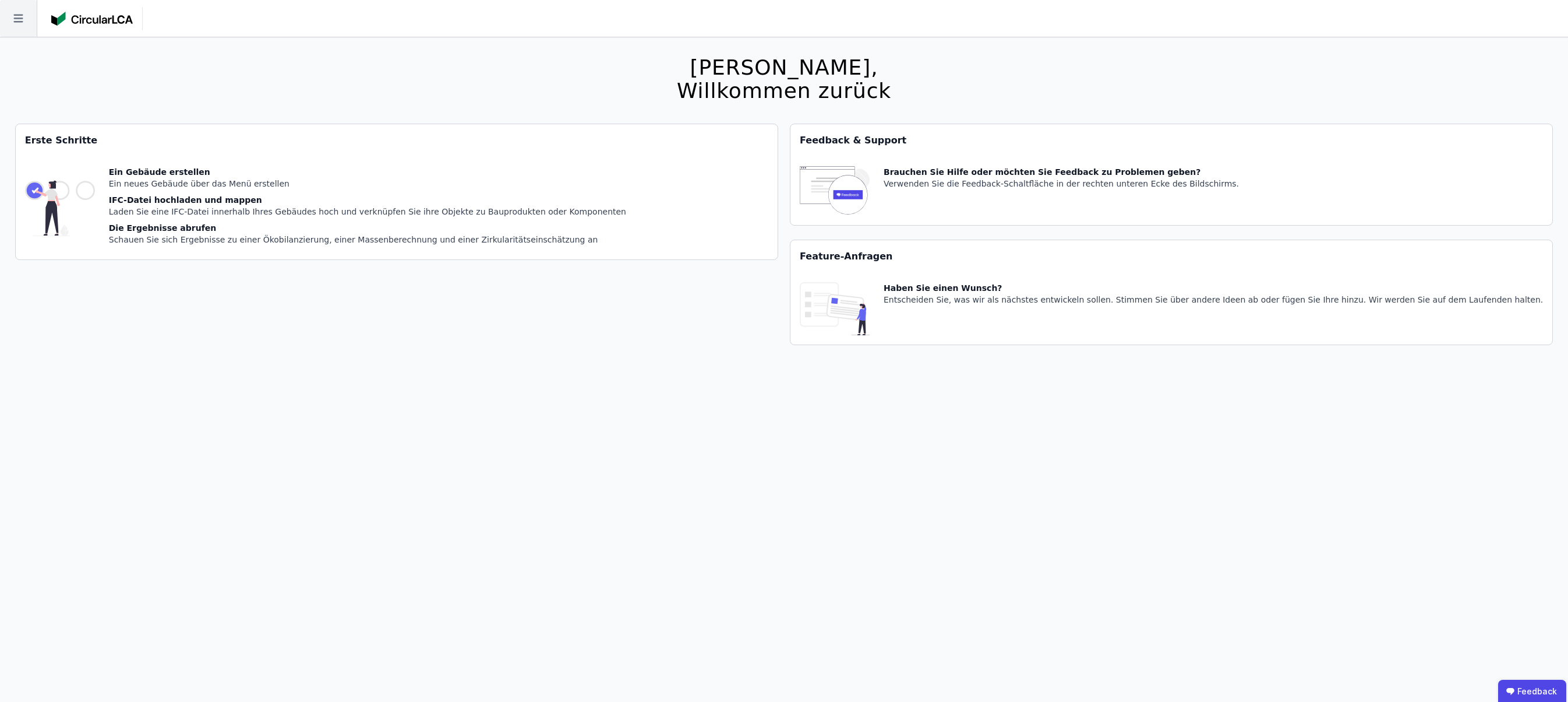
click at [20, 18] on icon at bounding box center [18, 18] width 9 height 8
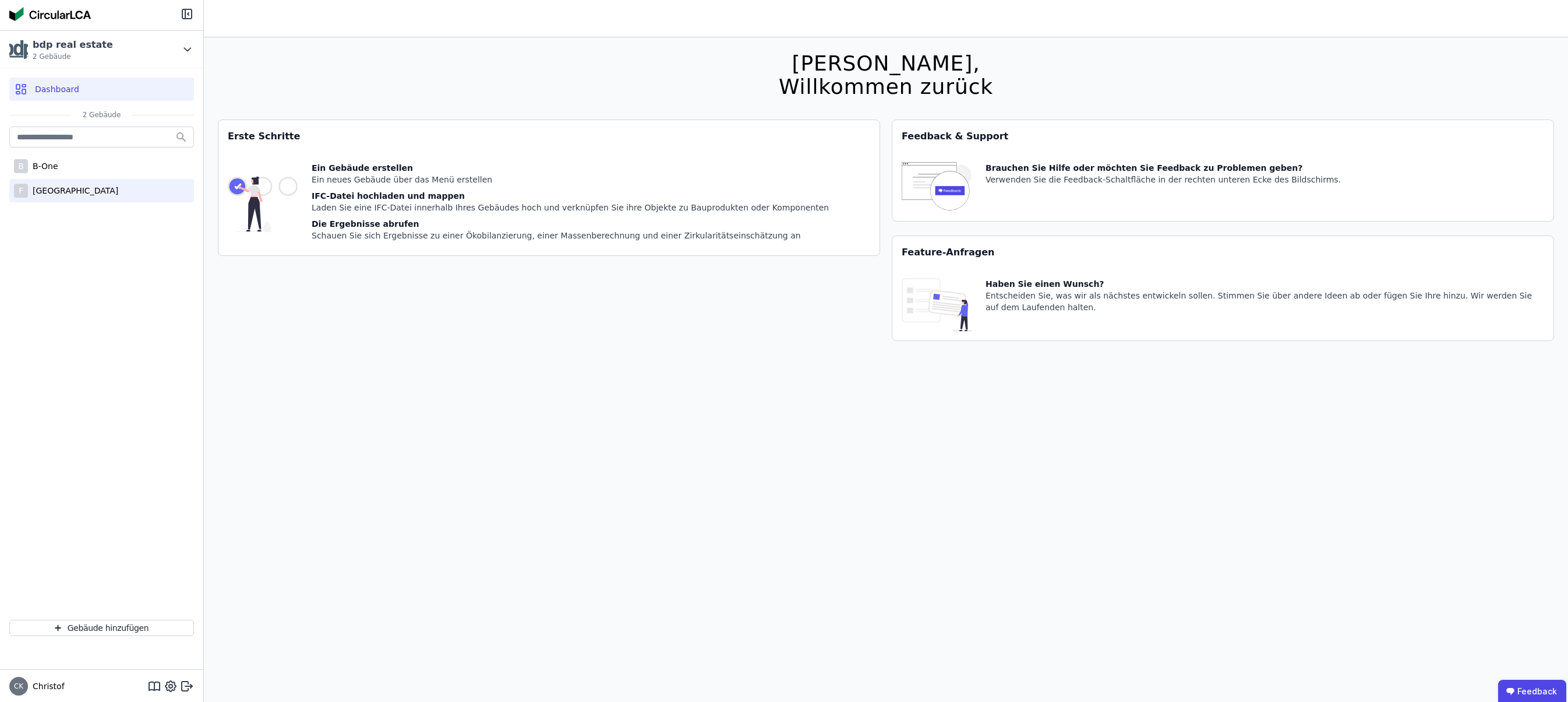
scroll to position [10, 0]
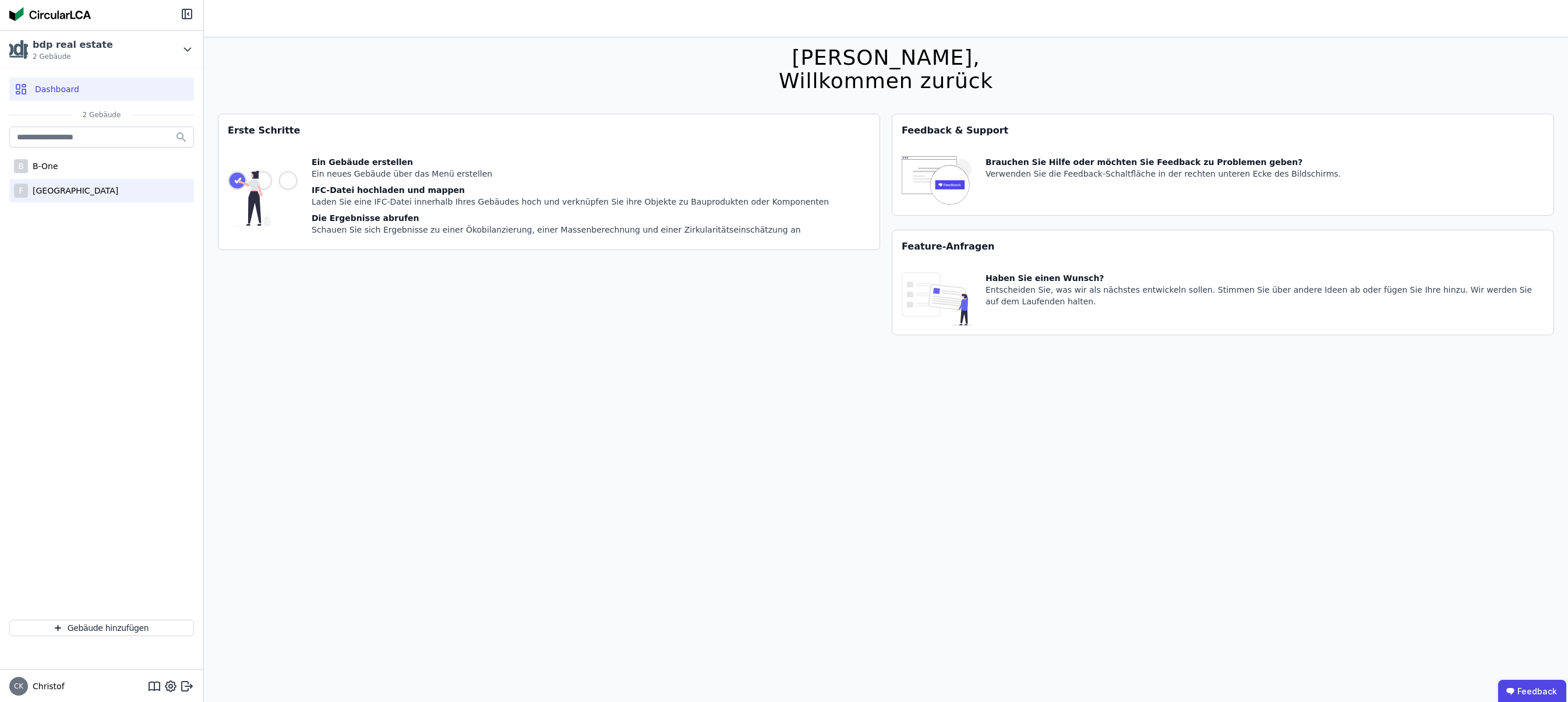
click at [63, 191] on div "[GEOGRAPHIC_DATA]" at bounding box center [72, 190] width 90 height 12
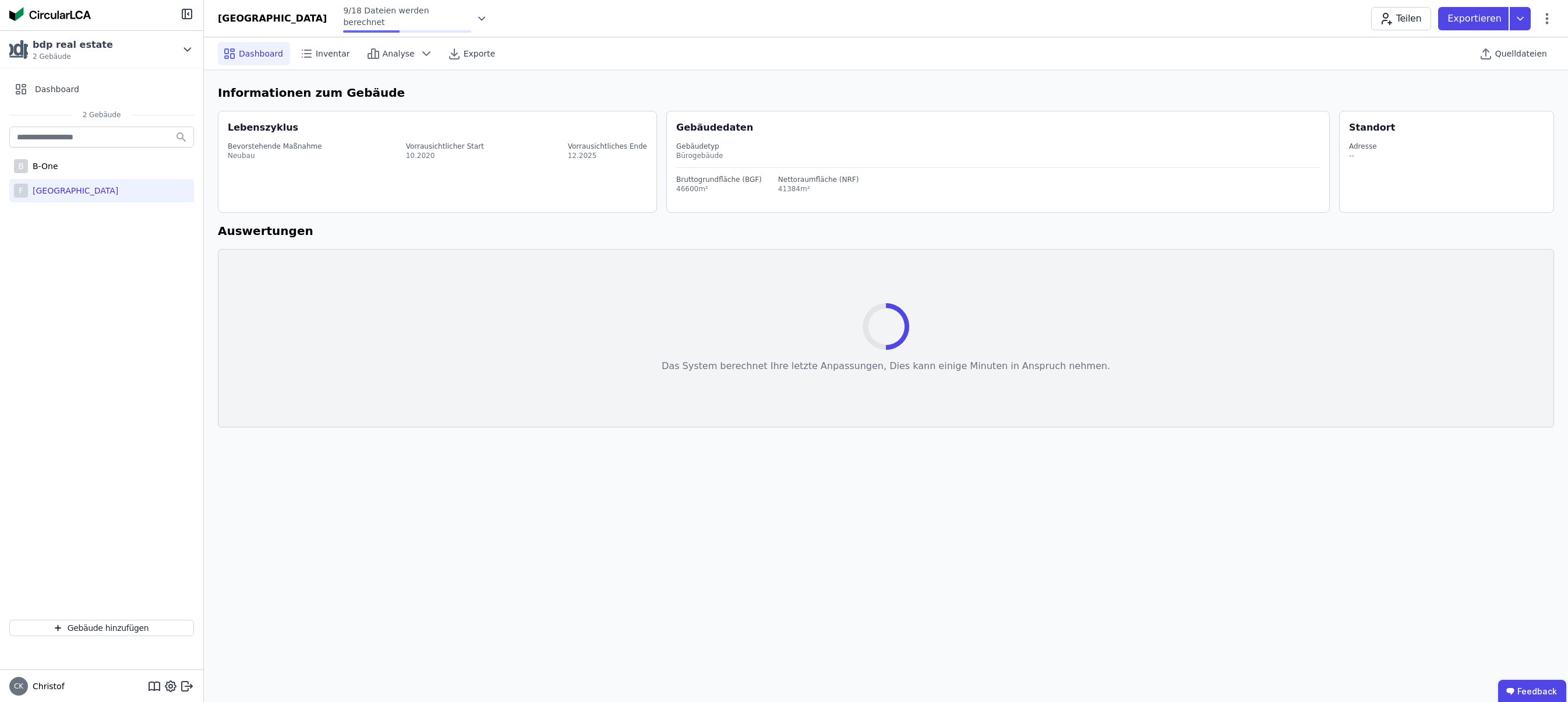
click at [476, 20] on icon at bounding box center [481, 18] width 12 height 12
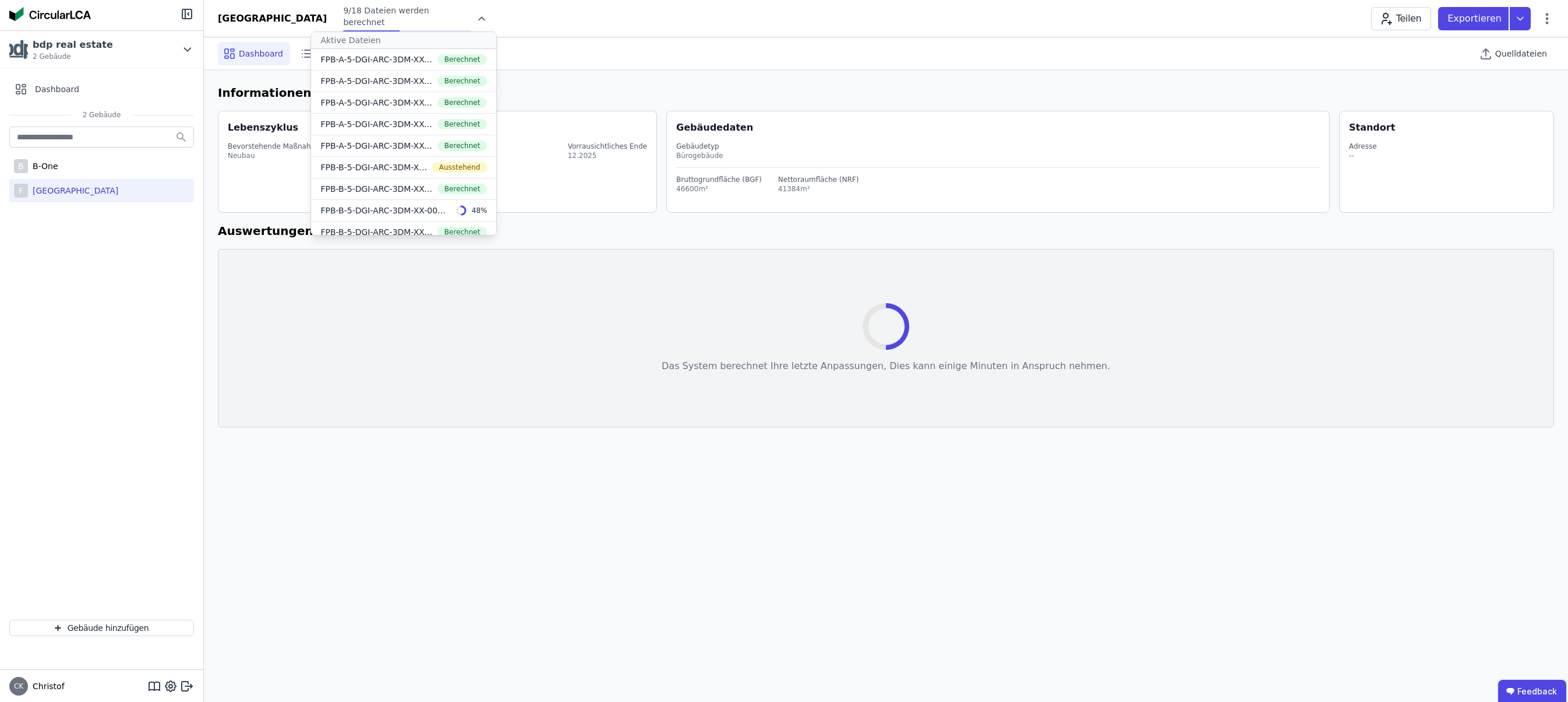
click at [566, 17] on div "Friedrichspark 9/18 Dateien werden berechnet Aktive Dateien FPB-A-5-DGI-ARC-3DM…" at bounding box center [886, 18] width 1364 height 28
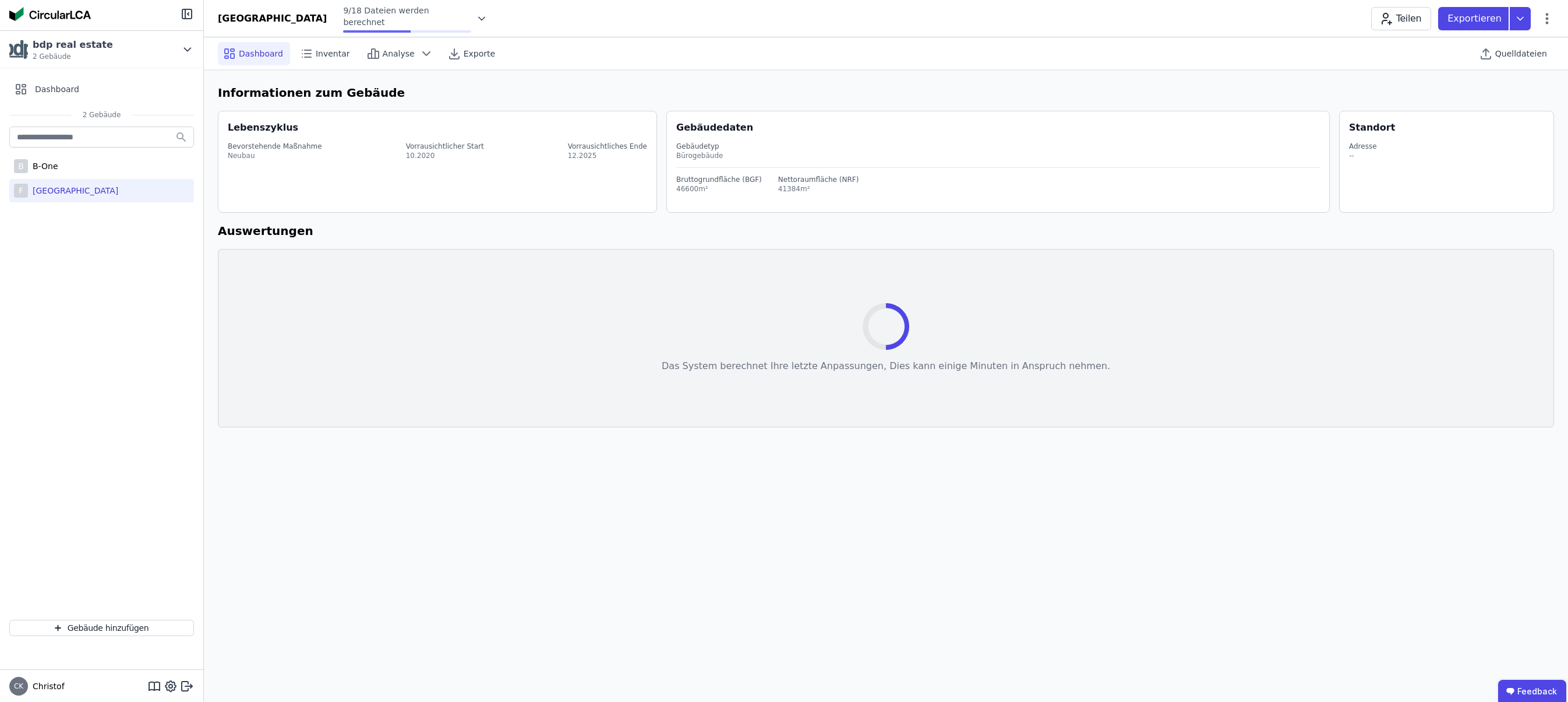
click at [476, 20] on icon at bounding box center [481, 18] width 12 height 12
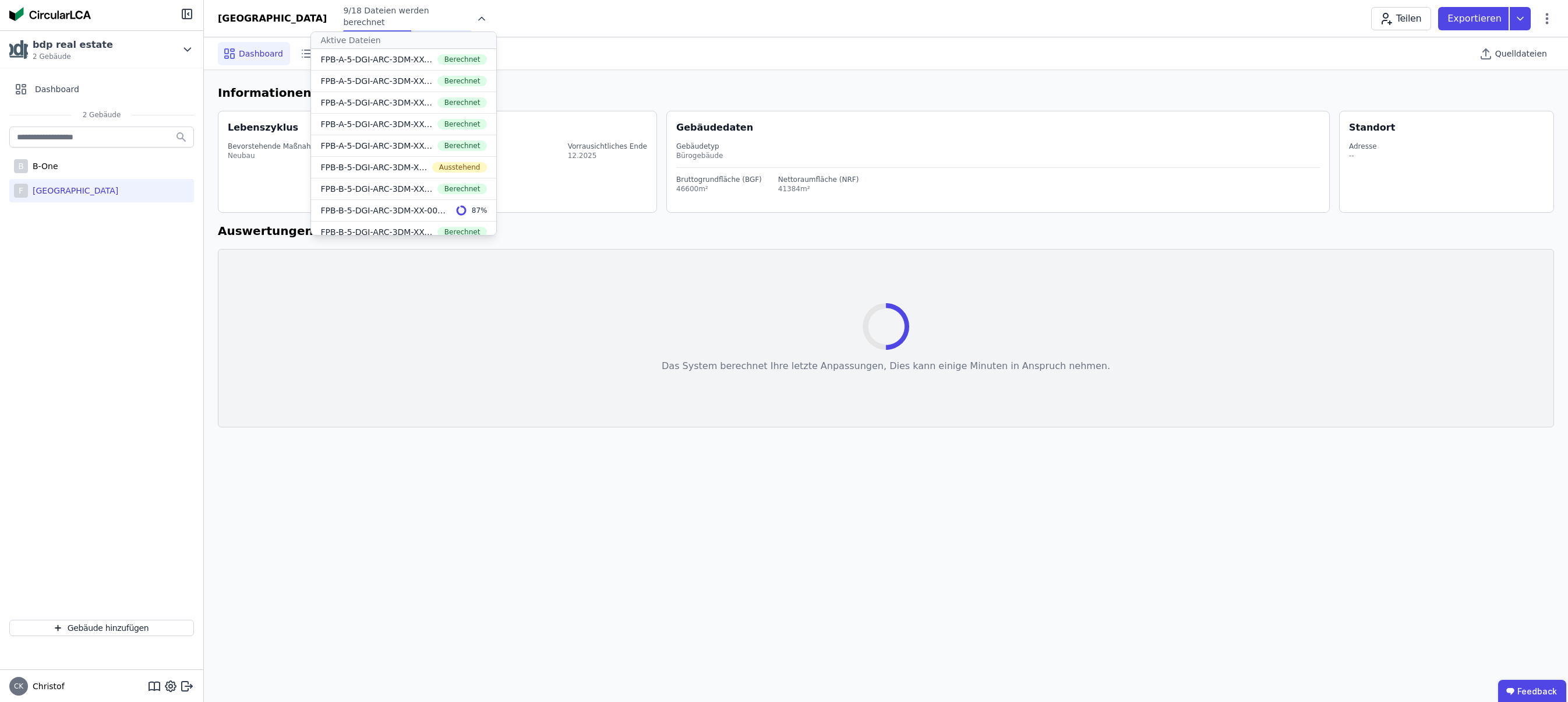
click at [586, 17] on div "Friedrichspark 9/18 Dateien werden berechnet Aktive Dateien FPB-A-5-DGI-ARC-3DM…" at bounding box center [886, 18] width 1364 height 28
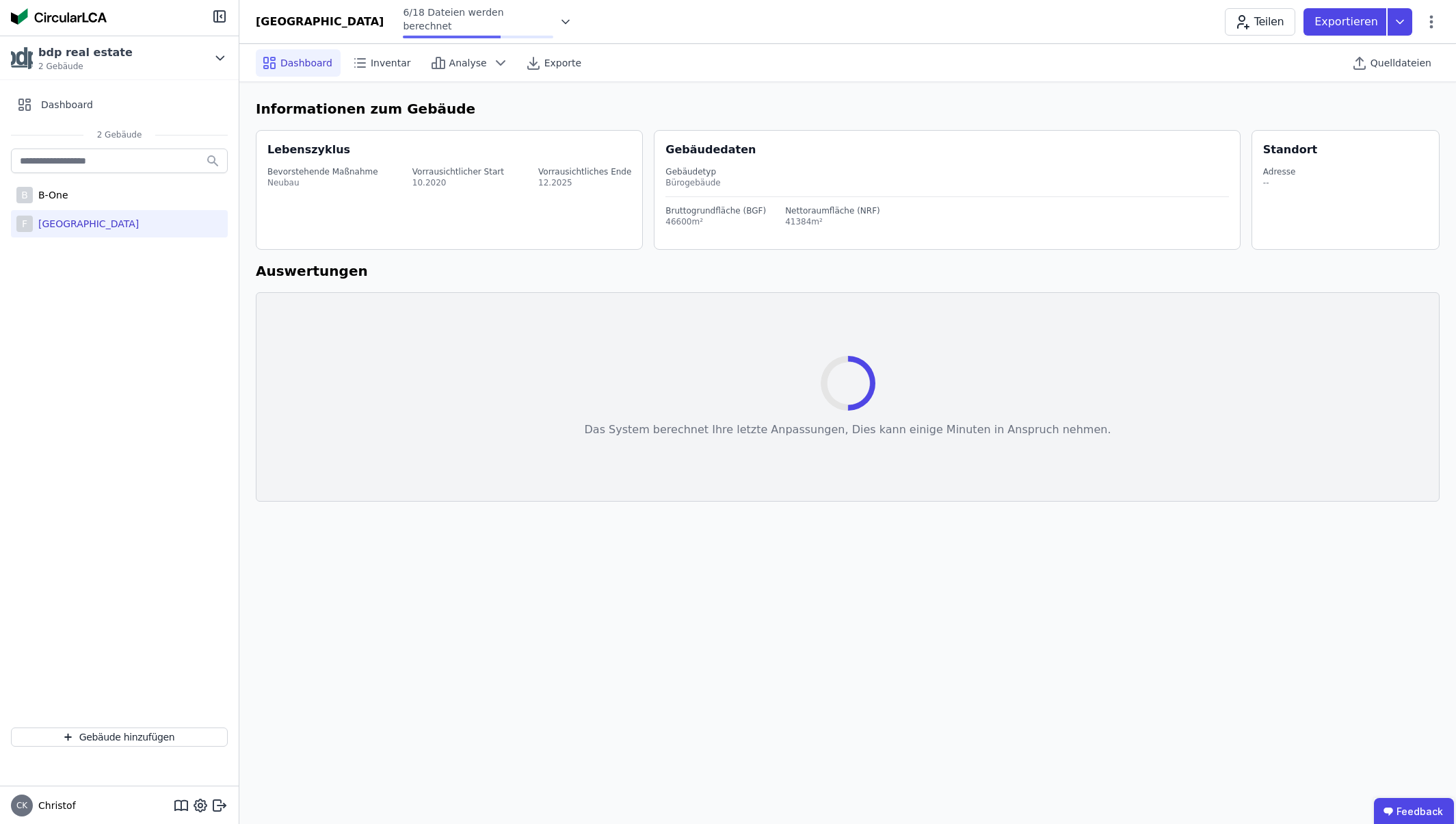
click at [562, 22] on icon at bounding box center [565, 21] width 7 height 4
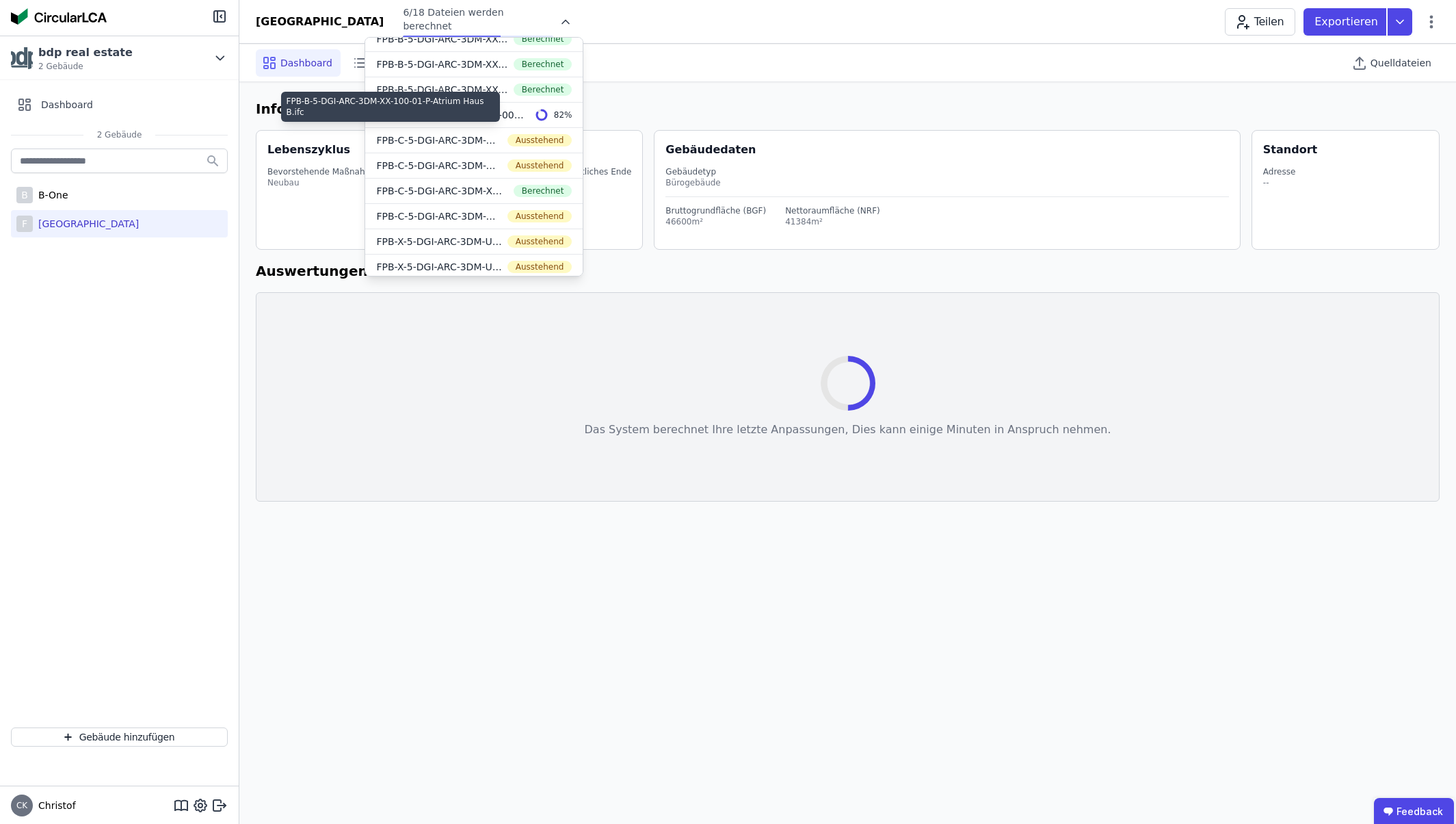
scroll to position [236, 0]
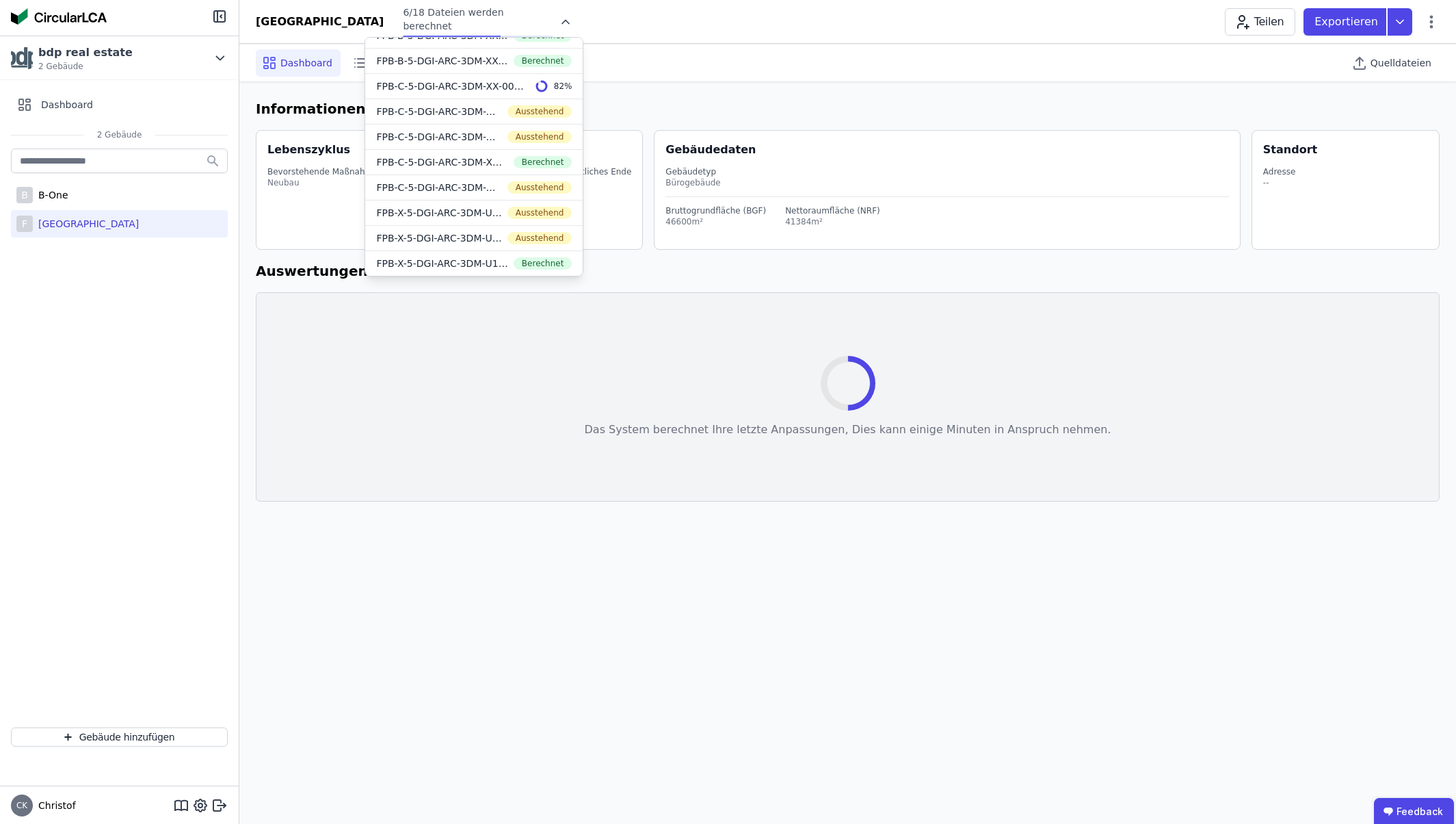
click at [623, 24] on div "Friedrichspark 6/18 Dateien werden berechnet Aktive Dateien FPB-A-5-DGI-ARC-3DM…" at bounding box center [847, 21] width 1217 height 33
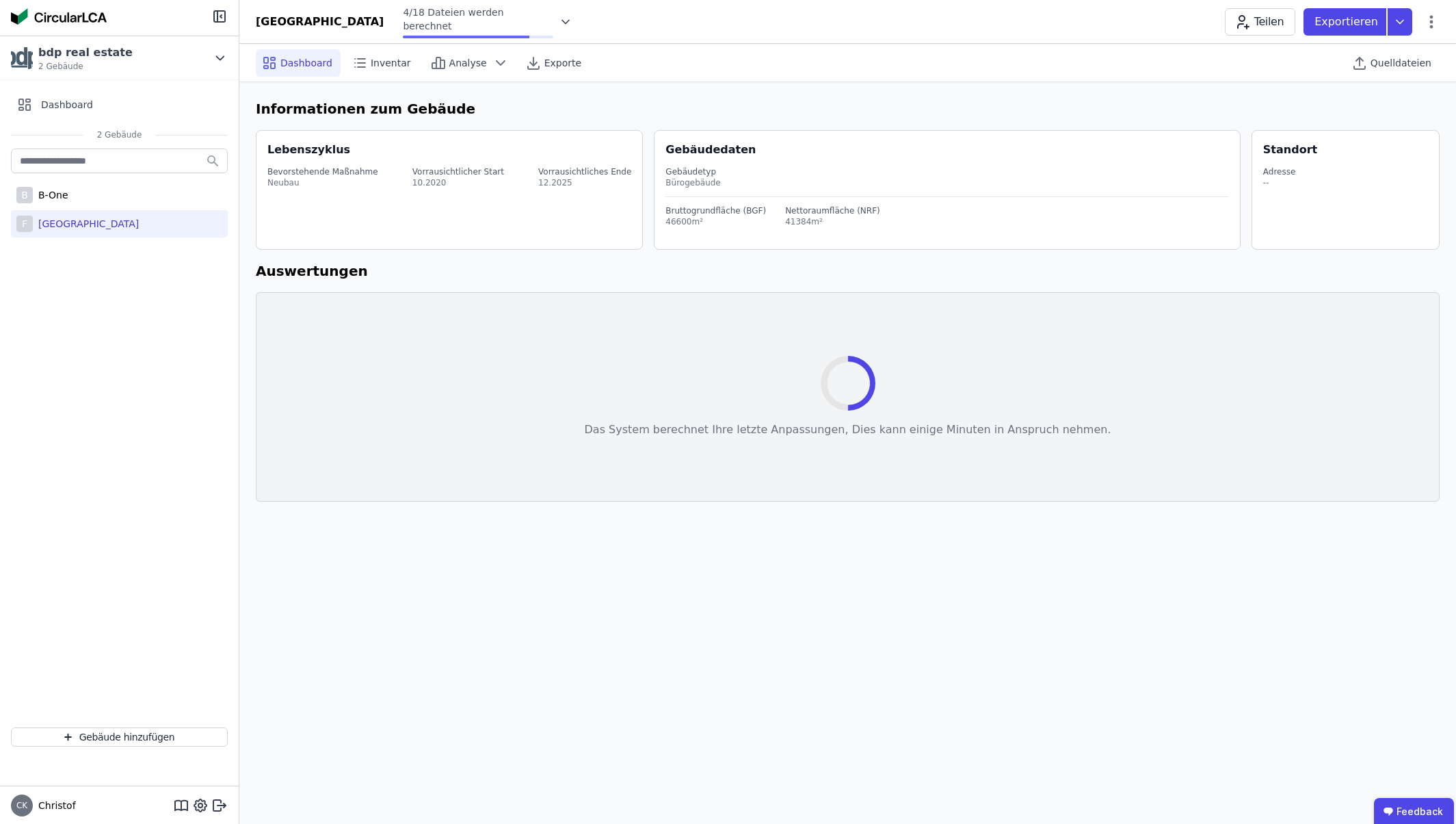
click at [562, 23] on icon at bounding box center [565, 21] width 7 height 4
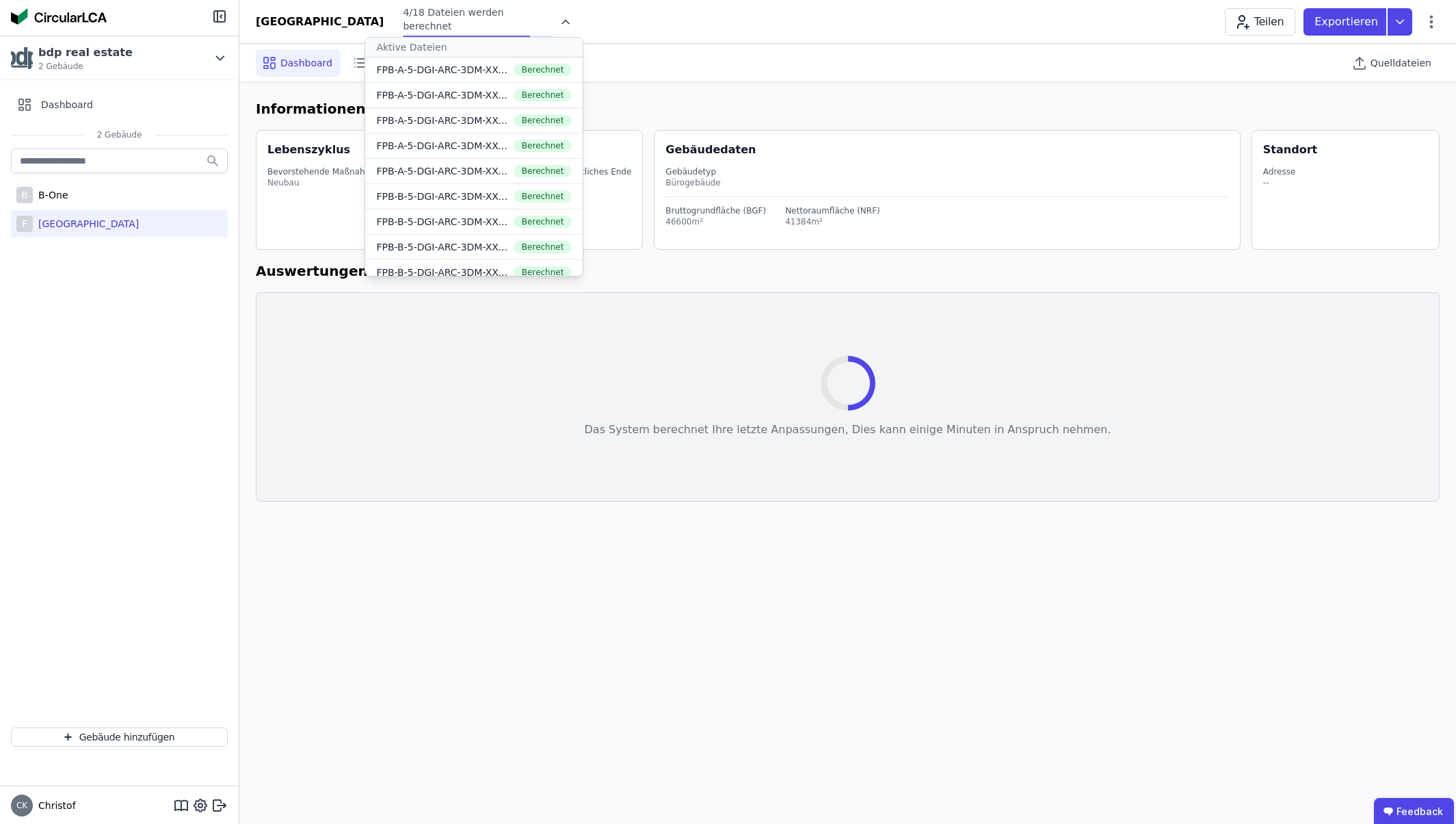
click at [672, 644] on div "Dashboard Inventar Analyse Exporte Quelldateien Informationen zum Gebäude Leben…" at bounding box center [847, 433] width 1217 height 780
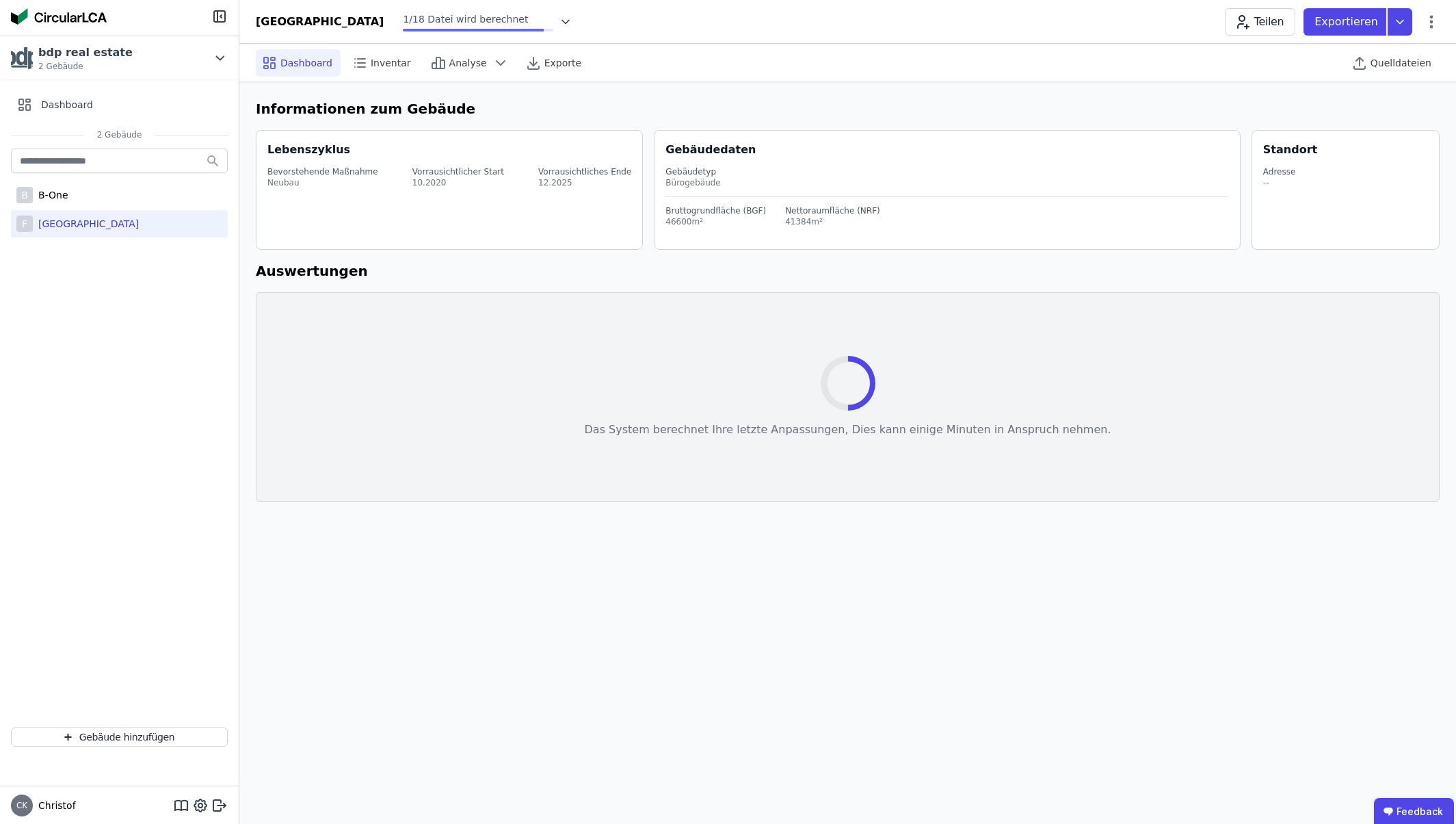
select select "*"
